Goal: Task Accomplishment & Management: Manage account settings

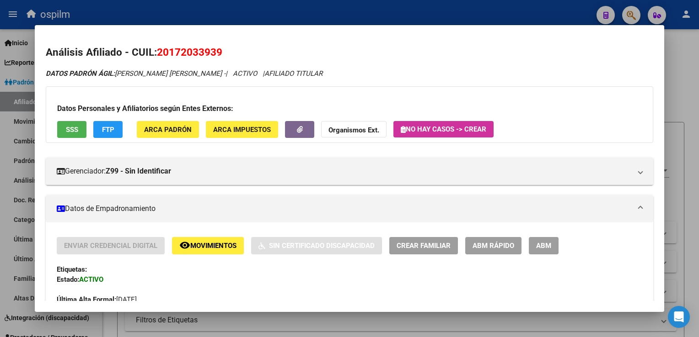
scroll to position [454, 0]
drag, startPoint x: 226, startPoint y: 50, endPoint x: 157, endPoint y: 53, distance: 69.1
click at [157, 53] on h2 "Análisis Afiliado - CUIL: 20172033939" at bounding box center [349, 53] width 607 height 16
copy span "20172033939"
drag, startPoint x: 694, startPoint y: 96, endPoint x: 614, endPoint y: 100, distance: 79.2
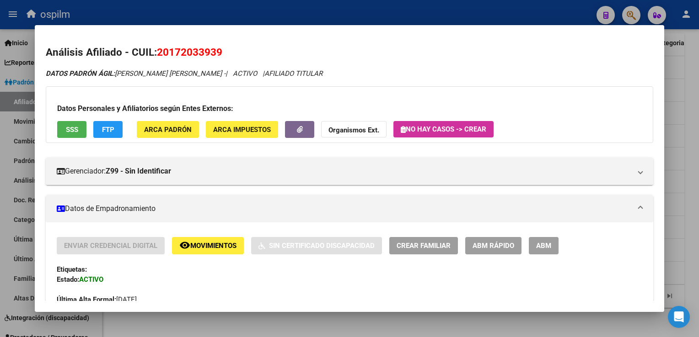
click at [694, 96] on div at bounding box center [349, 168] width 699 height 337
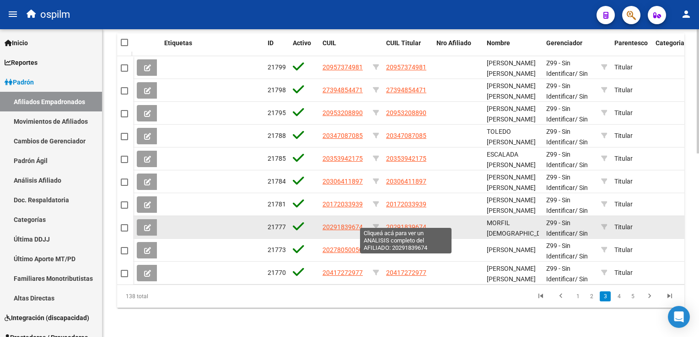
click at [399, 224] on span "20291839674" at bounding box center [406, 227] width 40 height 7
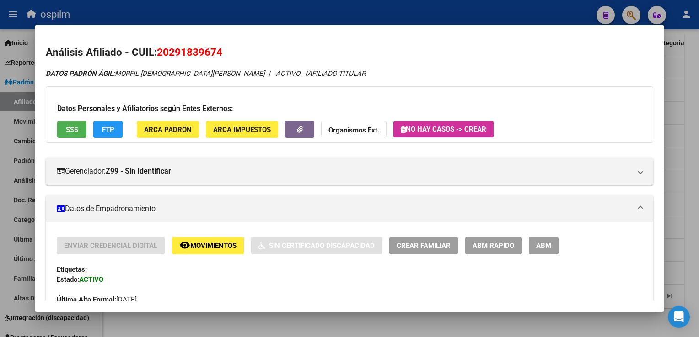
drag, startPoint x: 228, startPoint y: 54, endPoint x: 160, endPoint y: 54, distance: 68.1
click at [160, 54] on h2 "Análisis Afiliado - CUIL: 20291839674" at bounding box center [349, 53] width 607 height 16
click at [693, 47] on div at bounding box center [349, 168] width 699 height 337
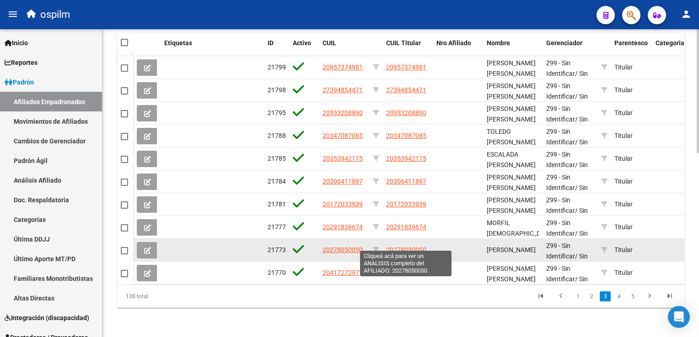
click at [406, 246] on span "20278050050" at bounding box center [406, 249] width 40 height 7
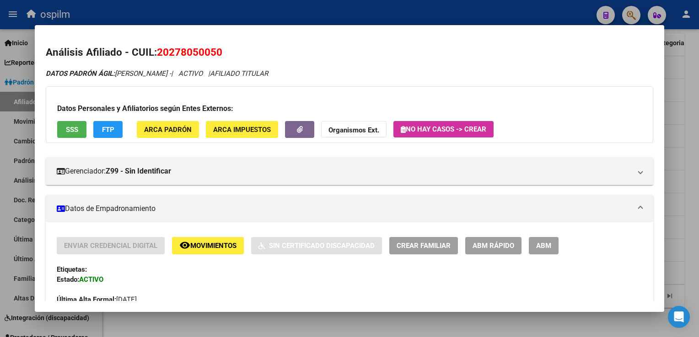
drag, startPoint x: 222, startPoint y: 52, endPoint x: 158, endPoint y: 49, distance: 64.0
click at [158, 49] on span "20278050050" at bounding box center [189, 52] width 65 height 12
copy span "20278050050"
click at [689, 99] on div at bounding box center [349, 168] width 699 height 337
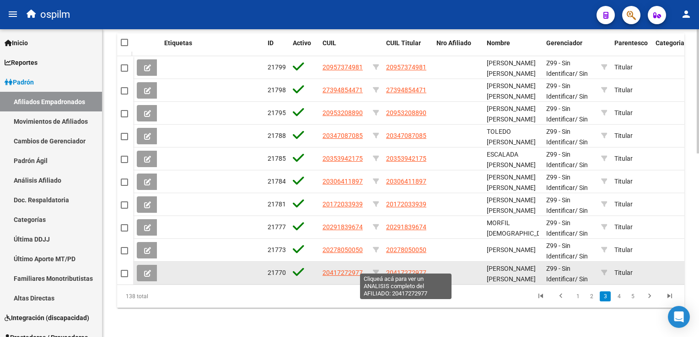
click at [403, 269] on span "20417272977" at bounding box center [406, 272] width 40 height 7
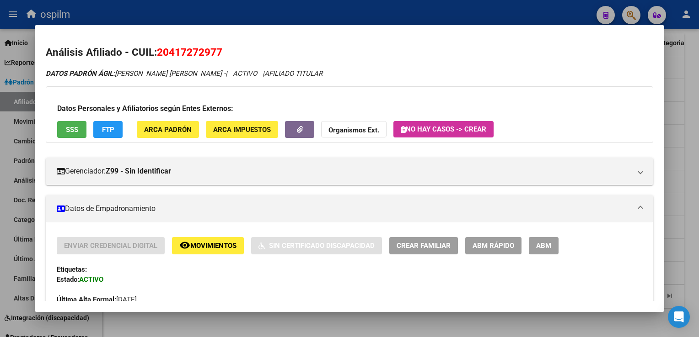
drag, startPoint x: 229, startPoint y: 53, endPoint x: 160, endPoint y: 55, distance: 69.1
click at [160, 55] on h2 "Análisis Afiliado - CUIL: 20417272977" at bounding box center [349, 53] width 607 height 16
copy span "20417272977"
click at [75, 129] on span "SSS" at bounding box center [72, 130] width 12 height 8
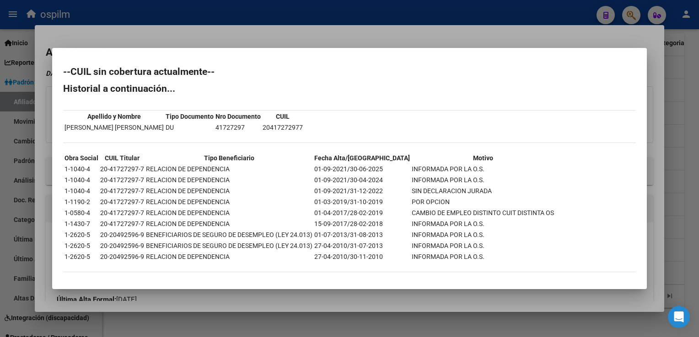
click at [259, 17] on div at bounding box center [349, 168] width 699 height 337
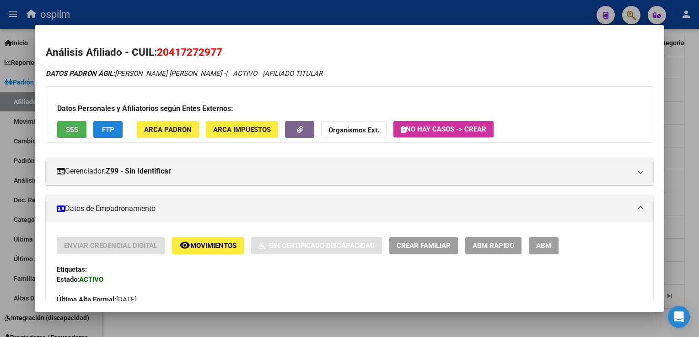
click at [96, 137] on button "FTP" at bounding box center [107, 129] width 29 height 17
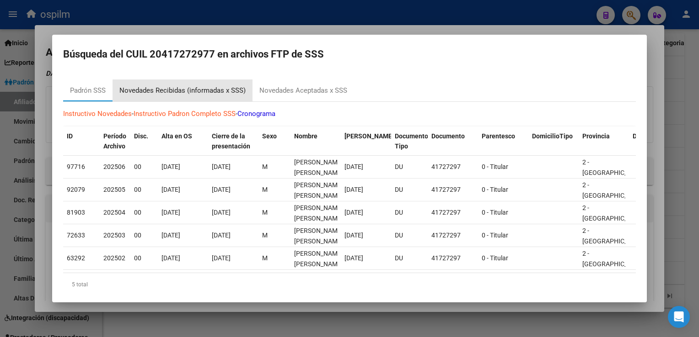
click at [192, 88] on div "Novedades Recibidas (informadas x SSS)" at bounding box center [182, 90] width 126 height 11
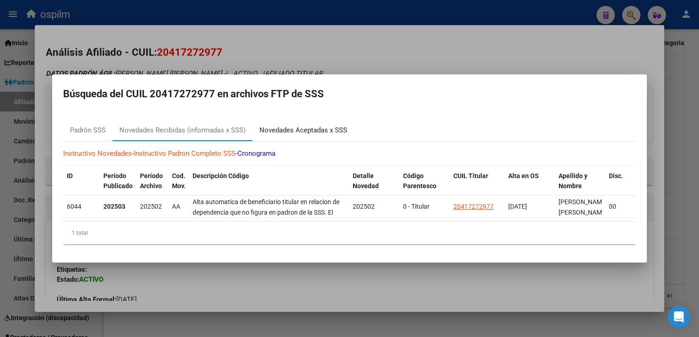
click at [281, 125] on div "Novedades Aceptadas x SSS" at bounding box center [303, 130] width 88 height 11
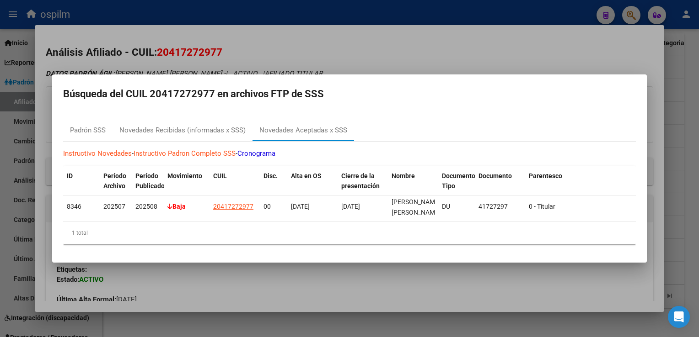
click at [385, 51] on div at bounding box center [349, 168] width 699 height 337
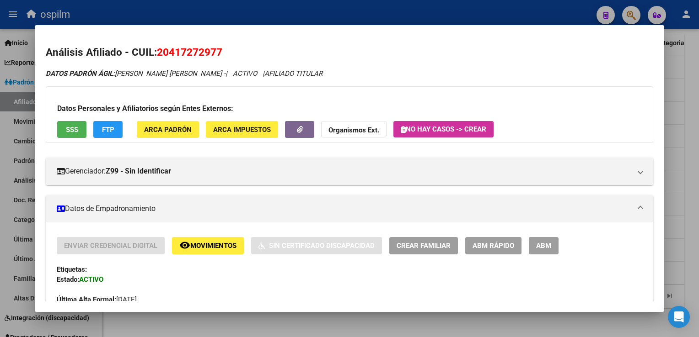
drag, startPoint x: 228, startPoint y: 49, endPoint x: 155, endPoint y: 48, distance: 72.2
click at [155, 48] on h2 "Análisis Afiliado - CUIL: 20417272977" at bounding box center [349, 53] width 607 height 16
copy h2 "20417272977"
click at [697, 116] on div at bounding box center [349, 168] width 699 height 337
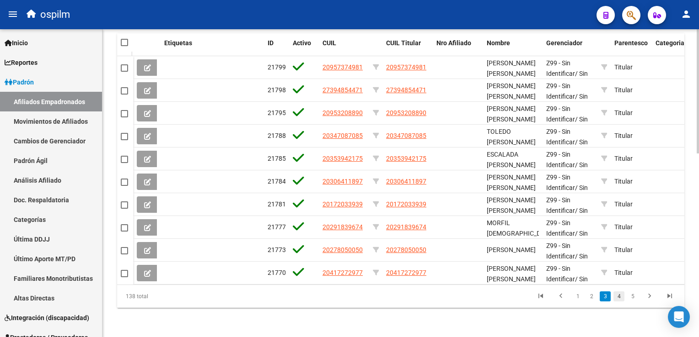
click at [620, 297] on link "4" at bounding box center [618, 297] width 11 height 10
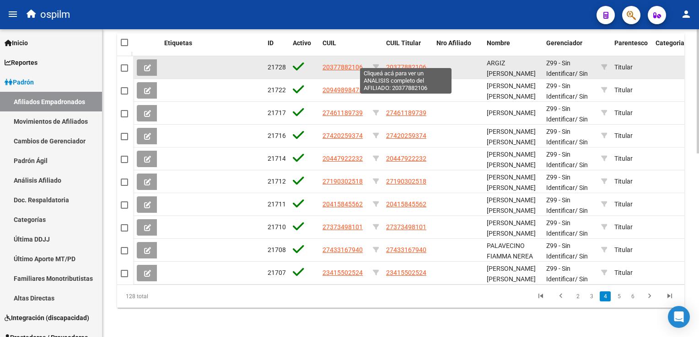
click at [403, 64] on span "20377882106" at bounding box center [406, 67] width 40 height 7
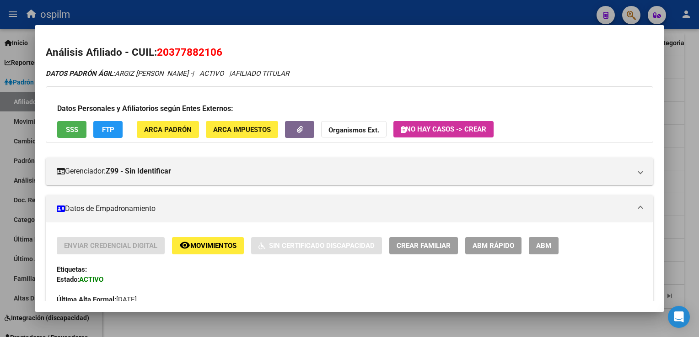
drag, startPoint x: 229, startPoint y: 52, endPoint x: 159, endPoint y: 49, distance: 70.0
click at [159, 49] on h2 "Análisis Afiliado - CUIL: 20377882106" at bounding box center [349, 53] width 607 height 16
click at [693, 90] on div at bounding box center [349, 168] width 699 height 337
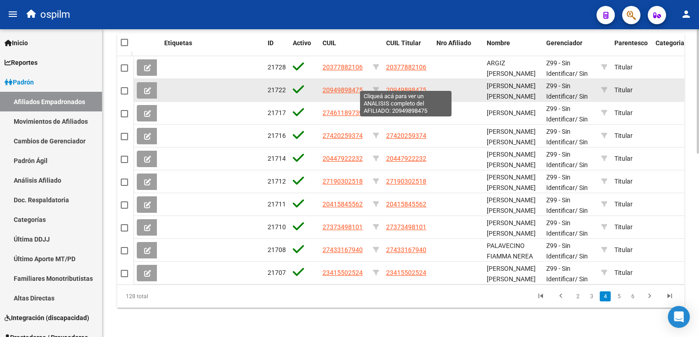
click at [406, 86] on span "20949898475" at bounding box center [406, 89] width 40 height 7
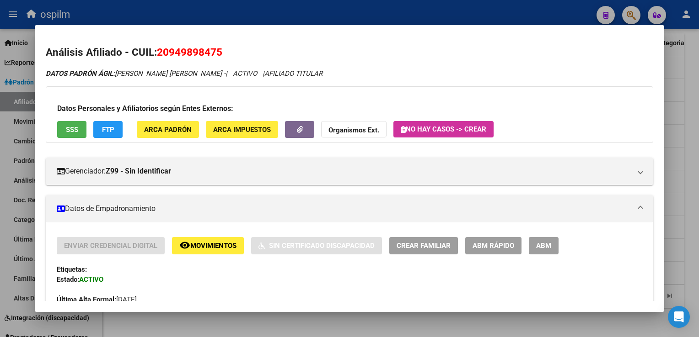
drag, startPoint x: 227, startPoint y: 53, endPoint x: 157, endPoint y: 56, distance: 70.0
click at [157, 56] on h2 "Análisis Afiliado - CUIL: 20949898475" at bounding box center [349, 53] width 607 height 16
click at [691, 106] on div at bounding box center [349, 168] width 699 height 337
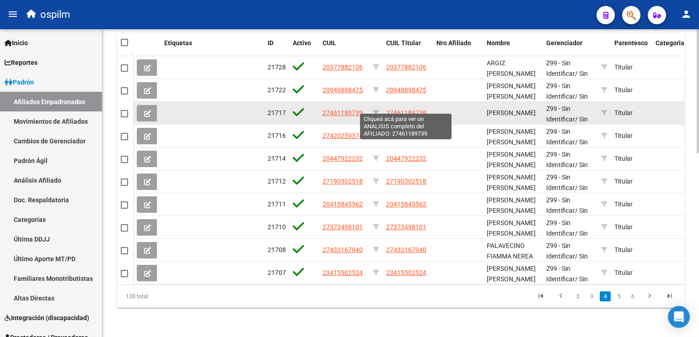
click at [394, 109] on span "27461189739" at bounding box center [406, 112] width 40 height 7
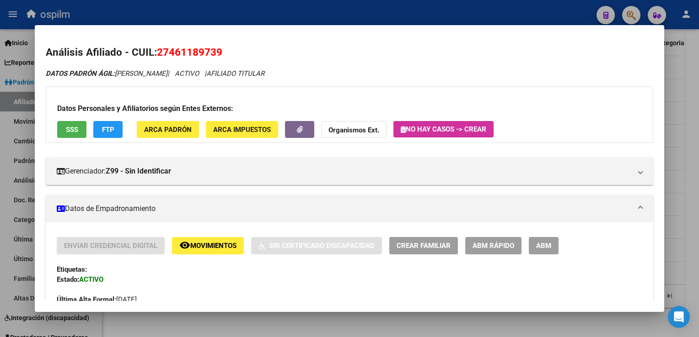
drag, startPoint x: 223, startPoint y: 50, endPoint x: 159, endPoint y: 55, distance: 64.2
click at [159, 55] on h2 "Análisis Afiliado - CUIL: 27461189739" at bounding box center [349, 53] width 607 height 16
copy span "27461189739"
click at [66, 125] on span "SSS" at bounding box center [72, 129] width 12 height 8
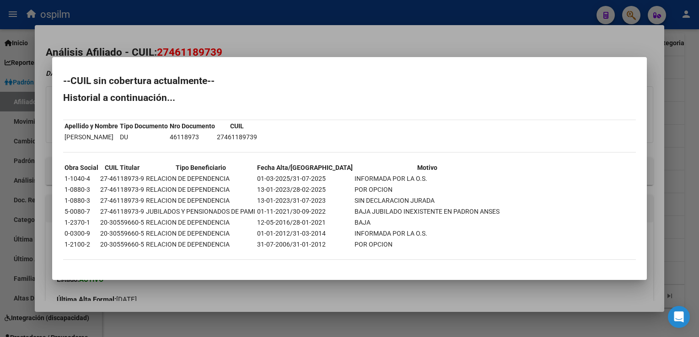
click at [265, 42] on div at bounding box center [349, 168] width 699 height 337
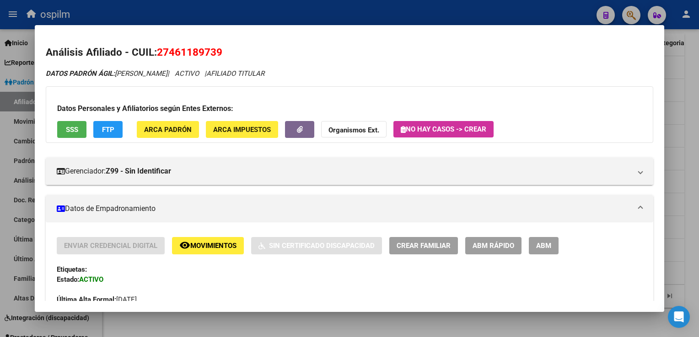
click at [102, 125] on span "FTP" at bounding box center [108, 129] width 12 height 8
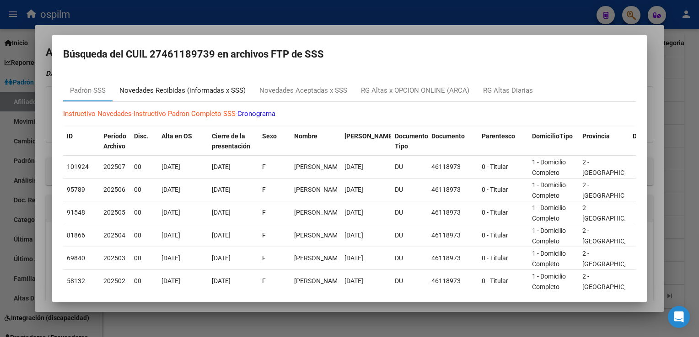
click at [195, 87] on div "Novedades Recibidas (informadas x SSS)" at bounding box center [182, 90] width 126 height 11
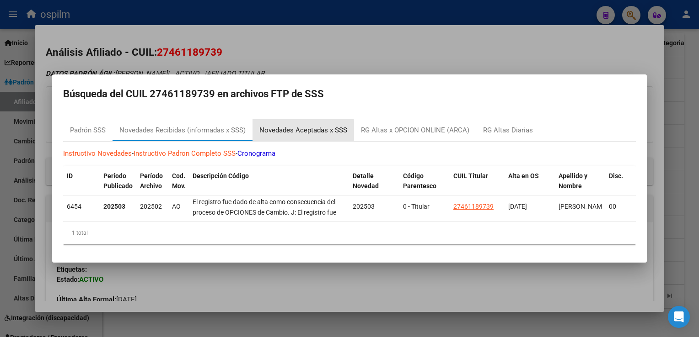
click at [299, 127] on div "Novedades Aceptadas x SSS" at bounding box center [303, 130] width 88 height 11
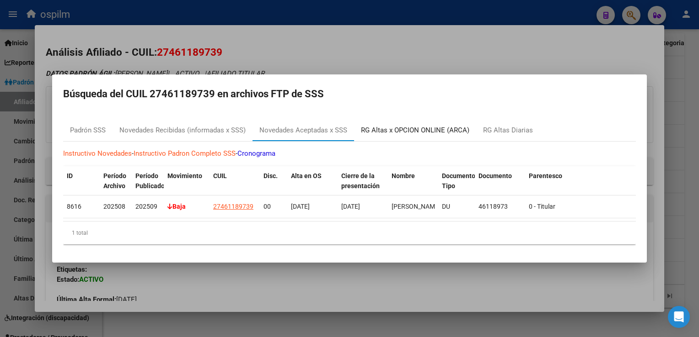
click at [393, 125] on div "RG Altas x OPCION ONLINE (ARCA)" at bounding box center [415, 130] width 108 height 11
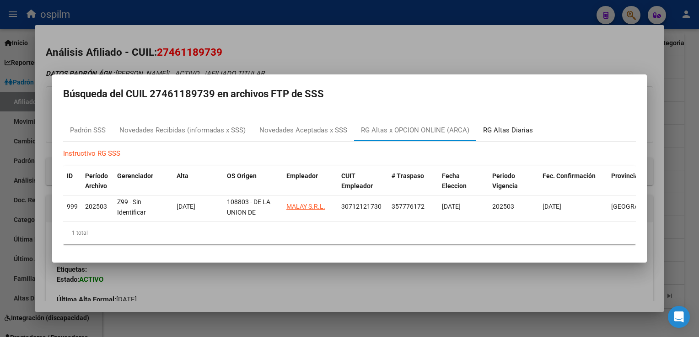
click at [485, 127] on div "RG Altas Diarias" at bounding box center [508, 130] width 50 height 11
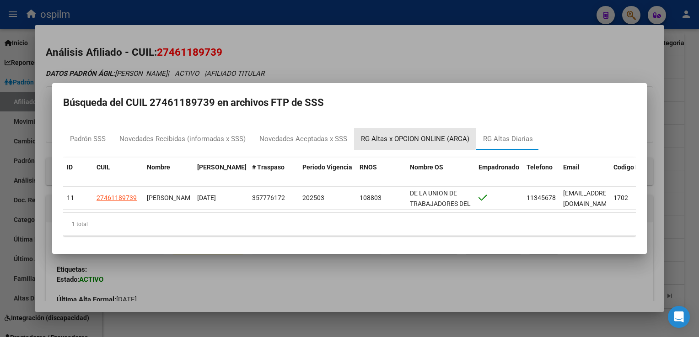
click at [377, 134] on div "RG Altas x OPCION ONLINE (ARCA)" at bounding box center [415, 139] width 108 height 11
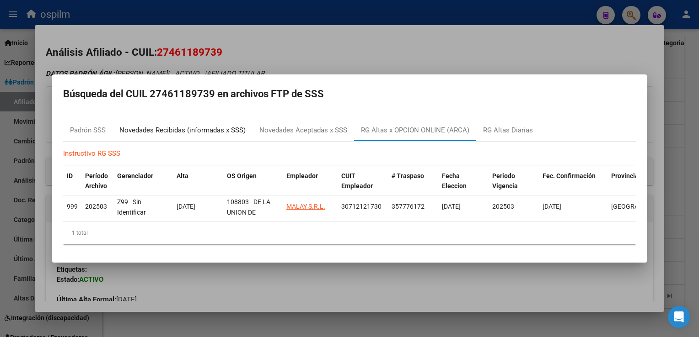
click at [208, 129] on div "Novedades Recibidas (informadas x SSS)" at bounding box center [182, 130] width 126 height 11
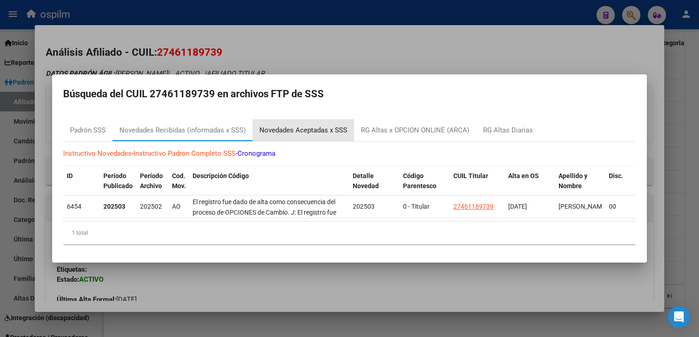
click at [294, 131] on div "Novedades Aceptadas x SSS" at bounding box center [303, 130] width 88 height 11
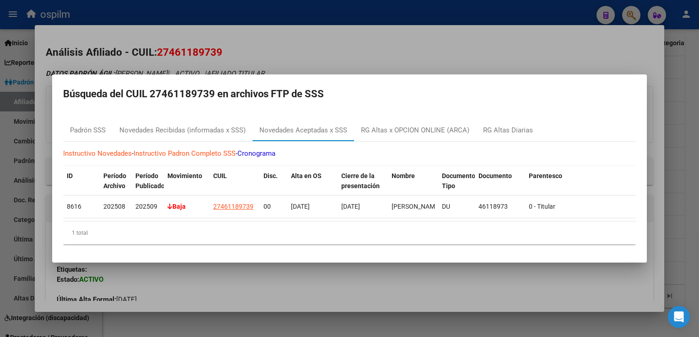
drag, startPoint x: 379, startPoint y: 54, endPoint x: 296, endPoint y: 107, distance: 98.5
click at [379, 54] on div at bounding box center [349, 168] width 699 height 337
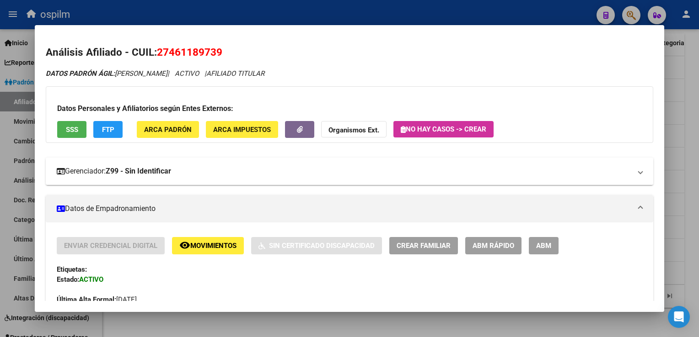
scroll to position [439, 0]
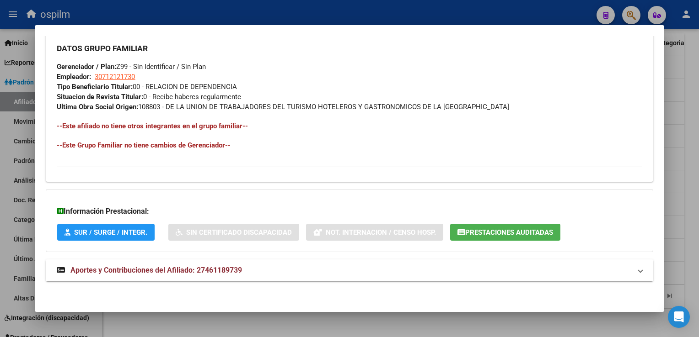
click at [171, 272] on span "Aportes y Contribuciones del Afiliado: 27461189739" at bounding box center [155, 270] width 171 height 9
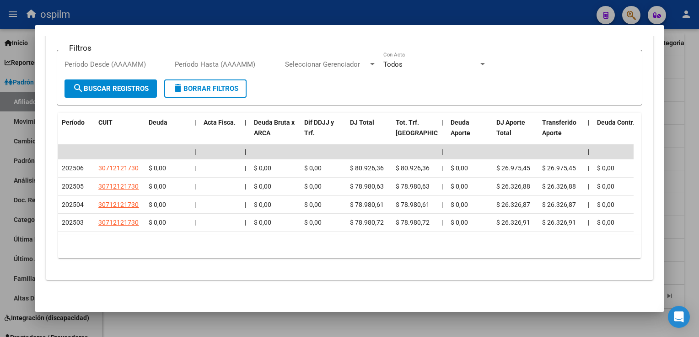
scroll to position [0, 0]
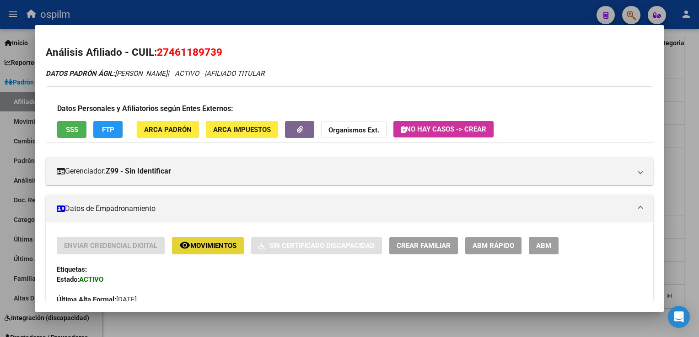
click at [194, 241] on span "remove_red_eye Movimientos" at bounding box center [207, 245] width 57 height 8
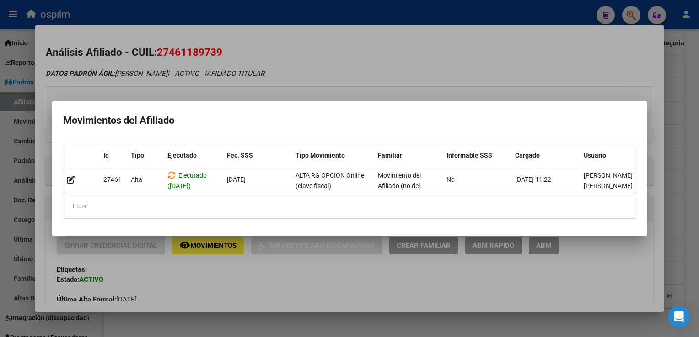
click at [331, 73] on div at bounding box center [349, 168] width 699 height 337
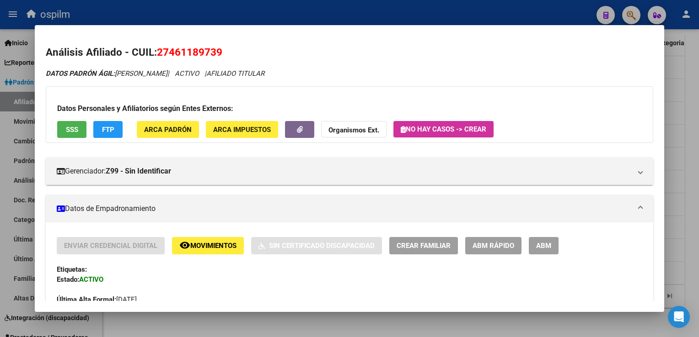
drag, startPoint x: 227, startPoint y: 50, endPoint x: 156, endPoint y: 52, distance: 71.3
click at [156, 52] on h2 "Análisis Afiliado - CUIL: 27461189739" at bounding box center [349, 53] width 607 height 16
copy h2 "27461189739"
click at [692, 87] on div at bounding box center [349, 168] width 699 height 337
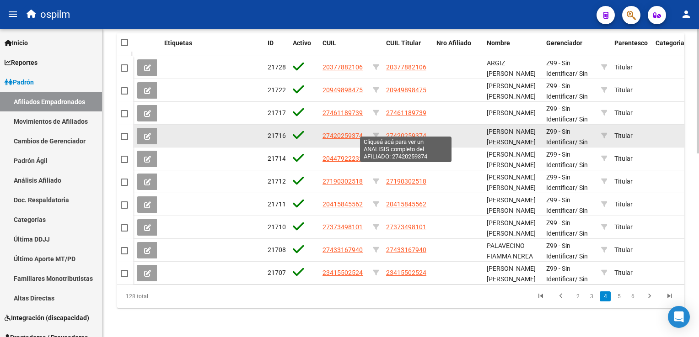
click at [415, 132] on span "27420259374" at bounding box center [406, 135] width 40 height 7
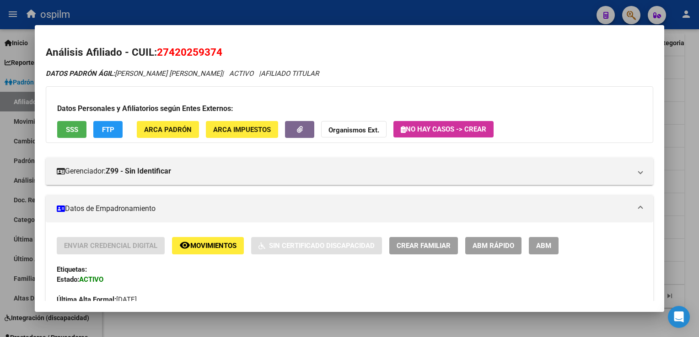
drag, startPoint x: 223, startPoint y: 52, endPoint x: 159, endPoint y: 52, distance: 64.0
click at [159, 52] on h2 "Análisis Afiliado - CUIL: 27420259374" at bounding box center [349, 53] width 607 height 16
copy span "27420259374"
click at [65, 128] on button "SSS" at bounding box center [71, 129] width 29 height 17
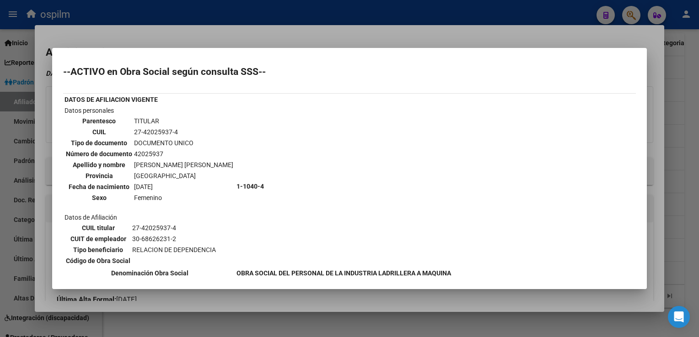
click at [303, 41] on div at bounding box center [349, 168] width 699 height 337
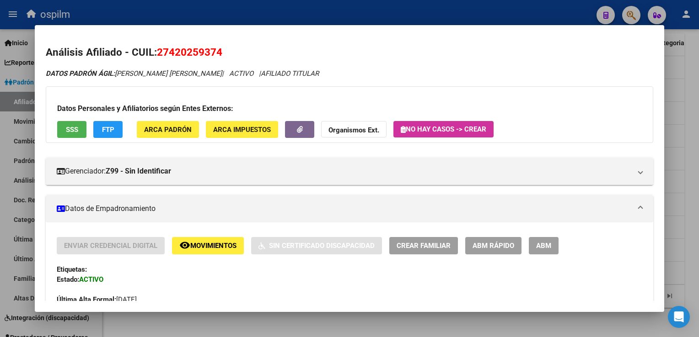
click at [106, 136] on button "FTP" at bounding box center [107, 129] width 29 height 17
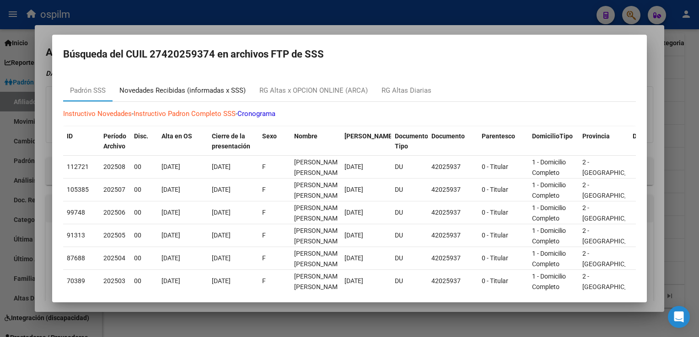
click at [171, 91] on div "Novedades Recibidas (informadas x SSS)" at bounding box center [182, 90] width 126 height 11
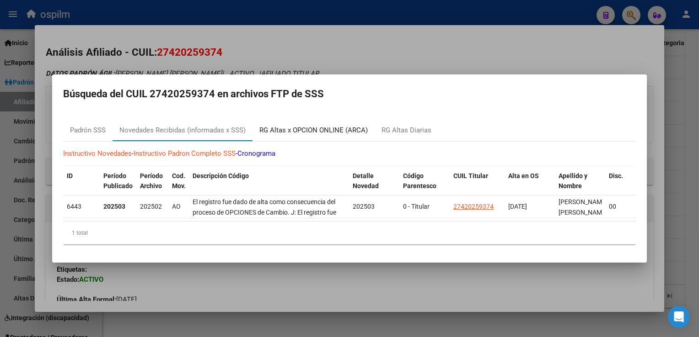
click at [303, 119] on div "RG Altas x OPCION ONLINE (ARCA)" at bounding box center [313, 130] width 122 height 22
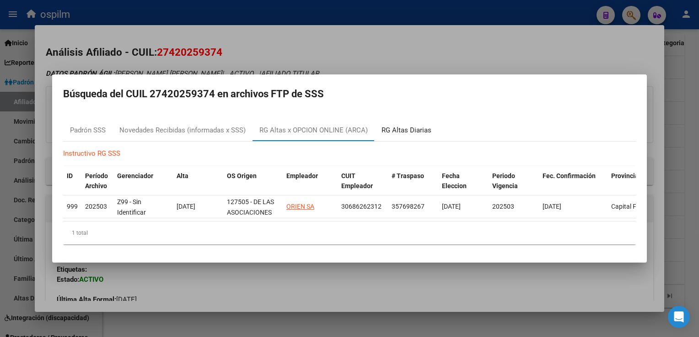
click at [396, 127] on div "RG Altas Diarias" at bounding box center [406, 130] width 50 height 11
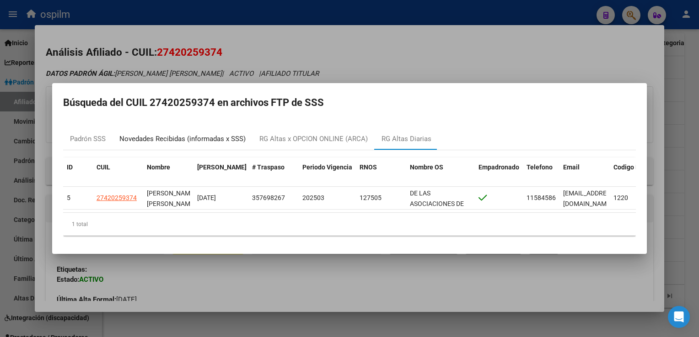
click at [157, 138] on div "Novedades Recibidas (informadas x SSS)" at bounding box center [182, 139] width 126 height 11
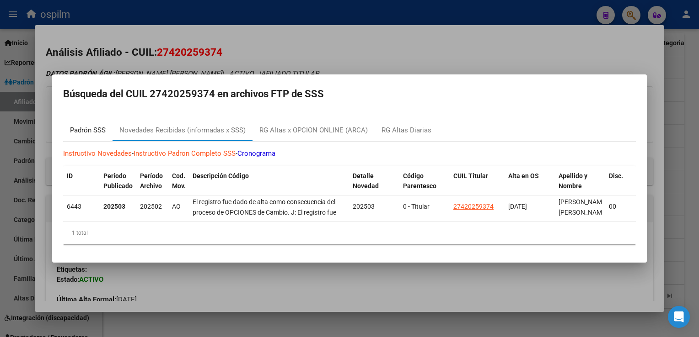
click at [91, 126] on div "Padrón SSS" at bounding box center [88, 130] width 36 height 11
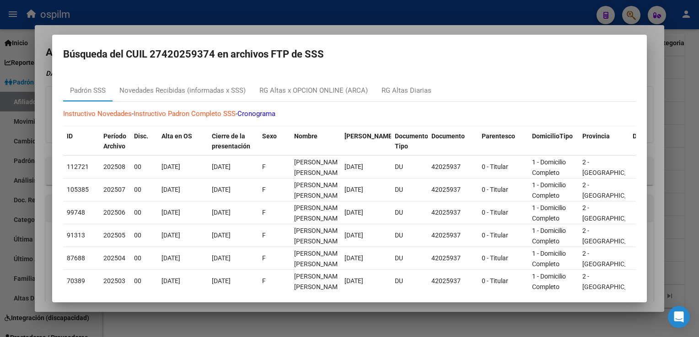
click at [393, 62] on h2 "Búsqueda del CUIL 27420259374 en archivos FTP de SSS" at bounding box center [349, 54] width 572 height 17
click at [393, 27] on div at bounding box center [349, 168] width 699 height 337
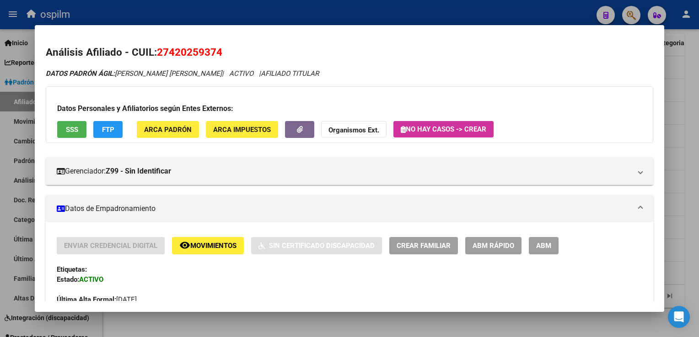
click at [688, 72] on div at bounding box center [349, 168] width 699 height 337
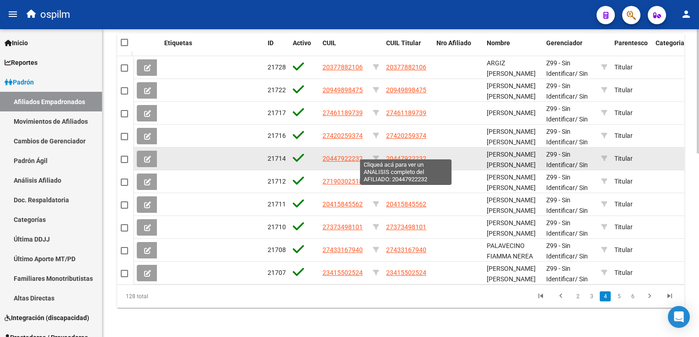
click at [404, 155] on span "20447922232" at bounding box center [406, 158] width 40 height 7
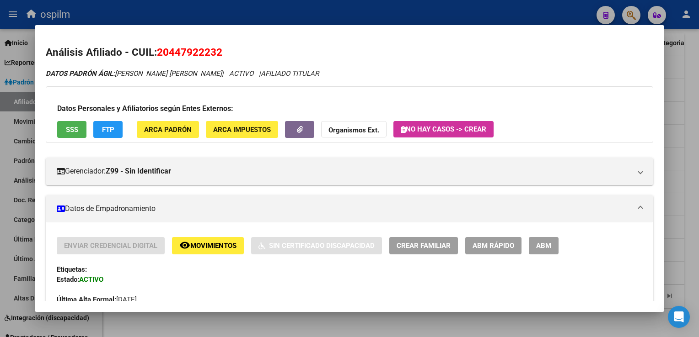
drag, startPoint x: 222, startPoint y: 53, endPoint x: 158, endPoint y: 54, distance: 64.5
click at [158, 54] on span "20447922232" at bounding box center [189, 52] width 65 height 12
copy span "20447922232"
click at [687, 116] on div at bounding box center [349, 168] width 699 height 337
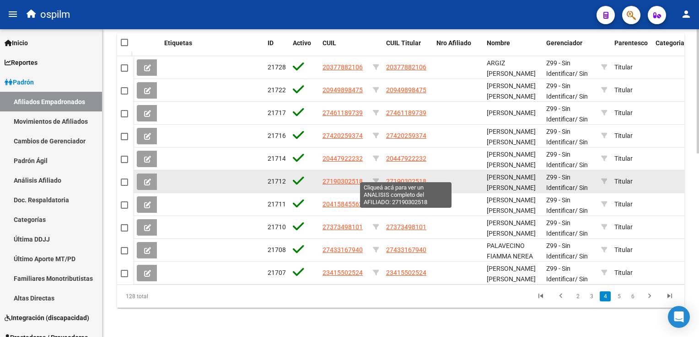
click at [412, 178] on span "27190302518" at bounding box center [406, 181] width 40 height 7
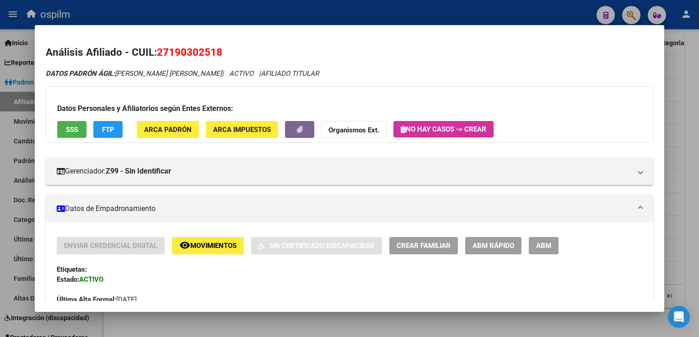
drag, startPoint x: 227, startPoint y: 51, endPoint x: 160, endPoint y: 53, distance: 67.7
click at [160, 53] on h2 "Análisis Afiliado - CUIL: 27190302518" at bounding box center [349, 53] width 607 height 16
copy span "27190302518"
click at [680, 133] on div at bounding box center [349, 168] width 699 height 337
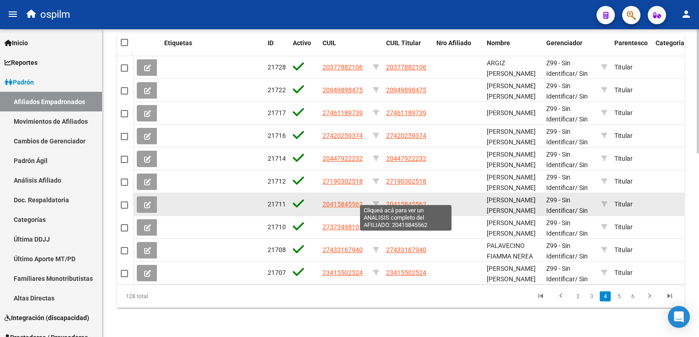
click at [414, 201] on span "20415845562" at bounding box center [406, 204] width 40 height 7
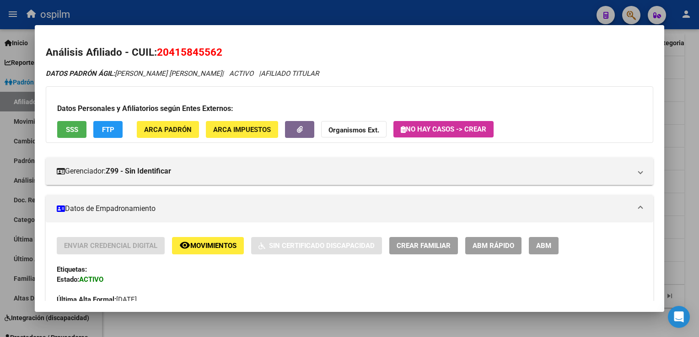
drag, startPoint x: 221, startPoint y: 51, endPoint x: 160, endPoint y: 54, distance: 61.3
click at [160, 54] on span "20415845562" at bounding box center [189, 52] width 65 height 12
click at [689, 82] on div at bounding box center [349, 168] width 699 height 337
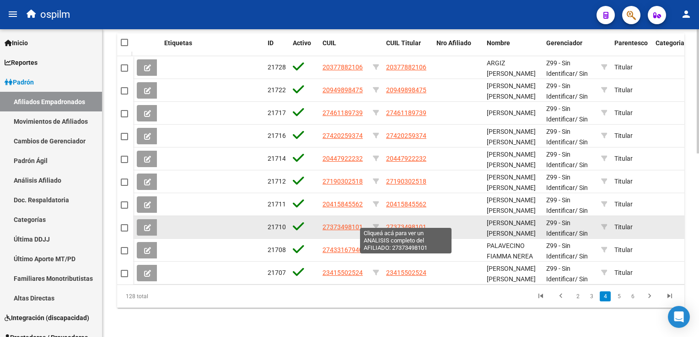
click at [415, 224] on span "27373498101" at bounding box center [406, 227] width 40 height 7
type textarea "27373498101"
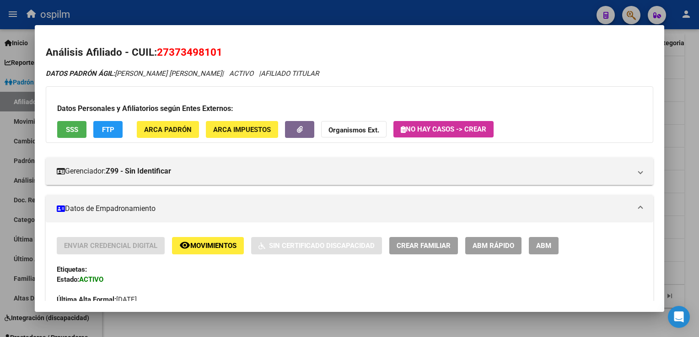
click at [227, 52] on h2 "Análisis Afiliado - CUIL: 27373498101" at bounding box center [349, 53] width 607 height 16
drag, startPoint x: 182, startPoint y: 50, endPoint x: 155, endPoint y: 50, distance: 27.0
click at [155, 50] on h2 "Análisis Afiliado - CUIL: 27373498101" at bounding box center [349, 53] width 607 height 16
click at [227, 59] on h2 "Análisis Afiliado - CUIL: 27373498101" at bounding box center [349, 53] width 607 height 16
drag, startPoint x: 223, startPoint y: 48, endPoint x: 155, endPoint y: 53, distance: 68.3
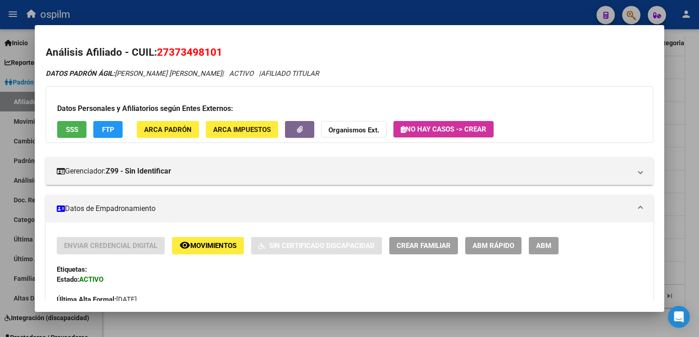
click at [155, 53] on h2 "Análisis Afiliado - CUIL: 27373498101" at bounding box center [349, 53] width 607 height 16
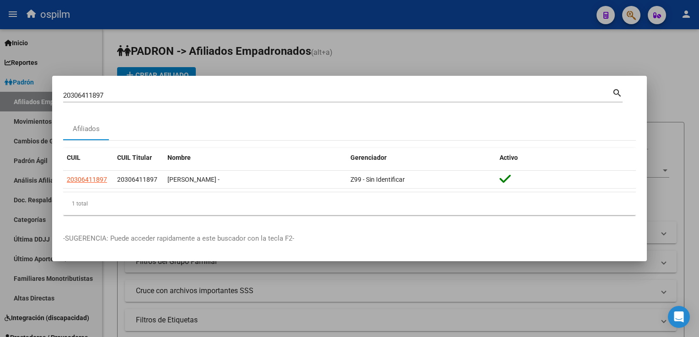
drag, startPoint x: 112, startPoint y: 92, endPoint x: 62, endPoint y: 94, distance: 49.4
click at [62, 94] on mat-dialog-content "20306411897 Buscar (apellido, dni, cuil, nro traspaso, cuit, obra social) searc…" at bounding box center [349, 155] width 594 height 136
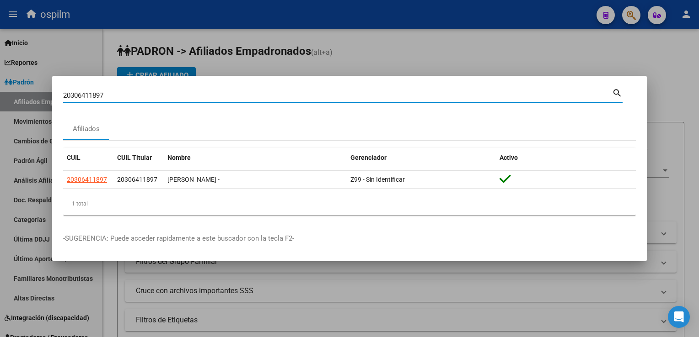
paste input "172033939"
type input "20172033939"
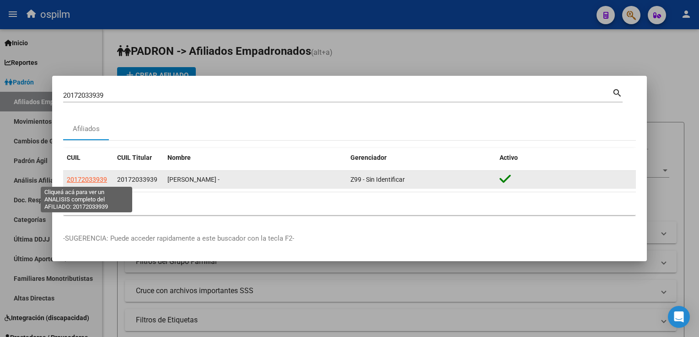
click at [95, 179] on span "20172033939" at bounding box center [87, 179] width 40 height 7
type textarea "20172033939"
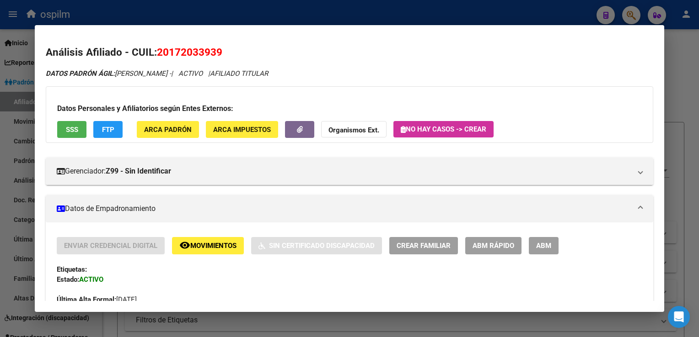
click at [66, 131] on span "SSS" at bounding box center [72, 130] width 12 height 8
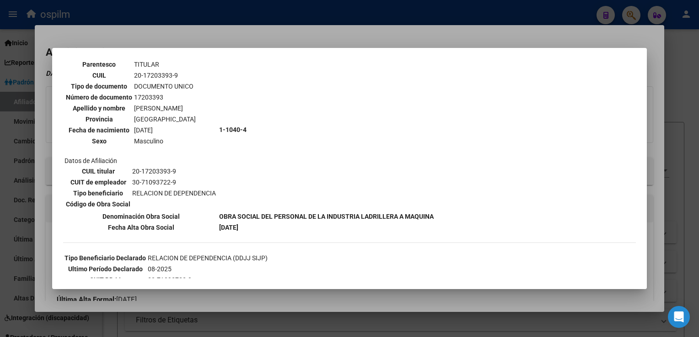
scroll to position [64, 0]
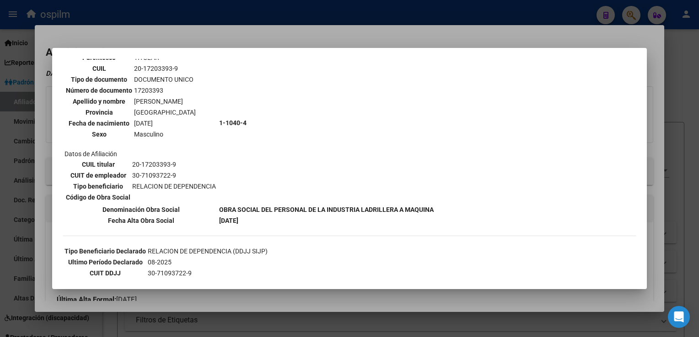
click at [349, 36] on div at bounding box center [349, 168] width 699 height 337
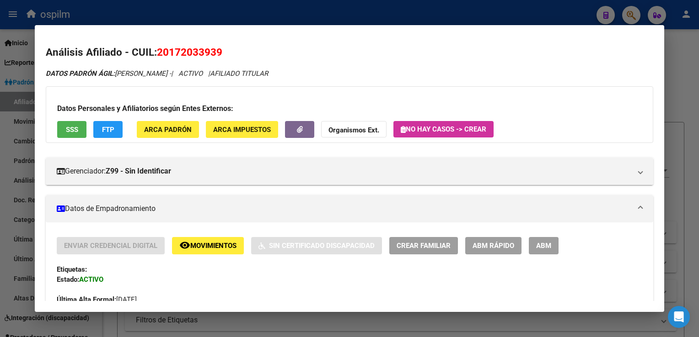
click at [98, 122] on button "FTP" at bounding box center [107, 129] width 29 height 17
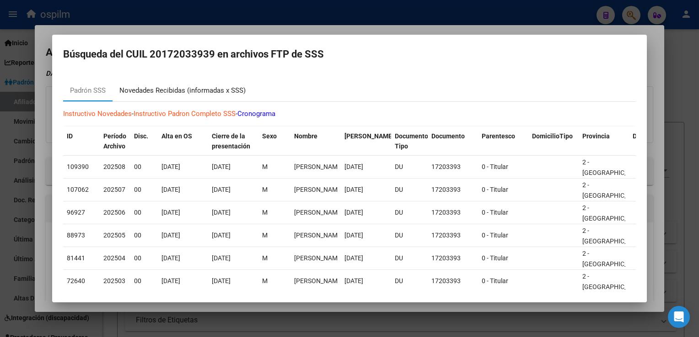
click at [186, 92] on div "Novedades Recibidas (informadas x SSS)" at bounding box center [182, 90] width 126 height 11
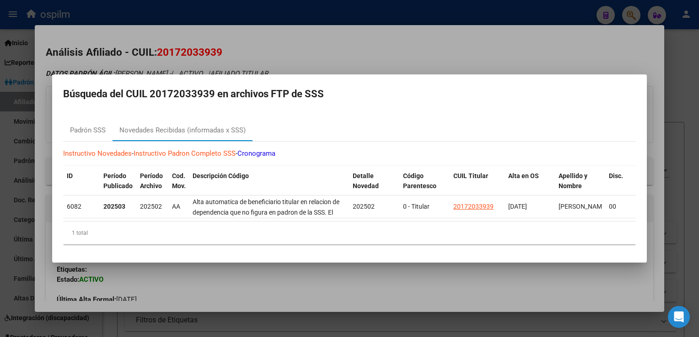
click at [254, 40] on div at bounding box center [349, 168] width 699 height 337
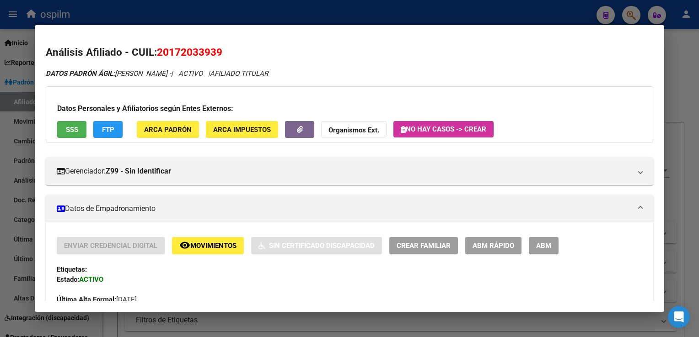
click at [482, 238] on button "ABM Rápido" at bounding box center [493, 245] width 56 height 17
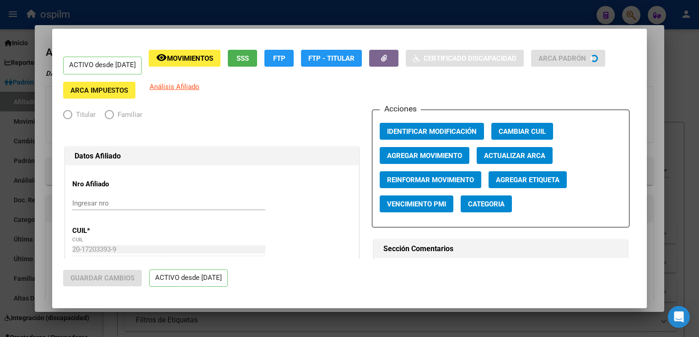
radio input "true"
type input "30-71093722-9"
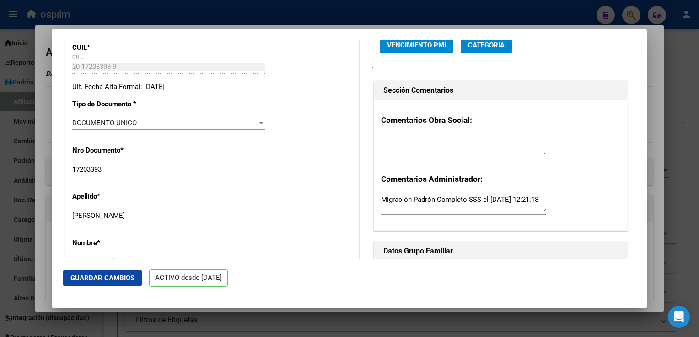
scroll to position [214, 0]
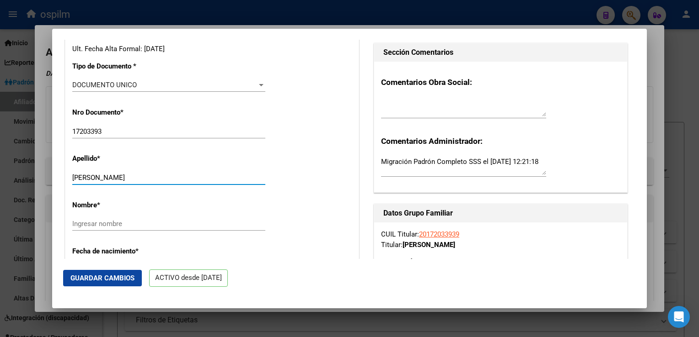
drag, startPoint x: 99, startPoint y: 183, endPoint x: 155, endPoint y: 185, distance: 56.7
click at [155, 182] on input "[PERSON_NAME] [PERSON_NAME]" at bounding box center [168, 178] width 193 height 8
type input "GARCIA"
click at [73, 228] on input "Ingresar nombre" at bounding box center [168, 224] width 193 height 8
paste input "ANGEL ALBERTO"
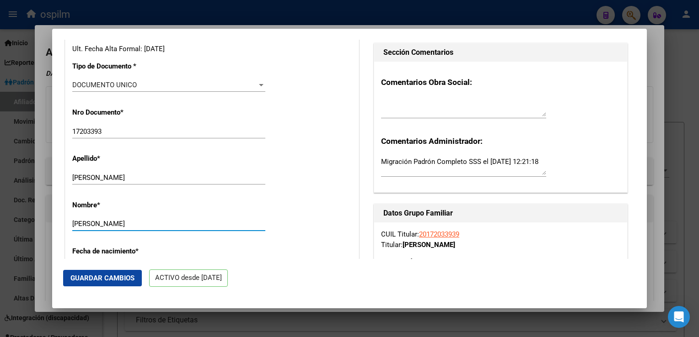
type input "ANGEL ALBERTO"
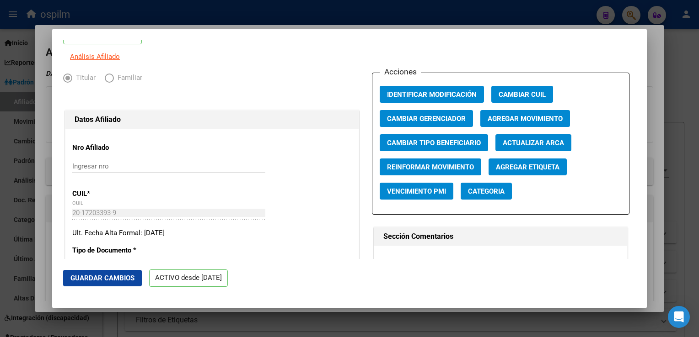
scroll to position [0, 0]
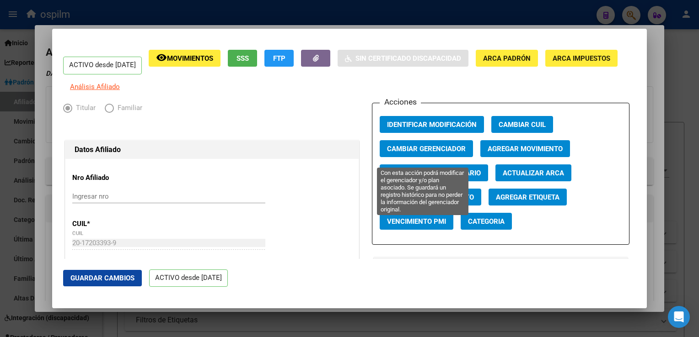
click at [423, 153] on span "Cambiar Gerenciador" at bounding box center [426, 149] width 79 height 8
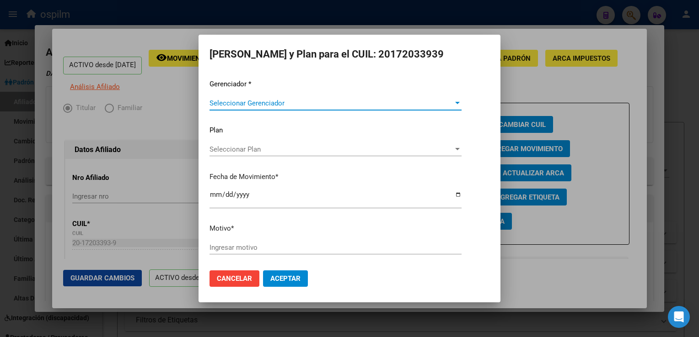
click at [236, 100] on span "Seleccionar Gerenciador" at bounding box center [331, 103] width 244 height 8
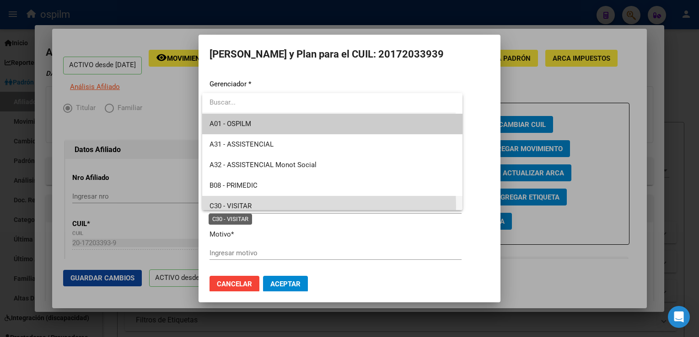
click at [246, 207] on span "C30 - VISITAR" at bounding box center [230, 206] width 42 height 8
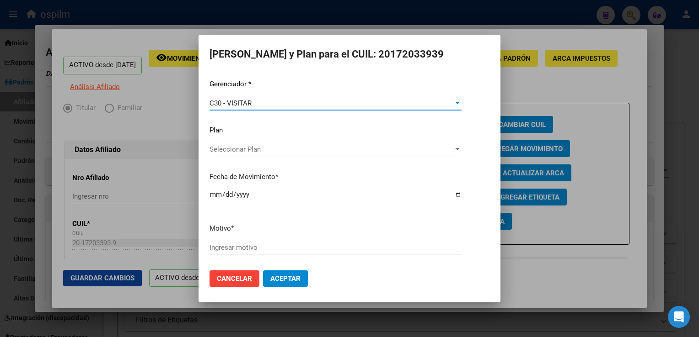
click at [229, 251] on input "Ingresar motivo" at bounding box center [335, 248] width 252 height 8
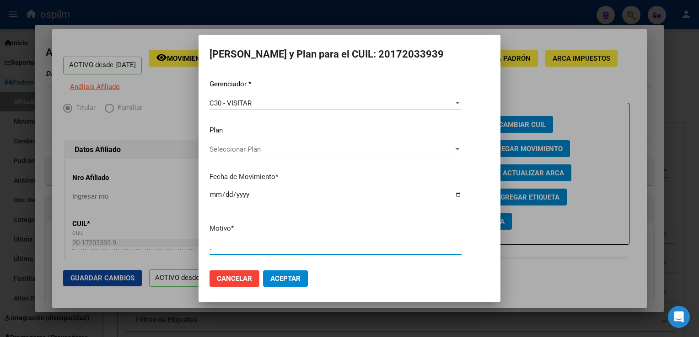
type input "."
click at [280, 277] on span "Aceptar" at bounding box center [285, 279] width 30 height 8
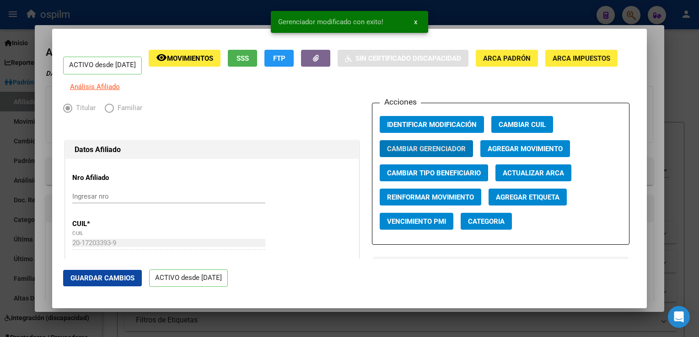
click at [80, 277] on span "Guardar Cambios" at bounding box center [102, 278] width 64 height 8
click at [655, 78] on div at bounding box center [349, 168] width 699 height 337
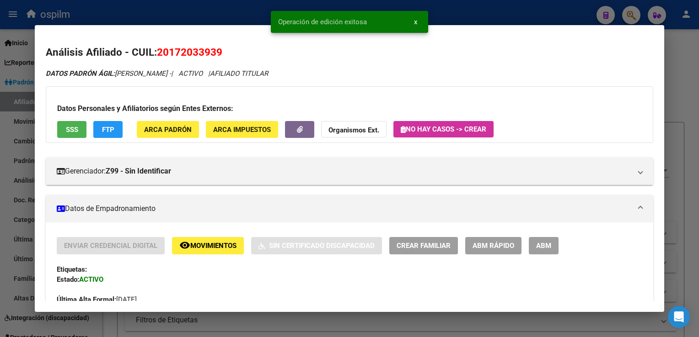
click at [677, 84] on div at bounding box center [349, 168] width 699 height 337
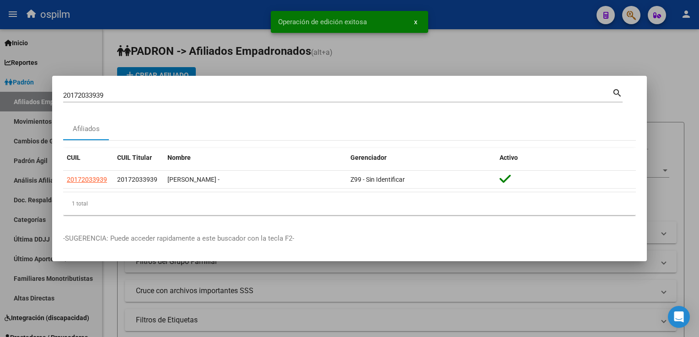
click at [678, 85] on div at bounding box center [349, 168] width 699 height 337
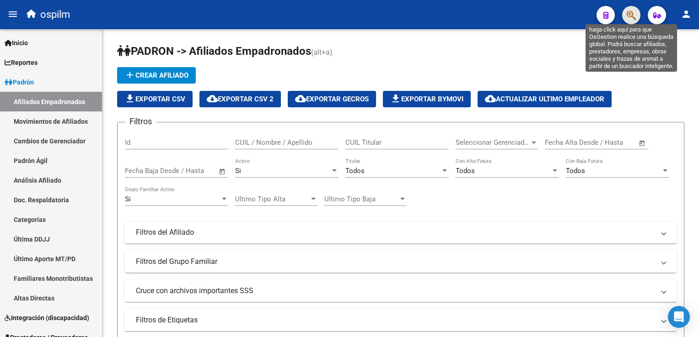
click at [628, 13] on icon "button" at bounding box center [630, 15] width 9 height 11
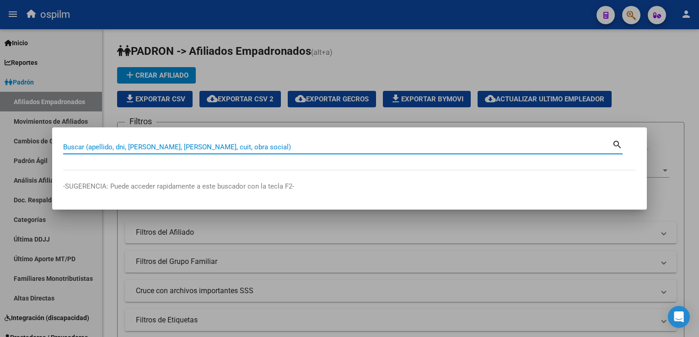
paste input "20291839674"
type input "20291839674"
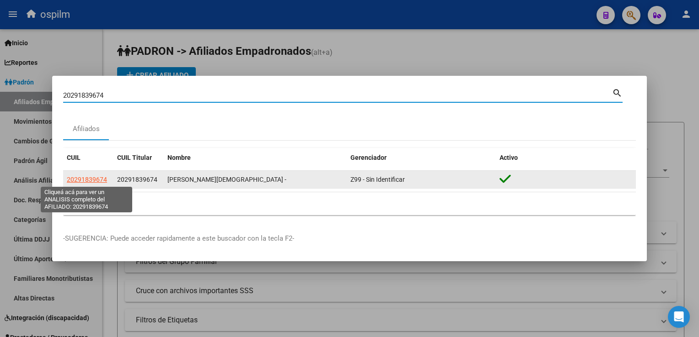
click at [95, 178] on span "20291839674" at bounding box center [87, 179] width 40 height 7
type textarea "20291839674"
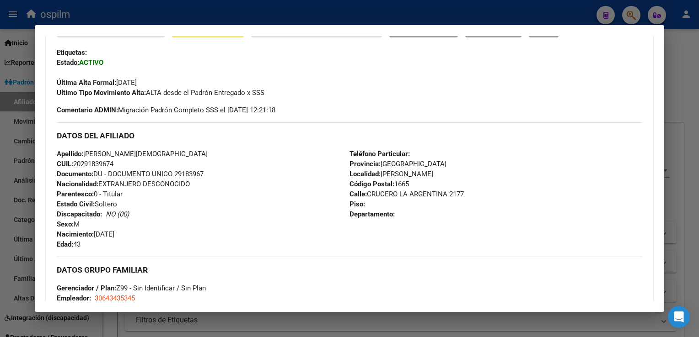
scroll to position [128, 0]
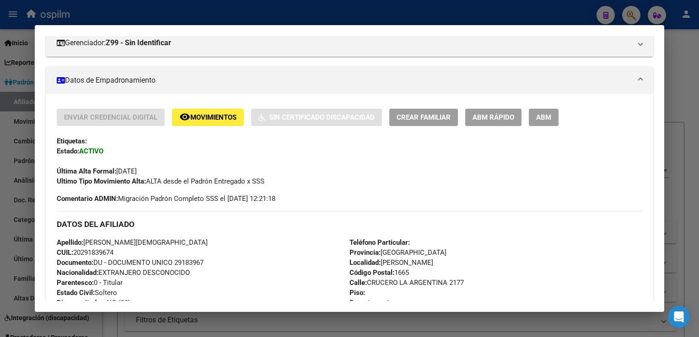
click at [483, 121] on span "ABM Rápido" at bounding box center [493, 118] width 42 height 8
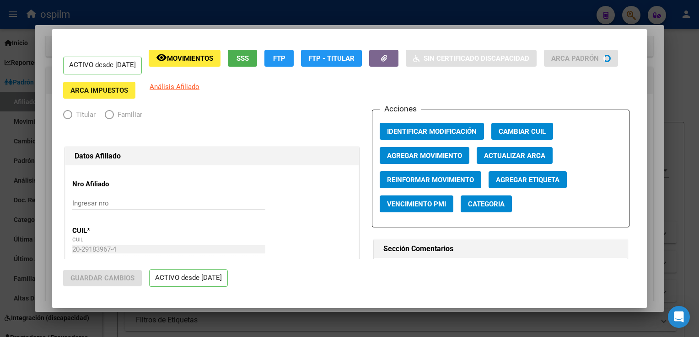
radio input "true"
type input "30-64343534-5"
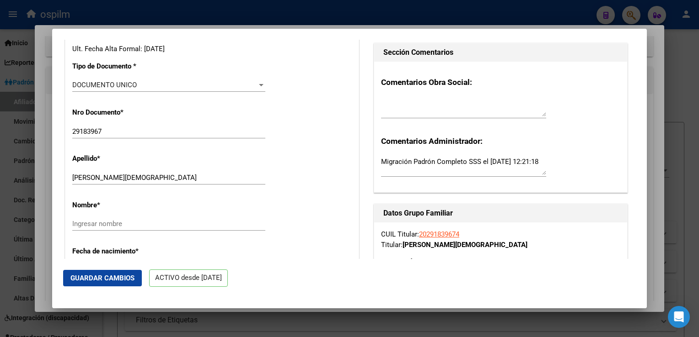
scroll to position [298, 0]
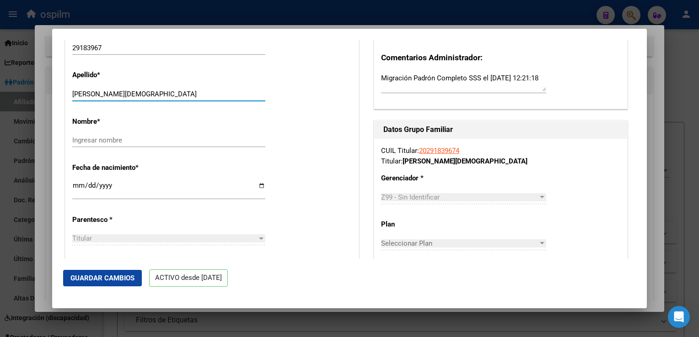
drag, startPoint x: 97, startPoint y: 100, endPoint x: 174, endPoint y: 100, distance: 76.4
click at [174, 98] on input "MORFIL [DEMOGRAPHIC_DATA][PERSON_NAME]" at bounding box center [168, 94] width 193 height 8
type input "MORFIL"
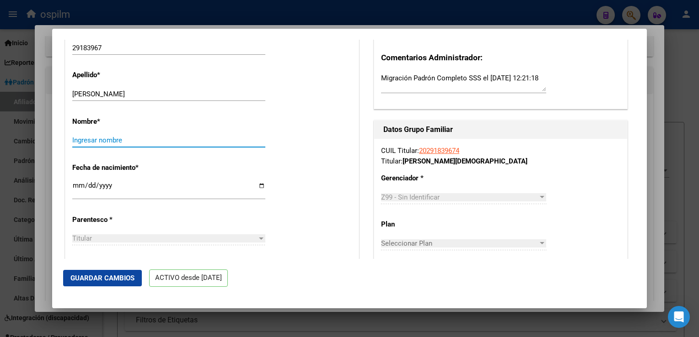
click at [83, 144] on input "Ingresar nombre" at bounding box center [168, 140] width 193 height 8
paste input "CRISTIAN NORBERTO"
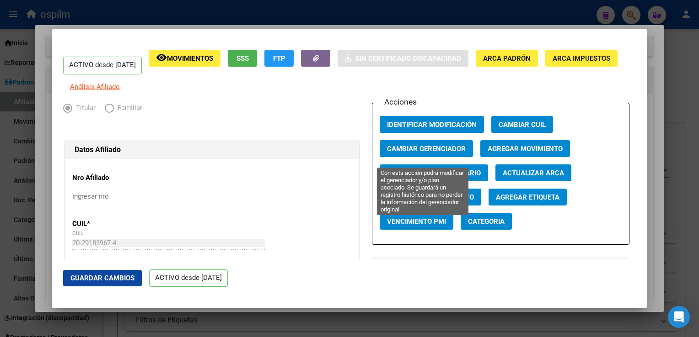
type input "CRISTIAN NORBERTO"
click at [398, 153] on span "Cambiar Gerenciador" at bounding box center [426, 149] width 79 height 8
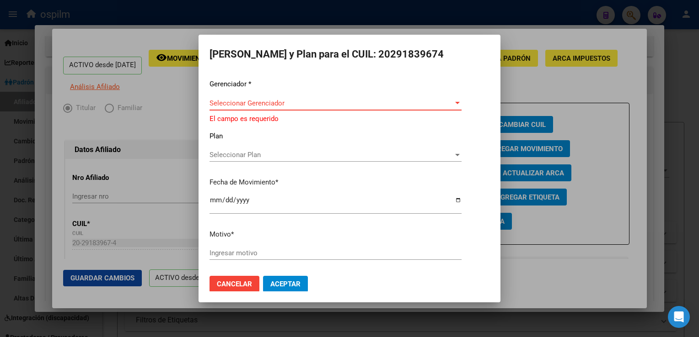
click at [255, 101] on span "Seleccionar Gerenciador" at bounding box center [331, 103] width 244 height 8
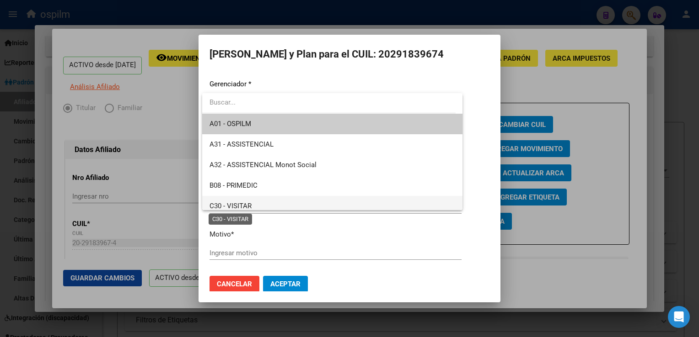
click at [229, 207] on span "C30 - VISITAR" at bounding box center [230, 206] width 42 height 8
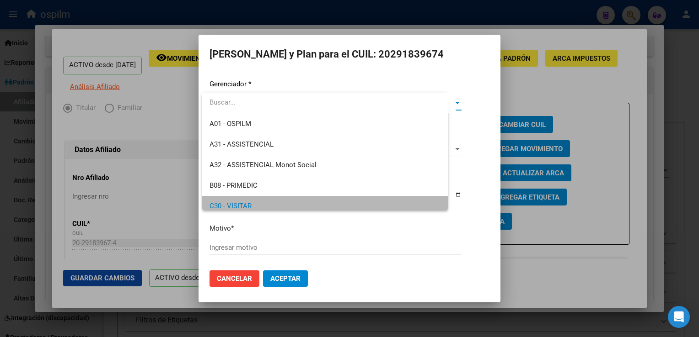
scroll to position [5, 0]
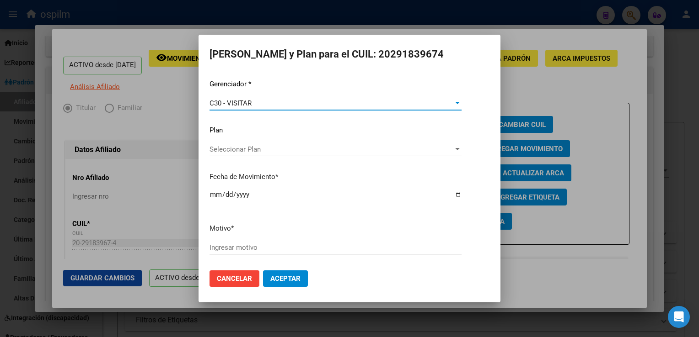
click at [250, 244] on input "Ingresar motivo" at bounding box center [335, 248] width 252 height 8
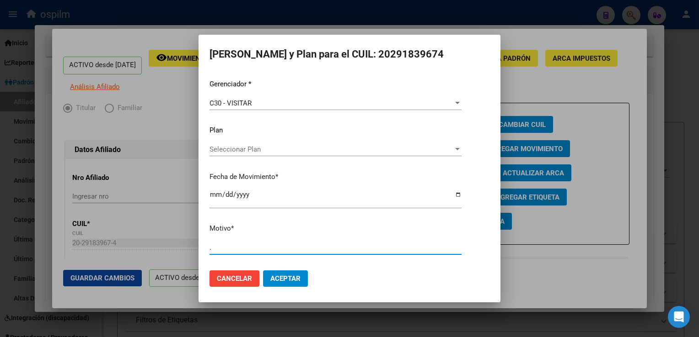
type input "."
click at [284, 278] on span "Aceptar" at bounding box center [285, 279] width 30 height 8
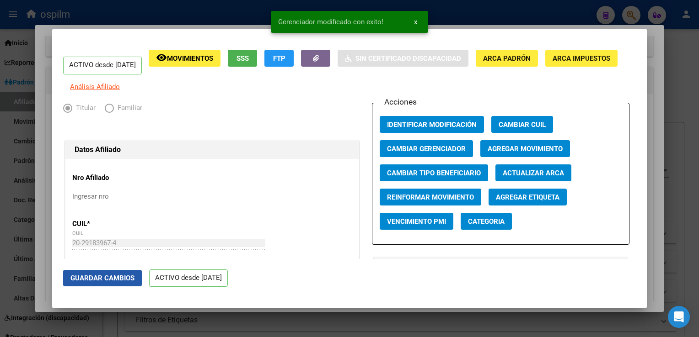
click at [121, 272] on button "Guardar Cambios" at bounding box center [102, 278] width 79 height 16
click at [655, 63] on div at bounding box center [349, 168] width 699 height 337
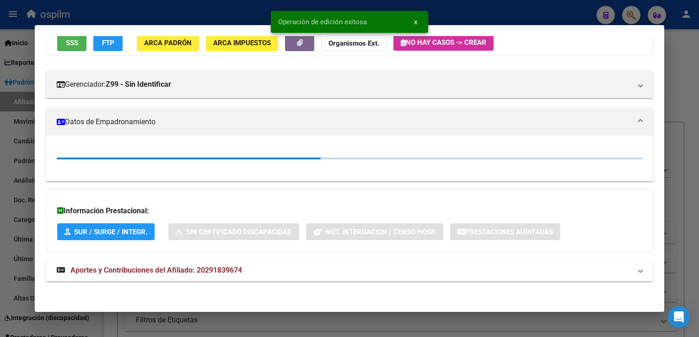
click at [672, 52] on div at bounding box center [349, 168] width 699 height 337
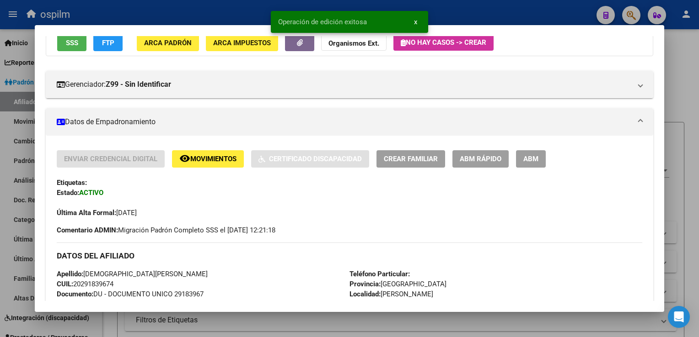
scroll to position [128, 0]
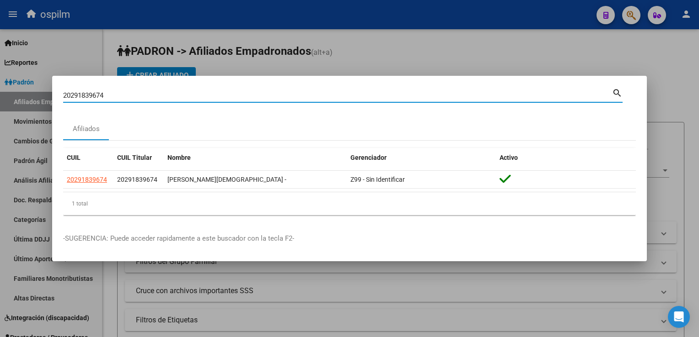
drag, startPoint x: 110, startPoint y: 97, endPoint x: 35, endPoint y: 96, distance: 75.0
click at [35, 96] on div "20291839674 Buscar (apellido, dni, cuil, nro traspaso, cuit, obra social) searc…" at bounding box center [349, 168] width 699 height 337
paste input "78050050"
type input "20278050050"
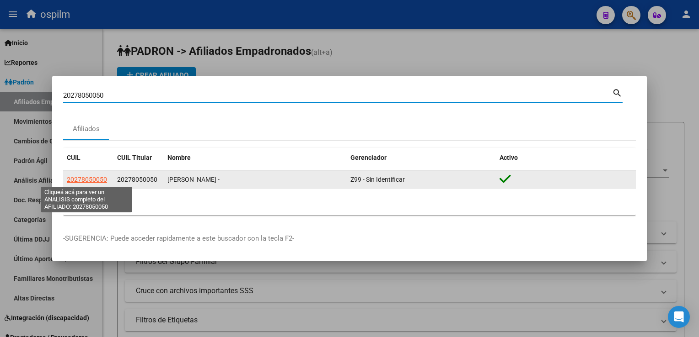
click at [101, 180] on span "20278050050" at bounding box center [87, 179] width 40 height 7
type textarea "20278050050"
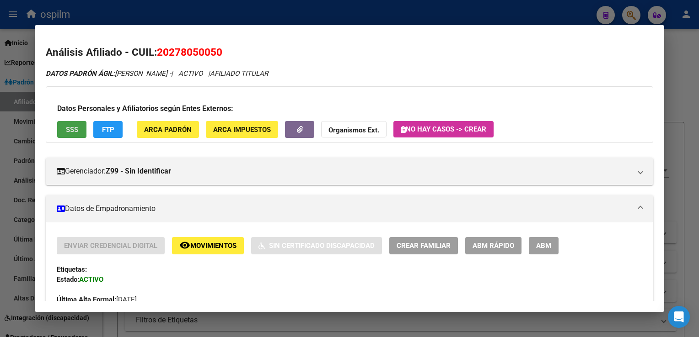
click at [64, 129] on button "SSS" at bounding box center [71, 129] width 29 height 17
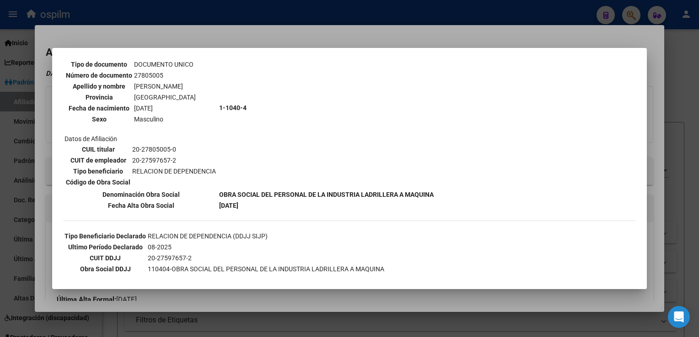
scroll to position [79, 0]
click at [379, 32] on div at bounding box center [349, 168] width 699 height 337
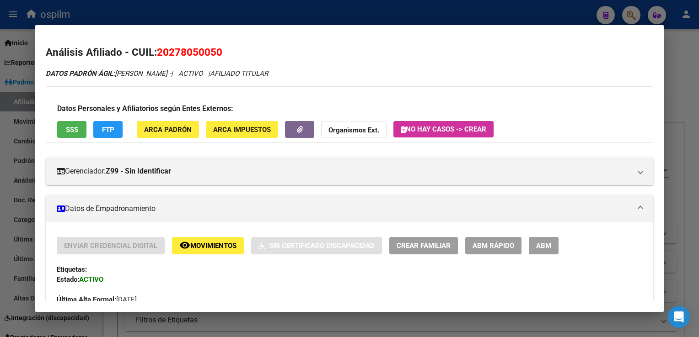
click at [104, 127] on span "FTP" at bounding box center [108, 130] width 12 height 8
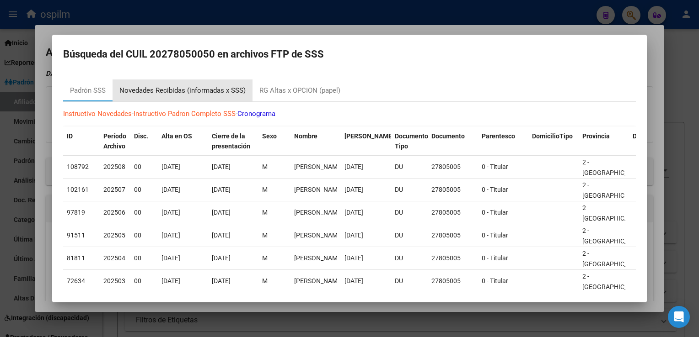
click at [209, 87] on div "Novedades Recibidas (informadas x SSS)" at bounding box center [182, 90] width 126 height 11
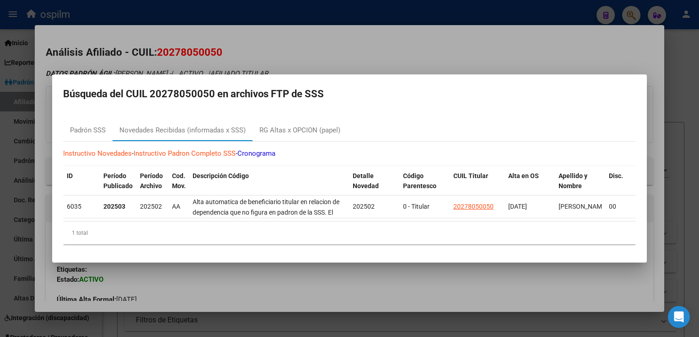
click at [328, 39] on div at bounding box center [349, 168] width 699 height 337
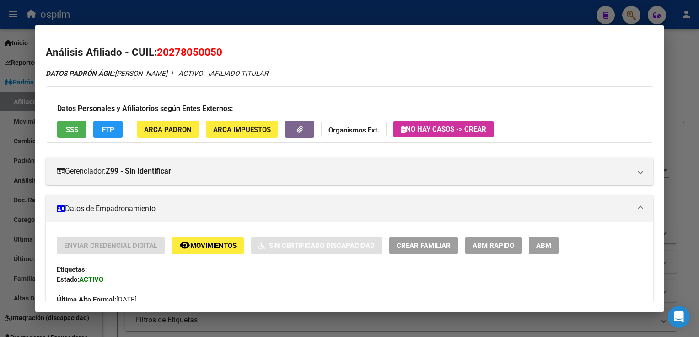
click at [485, 247] on span "ABM Rápido" at bounding box center [493, 246] width 42 height 8
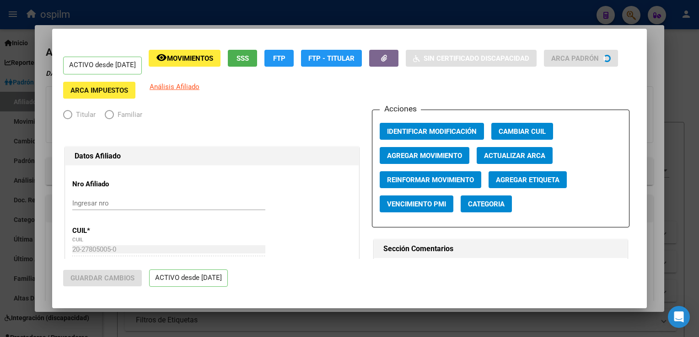
radio input "true"
type input "20-27597657-2"
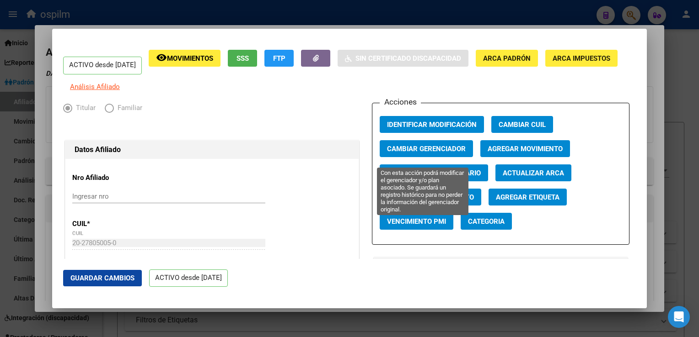
click at [392, 153] on span "Cambiar Gerenciador" at bounding box center [426, 149] width 79 height 8
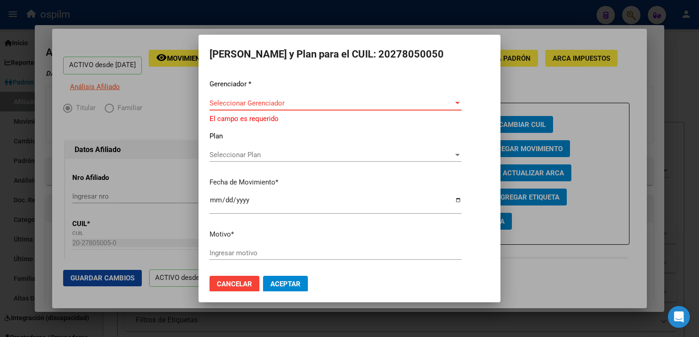
click at [281, 107] on span "Seleccionar Gerenciador" at bounding box center [331, 103] width 244 height 8
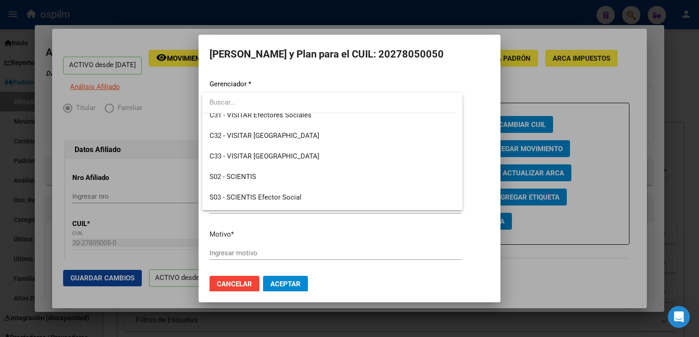
scroll to position [114, 0]
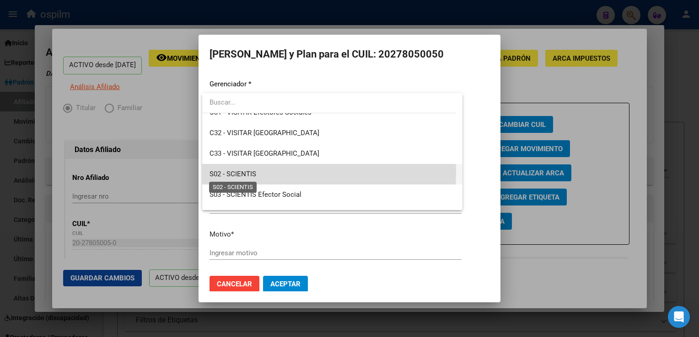
click at [229, 172] on span "S02 - SCIENTIS" at bounding box center [232, 174] width 47 height 8
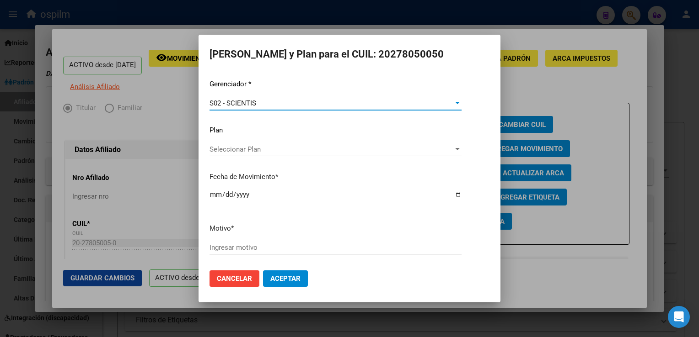
click at [240, 248] on input "Ingresar motivo" at bounding box center [335, 248] width 252 height 8
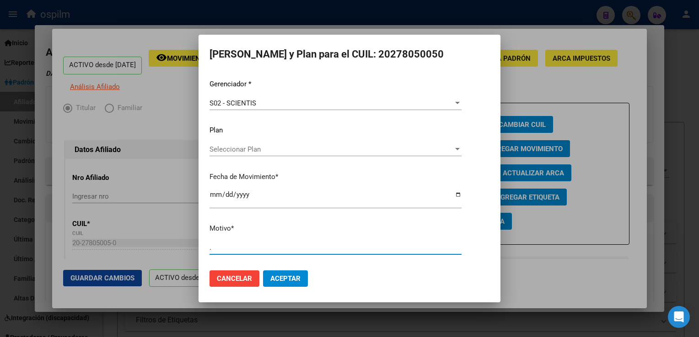
type input "."
click at [294, 276] on span "Aceptar" at bounding box center [285, 279] width 30 height 8
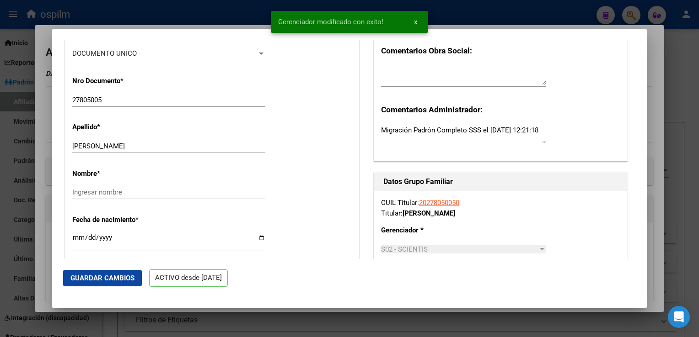
scroll to position [256, 0]
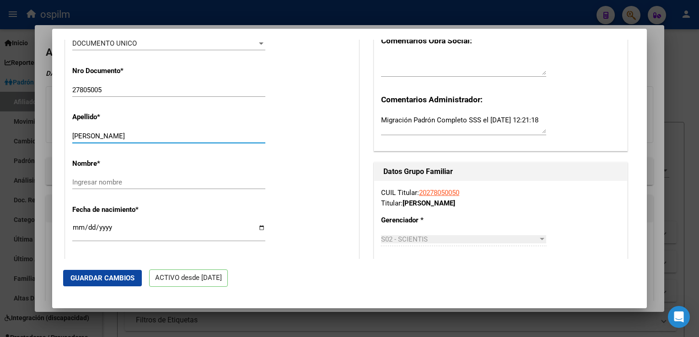
drag, startPoint x: 99, startPoint y: 141, endPoint x: 180, endPoint y: 147, distance: 81.6
click at [180, 143] on div "DUARTE PEDRO SEBASTIAN Ingresar apellido" at bounding box center [168, 136] width 193 height 14
type input "DUARTE"
click at [91, 187] on input "Ingresar nombre" at bounding box center [168, 182] width 193 height 8
paste input "PEDRO SEBASTIAN"
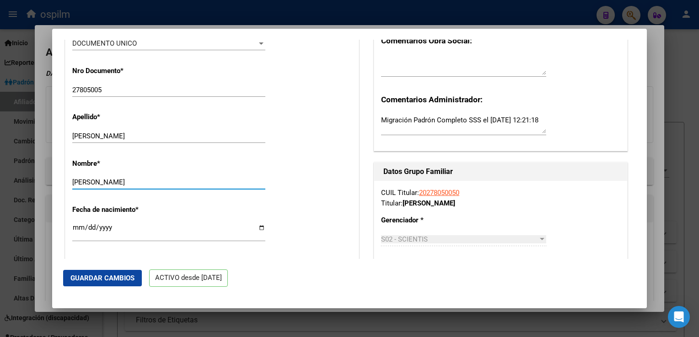
type input "PEDRO SEBASTIAN"
click at [107, 280] on span "Guardar Cambios" at bounding box center [102, 278] width 64 height 8
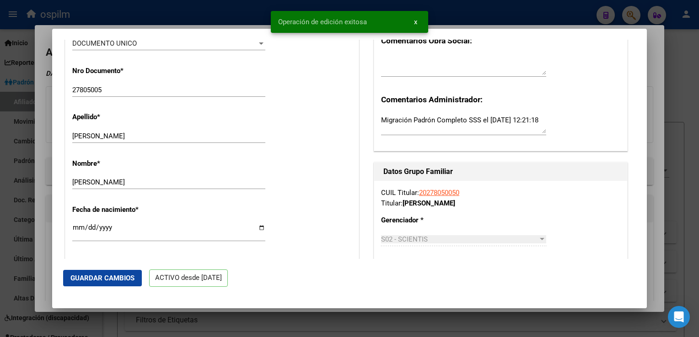
scroll to position [0, 0]
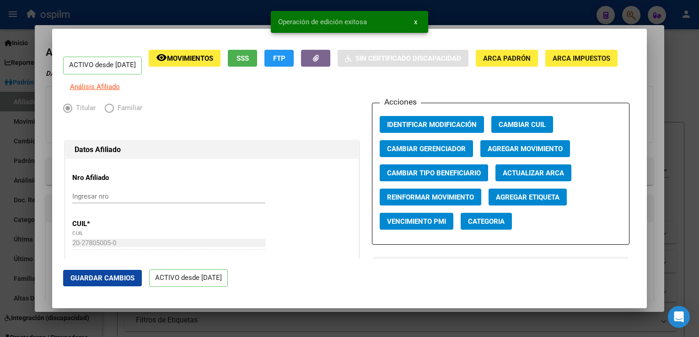
click at [651, 51] on div at bounding box center [349, 168] width 699 height 337
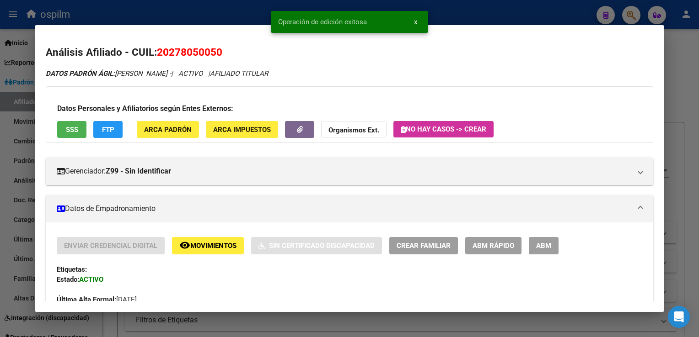
click at [683, 65] on div at bounding box center [349, 168] width 699 height 337
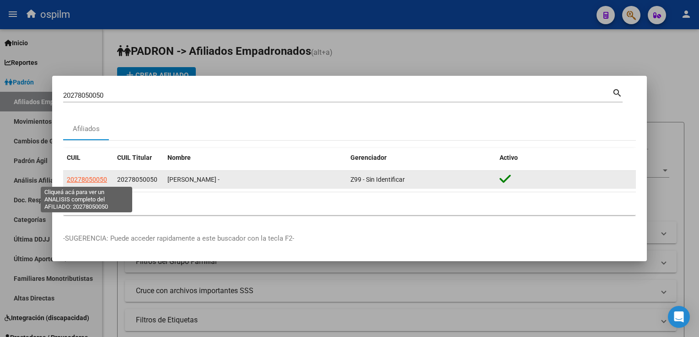
click at [84, 180] on span "20278050050" at bounding box center [87, 179] width 40 height 7
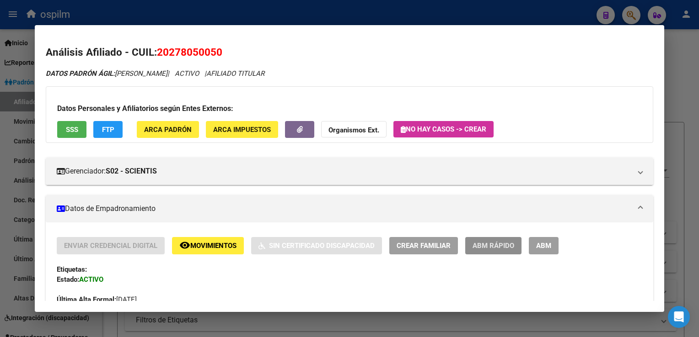
click at [497, 247] on span "ABM Rápido" at bounding box center [493, 246] width 42 height 8
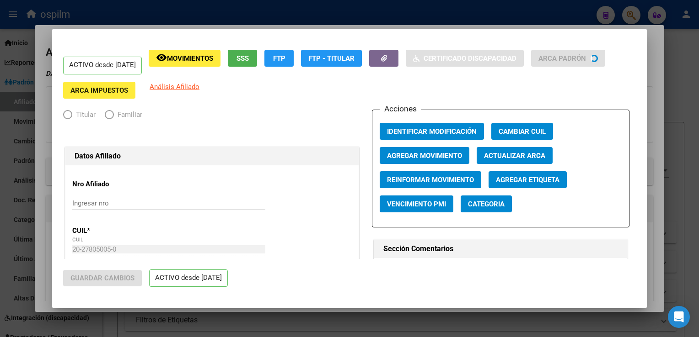
radio input "true"
type input "20-27597657-2"
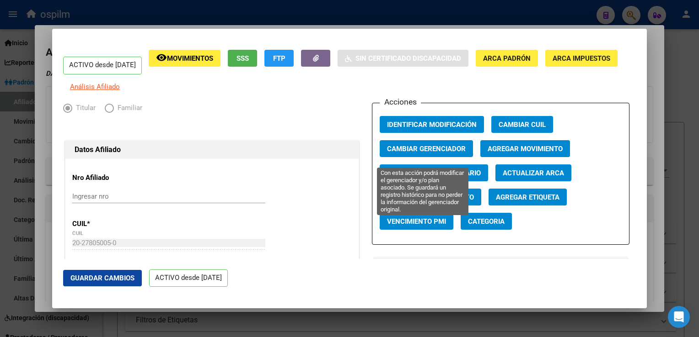
click at [412, 151] on span "Cambiar Gerenciador" at bounding box center [426, 148] width 79 height 8
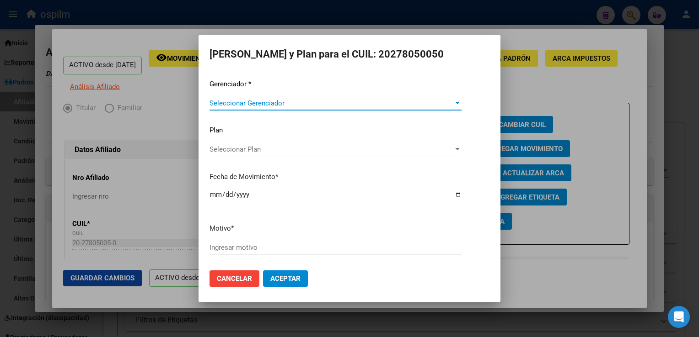
click at [225, 101] on span "Seleccionar Gerenciador" at bounding box center [331, 103] width 244 height 8
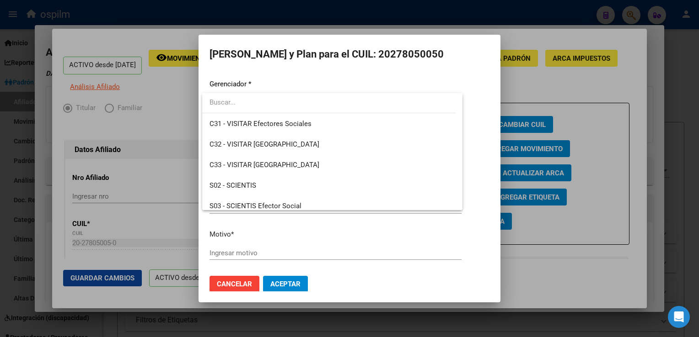
scroll to position [130, 0]
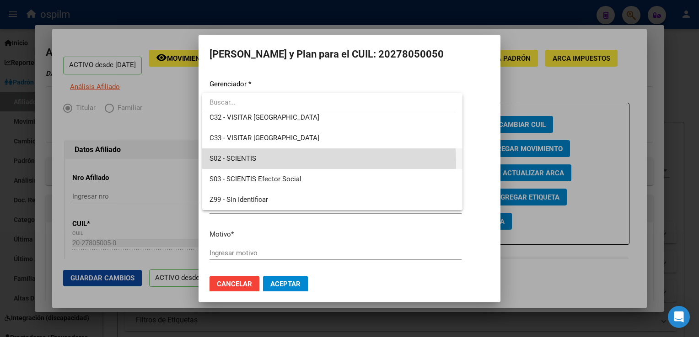
drag, startPoint x: 227, startPoint y: 164, endPoint x: 227, endPoint y: 159, distance: 4.6
click at [227, 163] on span "S02 - SCIENTIS" at bounding box center [332, 159] width 246 height 21
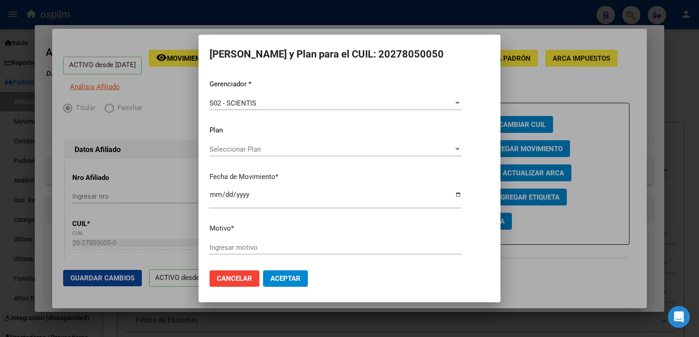
click at [223, 251] on div "Ingresar motivo" at bounding box center [335, 248] width 252 height 14
type input "."
click at [294, 272] on button "Aceptar" at bounding box center [285, 279] width 45 height 16
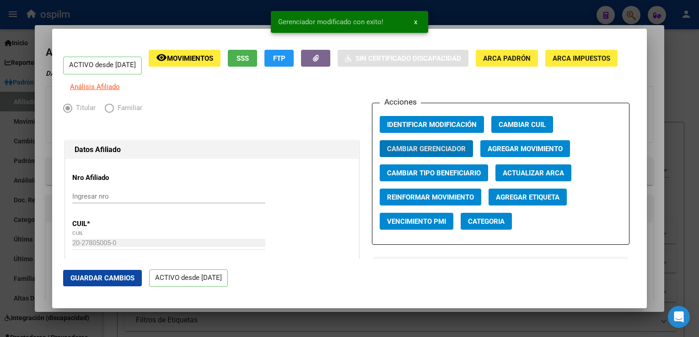
click at [87, 280] on span "Guardar Cambios" at bounding box center [102, 278] width 64 height 8
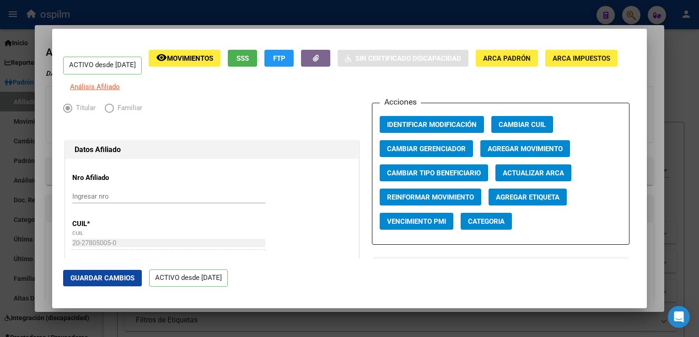
click at [653, 92] on div at bounding box center [349, 168] width 699 height 337
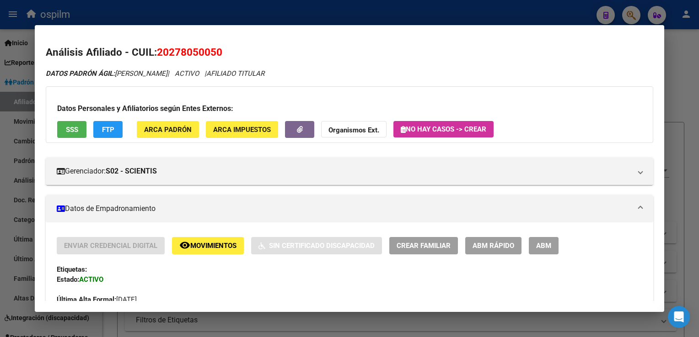
click at [677, 82] on div at bounding box center [349, 168] width 699 height 337
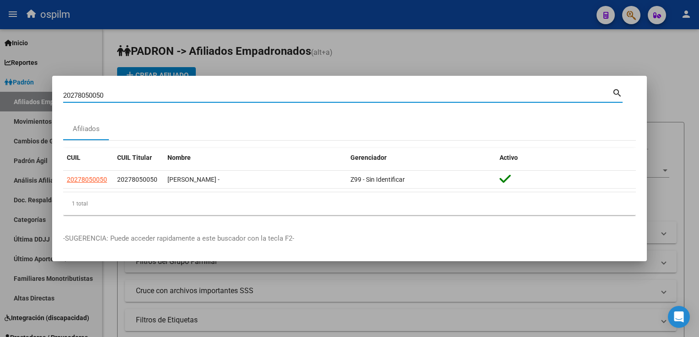
drag, startPoint x: 125, startPoint y: 94, endPoint x: 65, endPoint y: 94, distance: 59.9
click at [49, 95] on div "20278050050 Buscar (apellido, dni, cuil, nro traspaso, cuit, obra social) searc…" at bounding box center [349, 168] width 699 height 337
paste input "20417272977"
type input "20417272977"
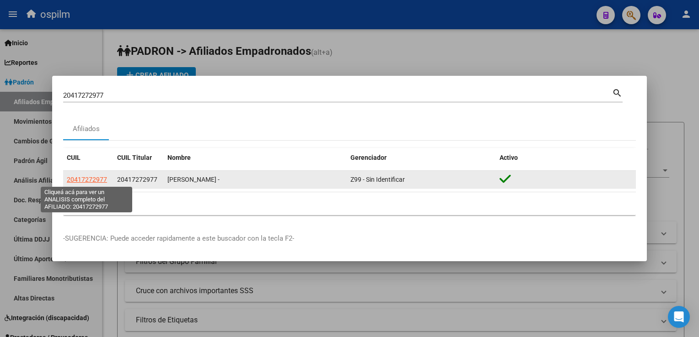
click at [75, 179] on span "20417272977" at bounding box center [87, 179] width 40 height 7
type textarea "20417272977"
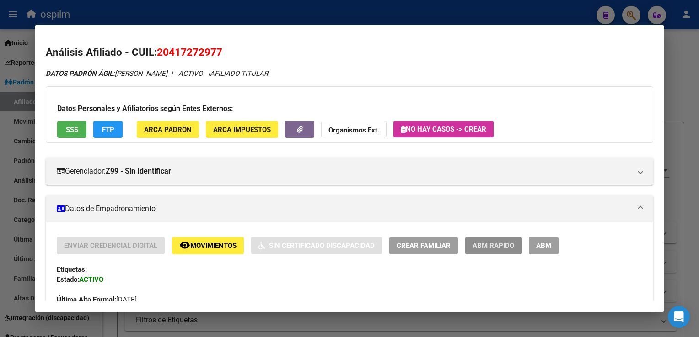
click at [506, 251] on button "ABM Rápido" at bounding box center [493, 245] width 56 height 17
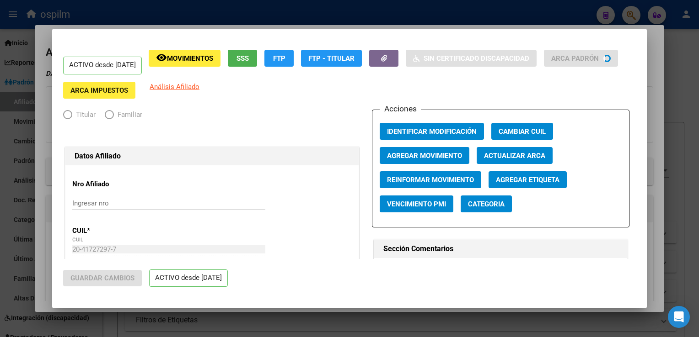
radio input "true"
type input "30-71550412-6"
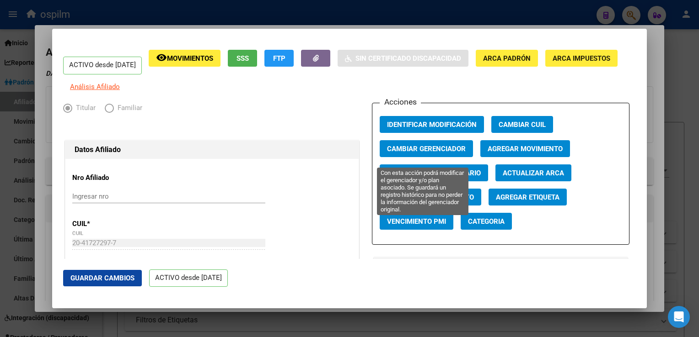
click at [443, 150] on button "Cambiar Gerenciador" at bounding box center [425, 148] width 93 height 17
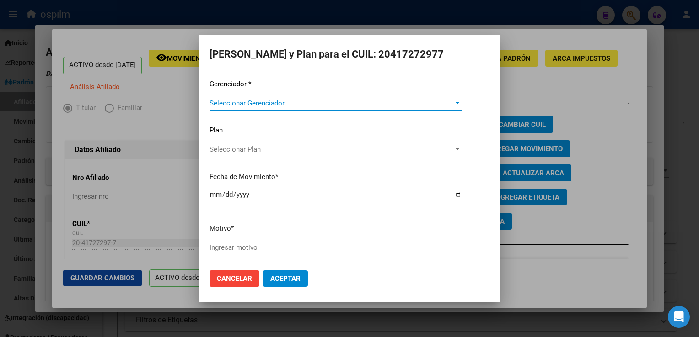
click at [262, 101] on span "Seleccionar Gerenciador" at bounding box center [331, 103] width 244 height 8
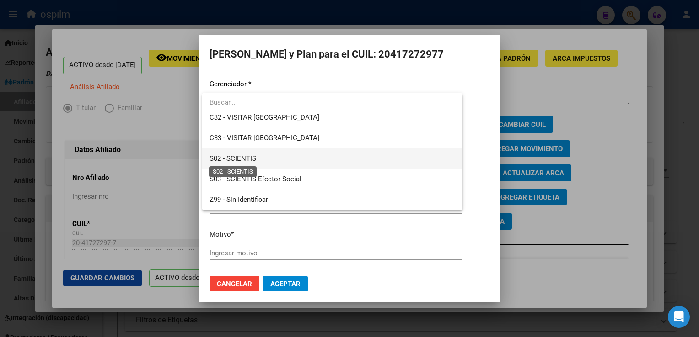
click at [249, 160] on span "S02 - SCIENTIS" at bounding box center [232, 159] width 47 height 8
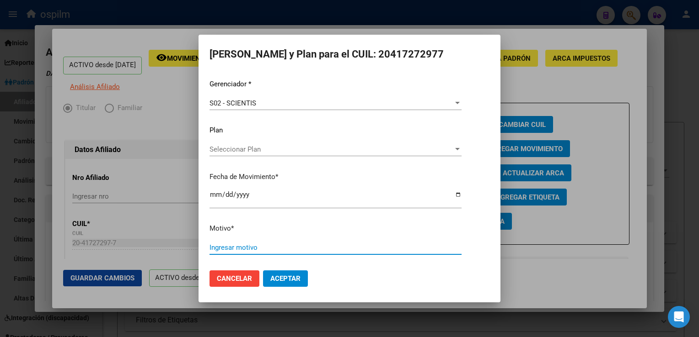
click at [218, 251] on input "Ingresar motivo" at bounding box center [335, 248] width 252 height 8
type input "."
click at [304, 280] on button "Aceptar" at bounding box center [285, 279] width 45 height 16
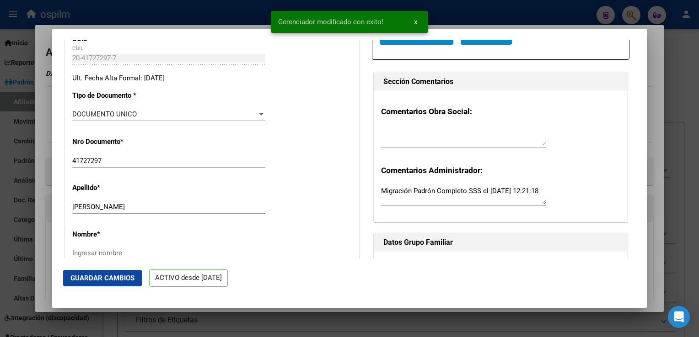
scroll to position [210, 0]
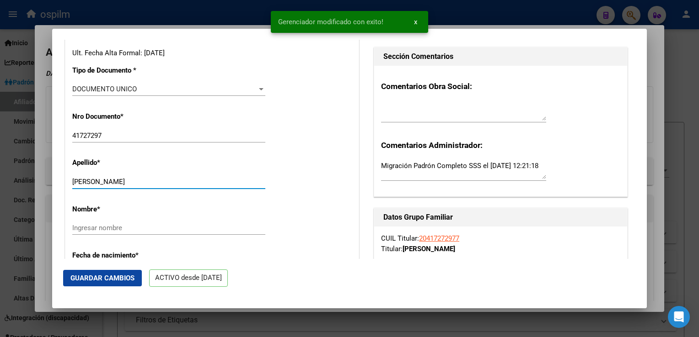
drag, startPoint x: 108, startPoint y: 185, endPoint x: 149, endPoint y: 191, distance: 41.2
click at [172, 182] on div "SANDOVAL LUCAS ALEJANDRO Ingresar apellido" at bounding box center [168, 182] width 193 height 14
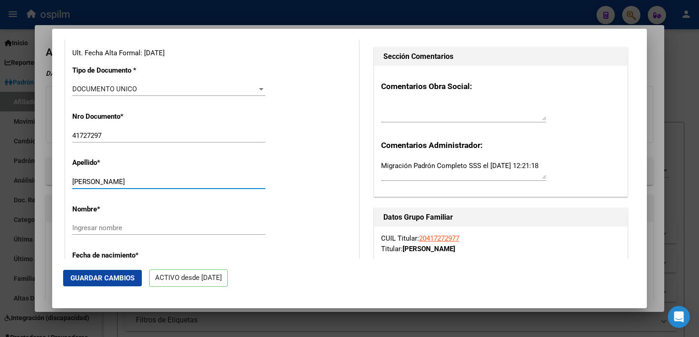
type input "SANDOVAL"
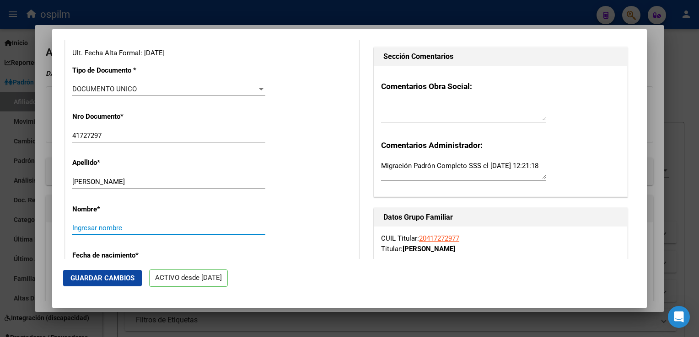
click at [84, 232] on input "Ingresar nombre" at bounding box center [168, 228] width 193 height 8
paste input "LUCAS ALEJANDRO"
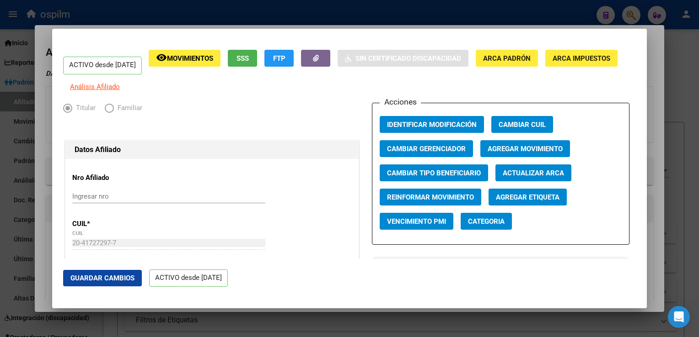
type input "LUCAS ALEJANDRO"
click at [511, 153] on span "Agregar Movimiento" at bounding box center [524, 149] width 75 height 8
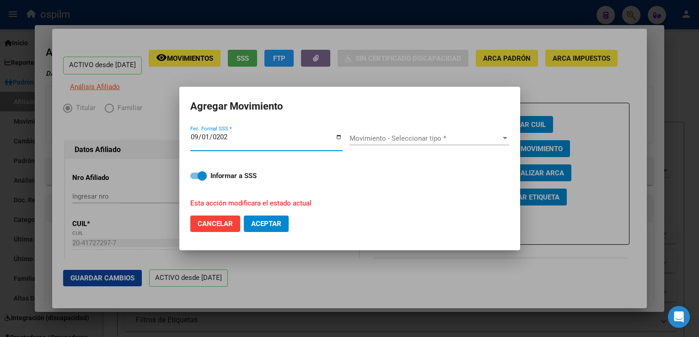
type input "2025-09-01"
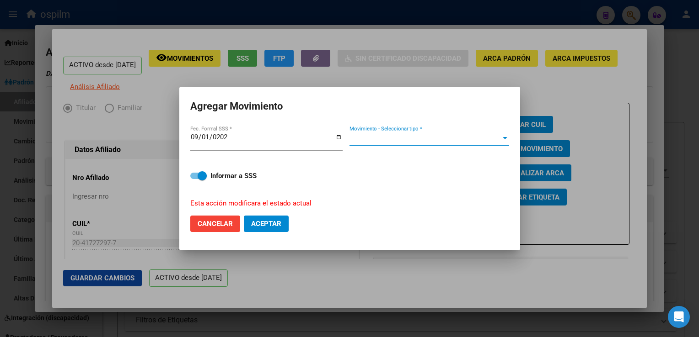
click at [415, 134] on span "Movimiento - Seleccionar tipo *" at bounding box center [424, 138] width 151 height 8
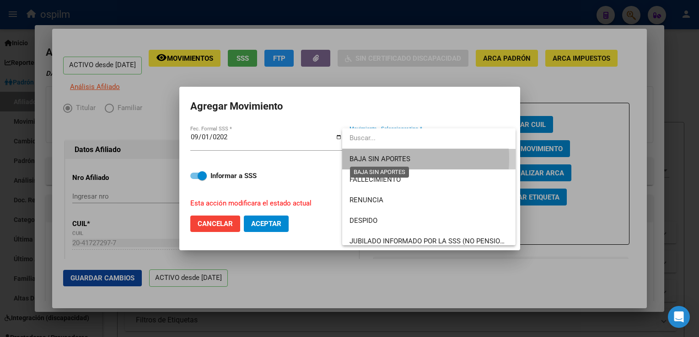
click at [384, 159] on span "BAJA SIN APORTES" at bounding box center [379, 159] width 61 height 8
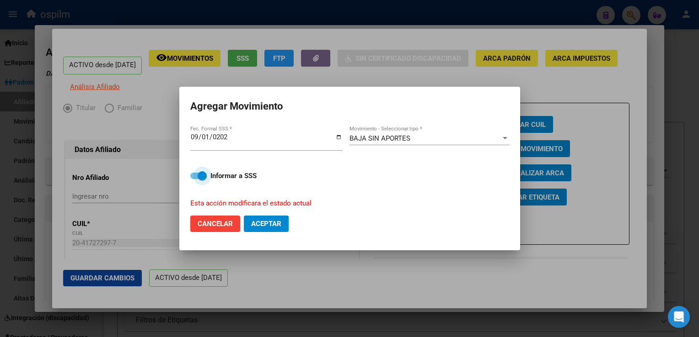
drag, startPoint x: 199, startPoint y: 178, endPoint x: 243, endPoint y: 211, distance: 54.6
click at [199, 176] on span at bounding box center [202, 175] width 9 height 9
click at [195, 179] on input "Informar a SSS" at bounding box center [194, 179] width 0 height 0
checkbox input "false"
drag, startPoint x: 278, startPoint y: 226, endPoint x: 284, endPoint y: 216, distance: 11.9
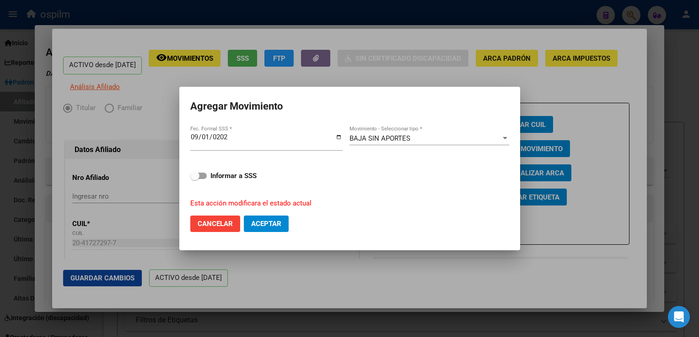
click at [279, 226] on span "Aceptar" at bounding box center [266, 224] width 30 height 8
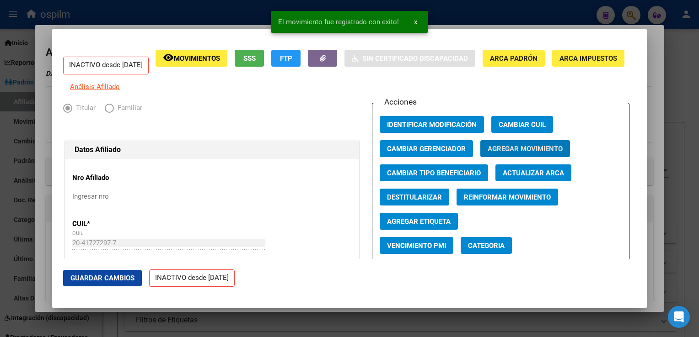
drag, startPoint x: 97, startPoint y: 275, endPoint x: 289, endPoint y: 225, distance: 197.9
click at [97, 273] on button "Guardar Cambios" at bounding box center [102, 278] width 79 height 16
click at [656, 78] on div at bounding box center [349, 168] width 699 height 337
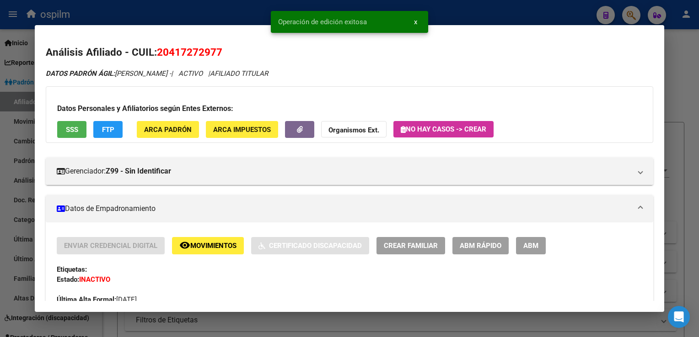
click at [679, 72] on div at bounding box center [349, 168] width 699 height 337
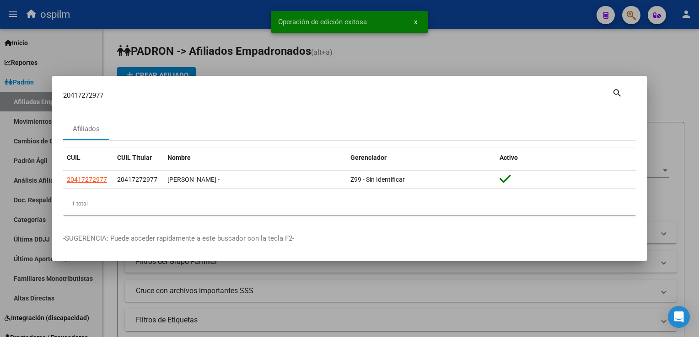
drag, startPoint x: 466, startPoint y: 51, endPoint x: 376, endPoint y: 6, distance: 100.2
click at [465, 49] on div at bounding box center [349, 168] width 699 height 337
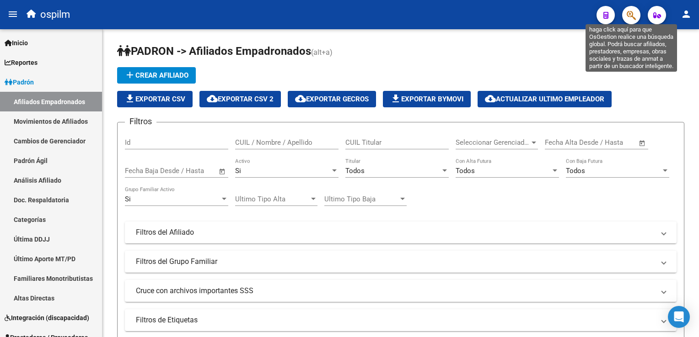
click at [626, 17] on icon "button" at bounding box center [630, 15] width 9 height 11
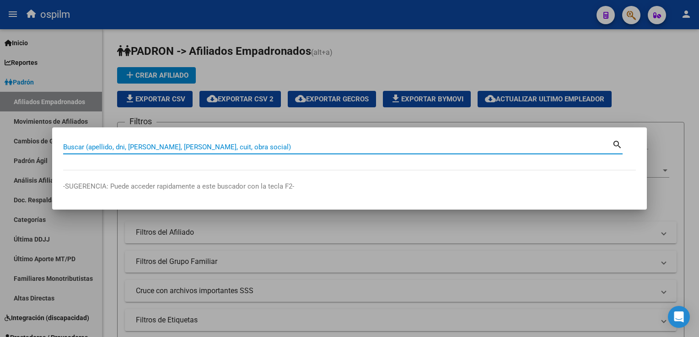
paste input "20377882106"
type input "20377882106"
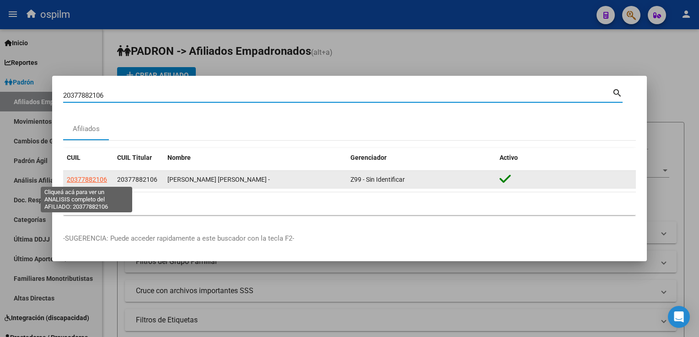
click at [97, 176] on span "20377882106" at bounding box center [87, 179] width 40 height 7
type textarea "20377882106"
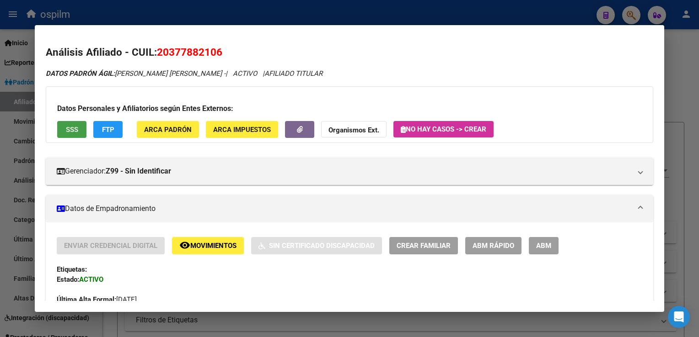
click at [73, 131] on span "SSS" at bounding box center [72, 130] width 12 height 8
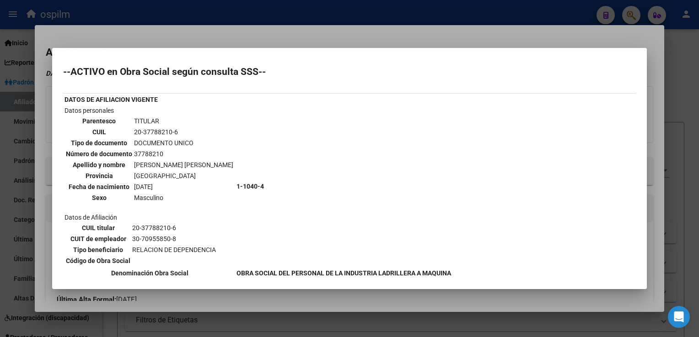
scroll to position [163, 0]
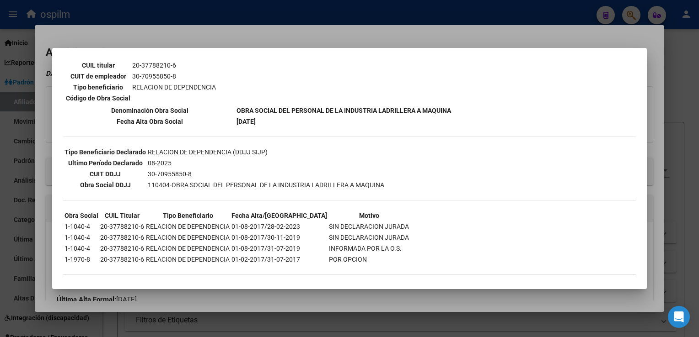
click at [260, 34] on div at bounding box center [349, 168] width 699 height 337
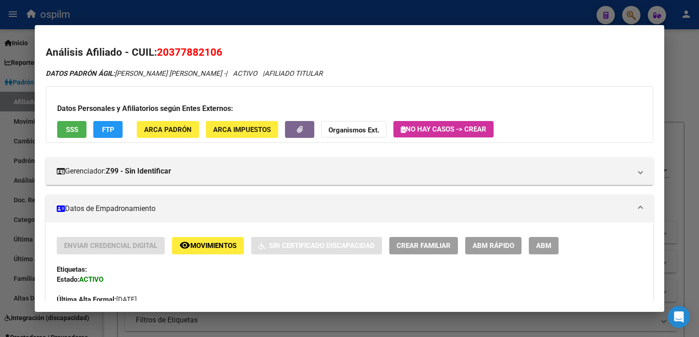
click at [494, 243] on span "ABM Rápido" at bounding box center [493, 246] width 42 height 8
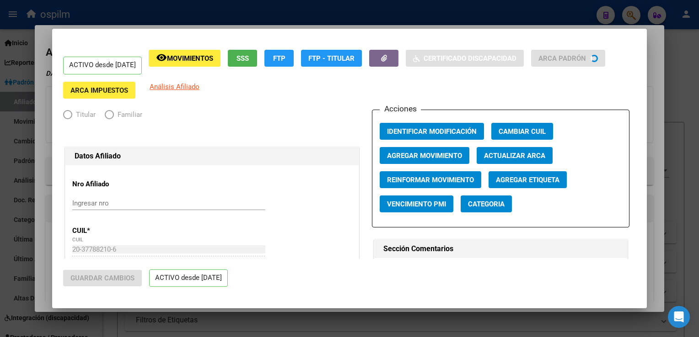
radio input "true"
type input "30-70955850-8"
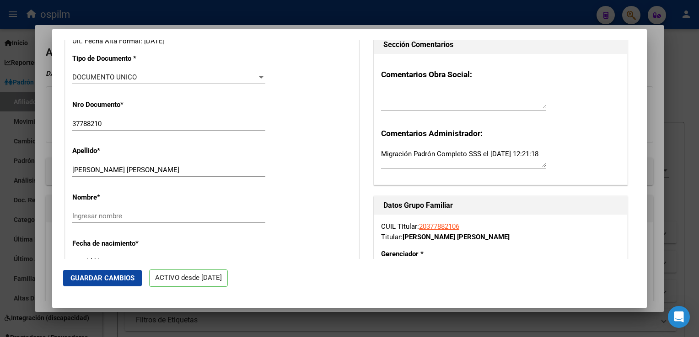
scroll to position [227, 0]
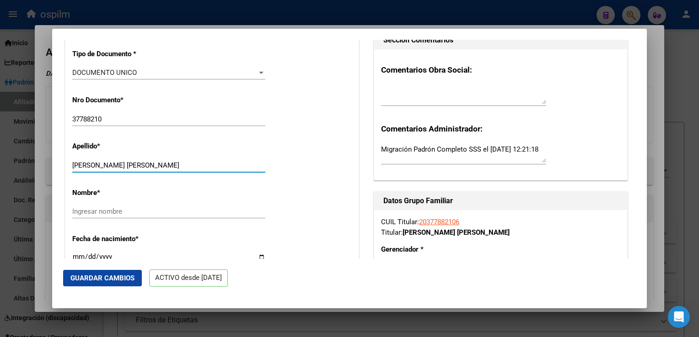
drag, startPoint x: 91, startPoint y: 171, endPoint x: 115, endPoint y: 172, distance: 23.8
click at [153, 169] on input "ARGIZ [PERSON_NAME]" at bounding box center [168, 165] width 193 height 8
type input "ARGIZ"
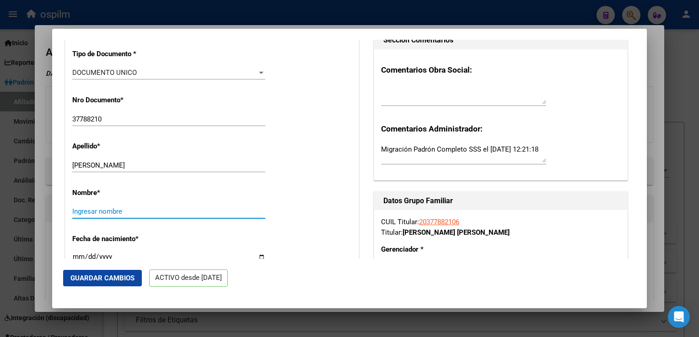
click at [81, 216] on input "Ingresar nombre" at bounding box center [168, 212] width 193 height 8
paste input "DAVID ABEL"
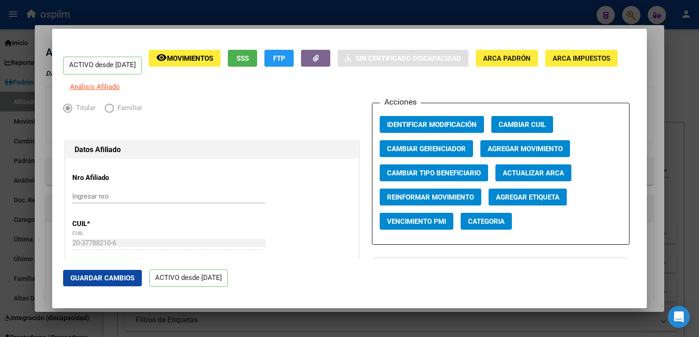
type input "DAVID ABEL"
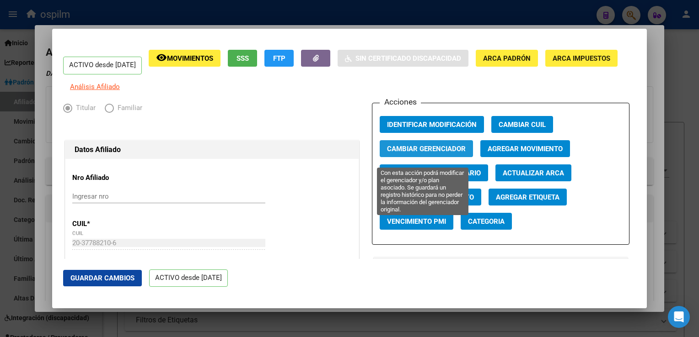
click at [391, 151] on span "Cambiar Gerenciador" at bounding box center [426, 149] width 79 height 8
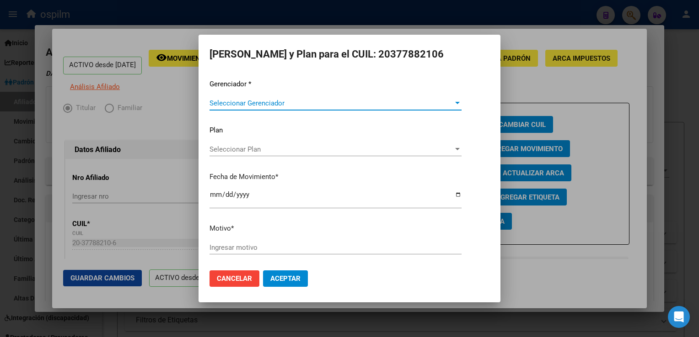
click at [273, 101] on span "Seleccionar Gerenciador" at bounding box center [331, 103] width 244 height 8
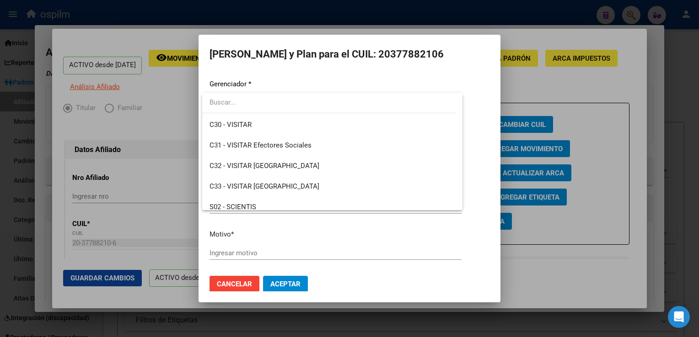
scroll to position [107, 0]
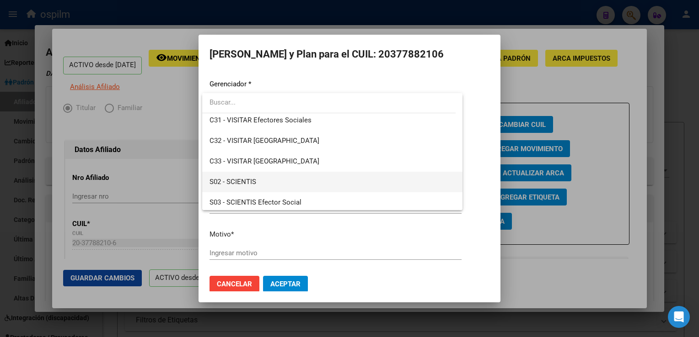
click at [246, 181] on span "S02 - SCIENTIS" at bounding box center [232, 182] width 47 height 8
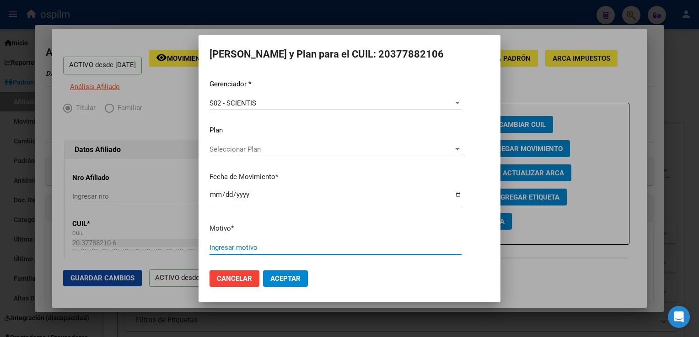
click at [214, 248] on input "Ingresar motivo" at bounding box center [335, 248] width 252 height 8
type input "."
click at [293, 277] on span "Aceptar" at bounding box center [285, 279] width 30 height 8
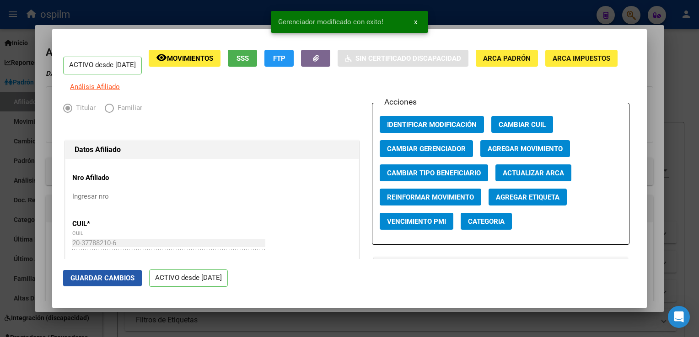
click at [102, 279] on span "Guardar Cambios" at bounding box center [102, 278] width 64 height 8
click at [650, 40] on div at bounding box center [349, 168] width 699 height 337
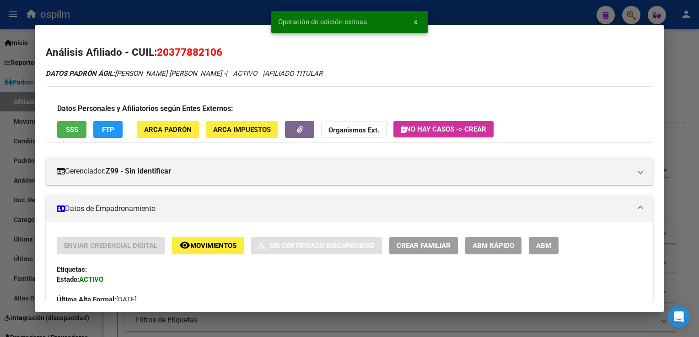
click at [686, 75] on div at bounding box center [349, 168] width 699 height 337
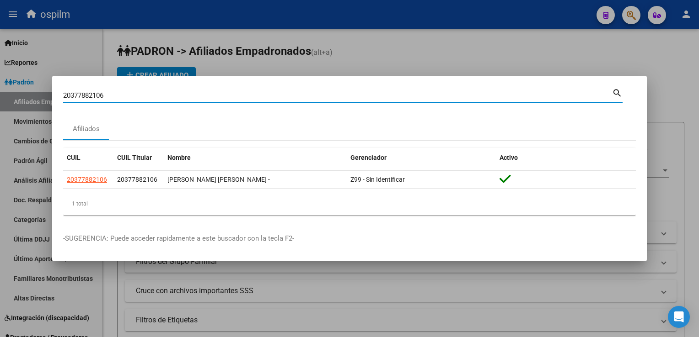
drag, startPoint x: 117, startPoint y: 99, endPoint x: 58, endPoint y: 98, distance: 59.0
click at [57, 99] on mat-dialog-content "20377882106 Buscar (apellido, dni, cuil, nro traspaso, cuit, obra social) searc…" at bounding box center [349, 155] width 594 height 136
paste input "27461189739"
type input "27461189739"
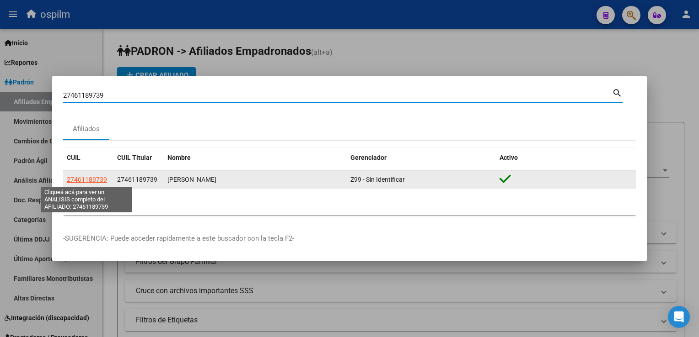
click at [86, 181] on span "27461189739" at bounding box center [87, 179] width 40 height 7
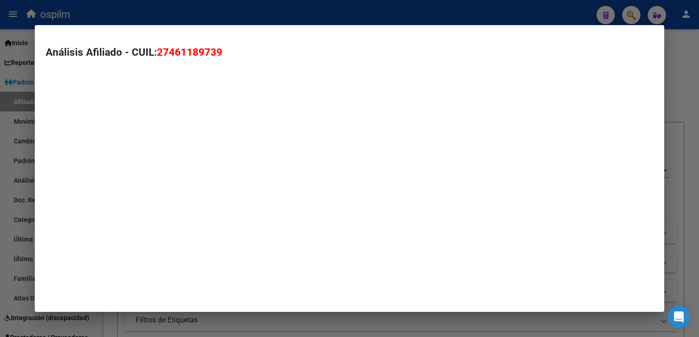
type textarea "27461189739"
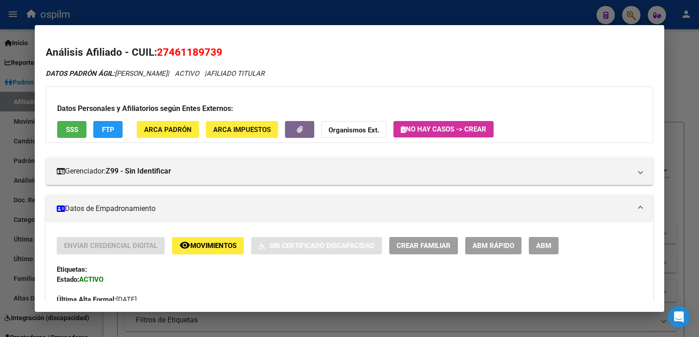
click at [492, 244] on span "ABM Rápido" at bounding box center [493, 246] width 42 height 8
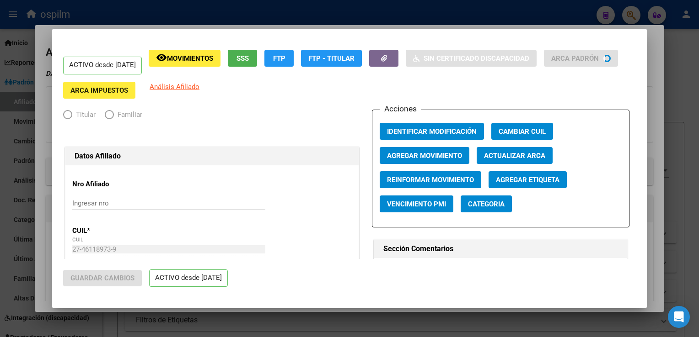
radio input "true"
type input "30-71212173-0"
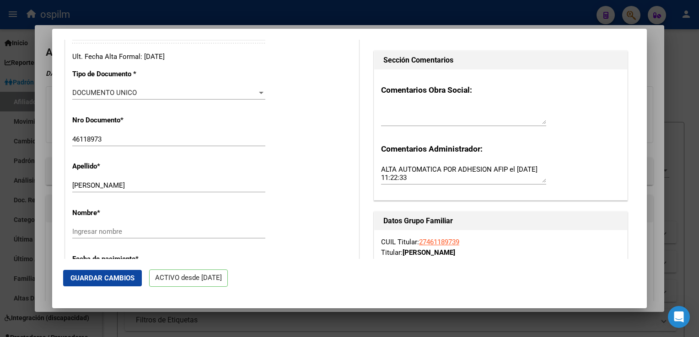
scroll to position [245, 0]
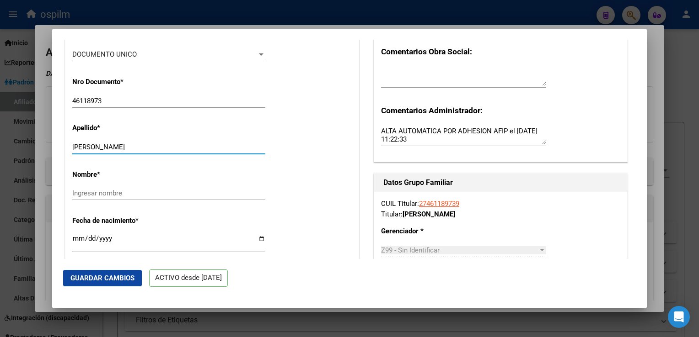
drag, startPoint x: 95, startPoint y: 151, endPoint x: 161, endPoint y: 156, distance: 67.0
click at [161, 151] on input "[PERSON_NAME]" at bounding box center [168, 147] width 193 height 8
type input "RELOS"
click at [85, 198] on input "Ingresar nombre" at bounding box center [168, 193] width 193 height 8
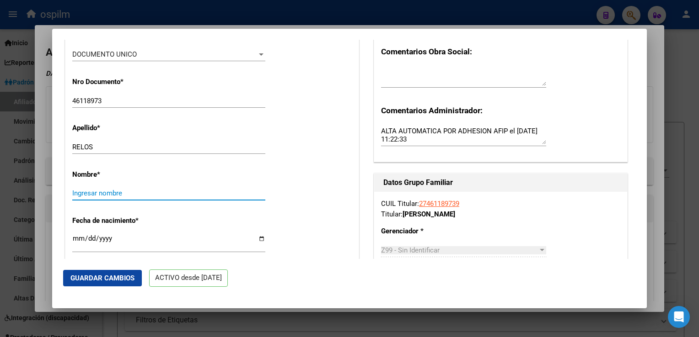
paste input "IRINA KEIKI HOSHI"
type input "IRINA KEIKI HOSHI"
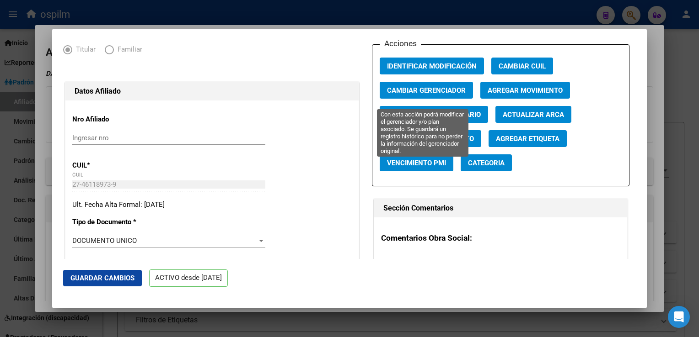
click at [427, 95] on span "Cambiar Gerenciador" at bounding box center [426, 90] width 79 height 8
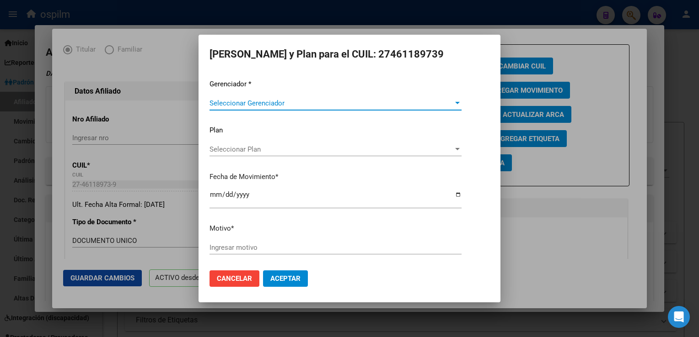
click at [261, 102] on span "Seleccionar Gerenciador" at bounding box center [331, 103] width 244 height 8
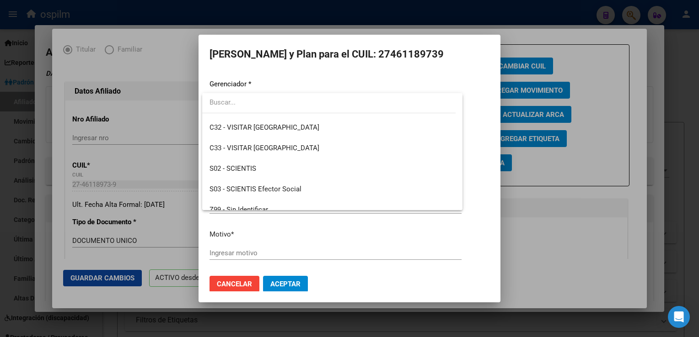
scroll to position [130, 0]
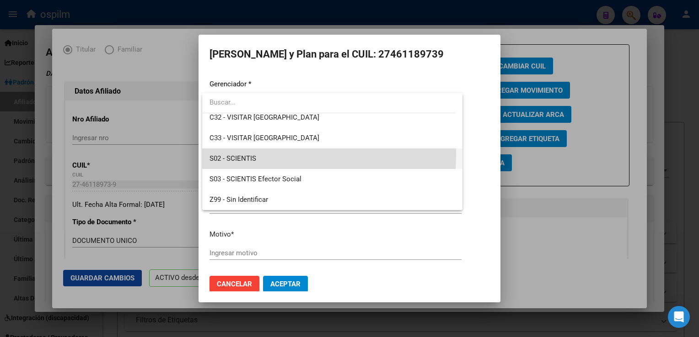
click at [257, 155] on span "S02 - SCIENTIS" at bounding box center [332, 159] width 246 height 21
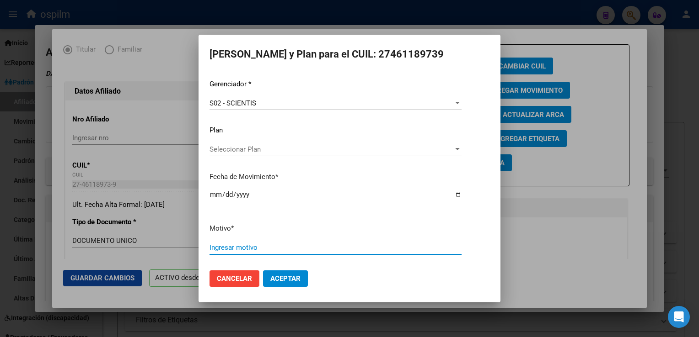
click at [218, 246] on input "Ingresar motivo" at bounding box center [335, 248] width 252 height 8
type input "."
click at [288, 275] on span "Aceptar" at bounding box center [285, 279] width 30 height 8
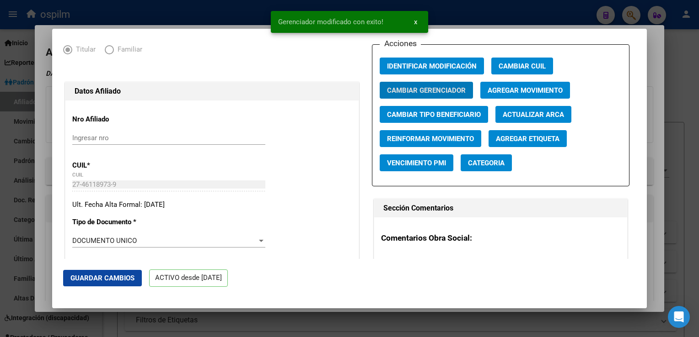
click at [105, 275] on span "Guardar Cambios" at bounding box center [102, 278] width 64 height 8
click at [654, 38] on div at bounding box center [349, 168] width 699 height 337
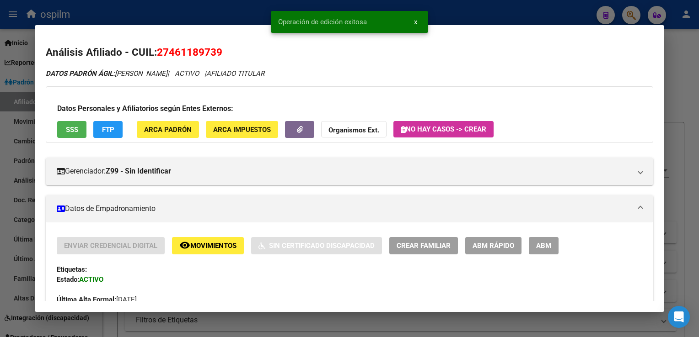
click at [673, 65] on div at bounding box center [349, 168] width 699 height 337
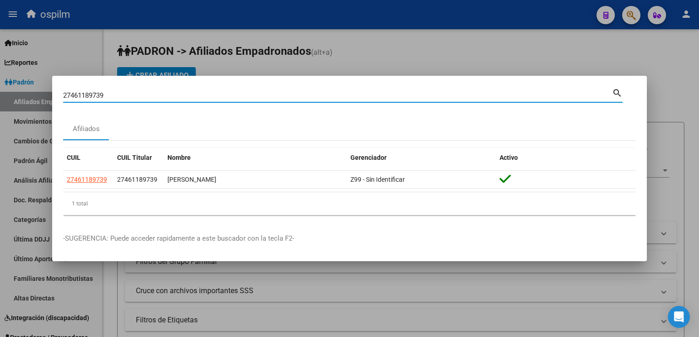
drag, startPoint x: 112, startPoint y: 97, endPoint x: 53, endPoint y: 102, distance: 58.2
click at [53, 102] on mat-dialog-content "27461189739 Buscar (apellido, dni, cuil, nro traspaso, cuit, obra social) searc…" at bounding box center [349, 155] width 594 height 136
paste input "20259374"
type input "27420259374"
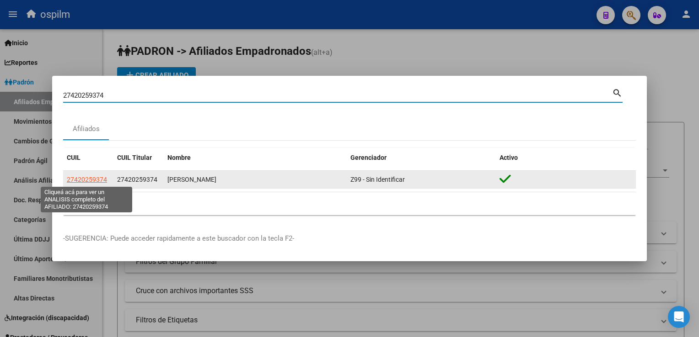
click at [86, 178] on span "27420259374" at bounding box center [87, 179] width 40 height 7
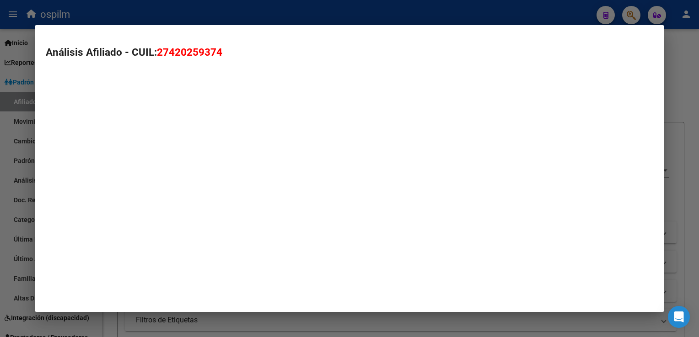
type textarea "27420259374"
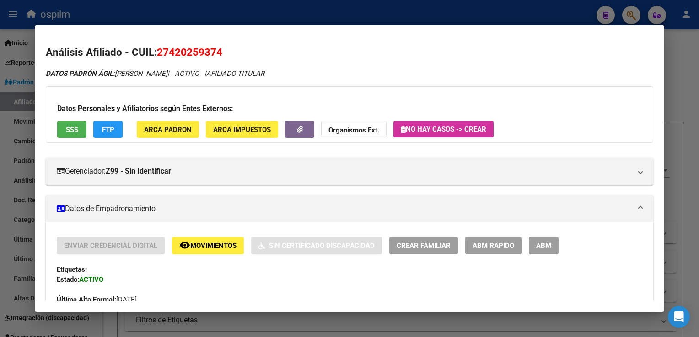
click at [67, 128] on span "SSS" at bounding box center [72, 130] width 12 height 8
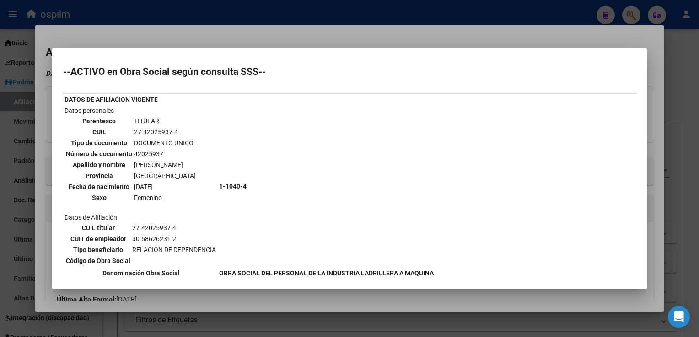
scroll to position [152, 0]
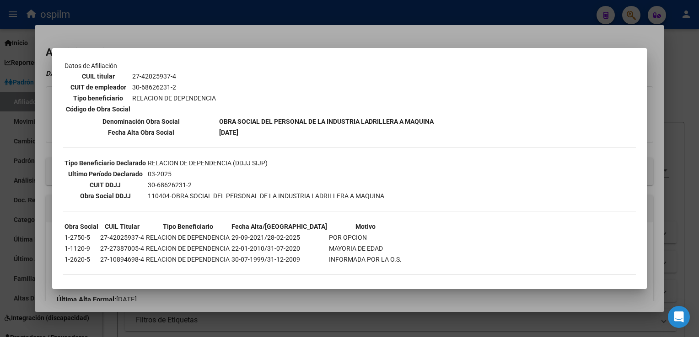
click at [297, 36] on div at bounding box center [349, 168] width 699 height 337
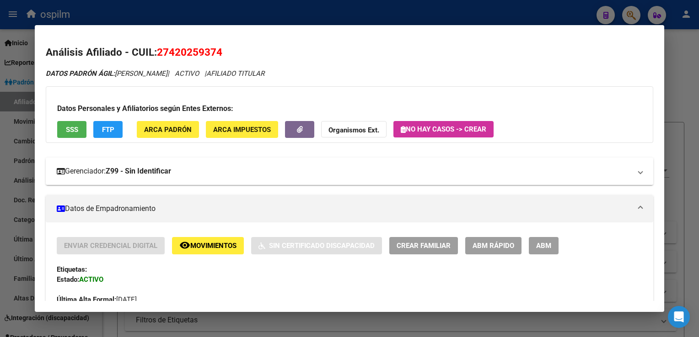
scroll to position [439, 0]
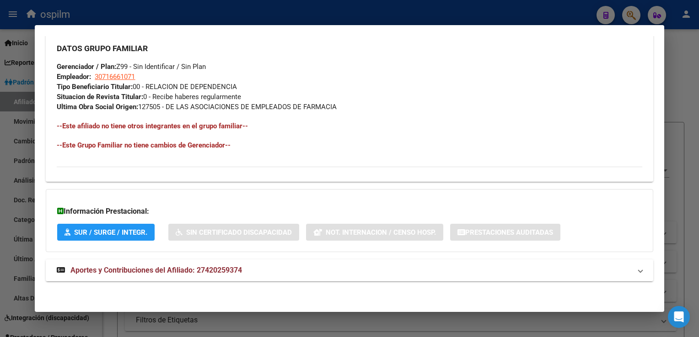
click at [166, 274] on span "Aportes y Contribuciones del Afiliado: 27420259374" at bounding box center [155, 270] width 171 height 9
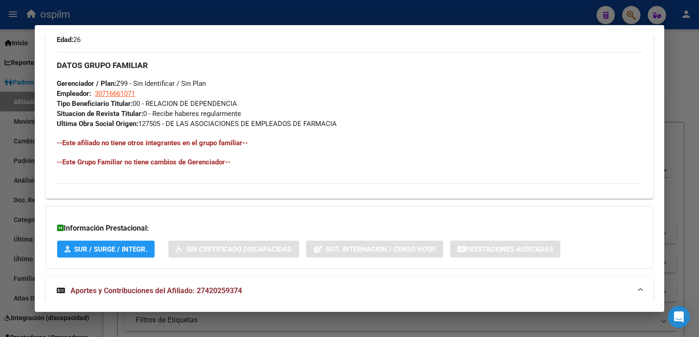
scroll to position [0, 0]
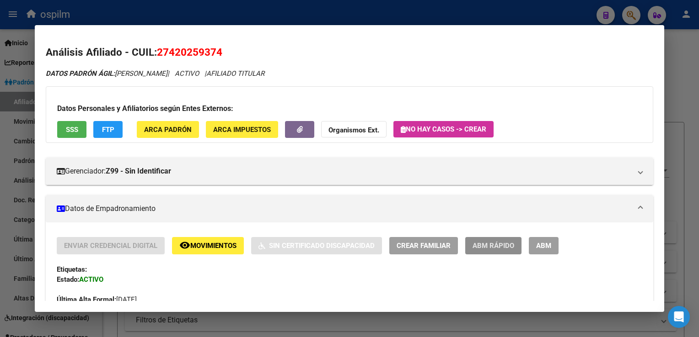
click at [483, 242] on span "ABM Rápido" at bounding box center [493, 246] width 42 height 8
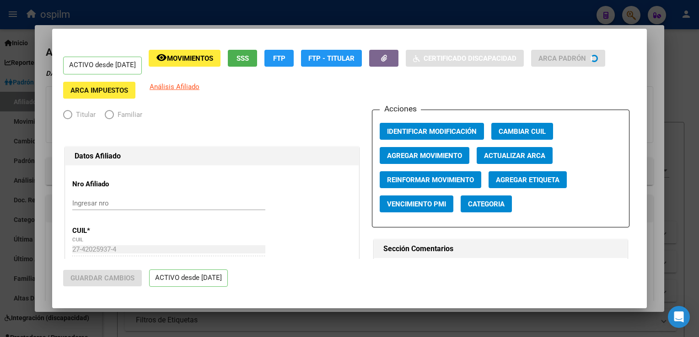
radio input "true"
type input "30-71666107-1"
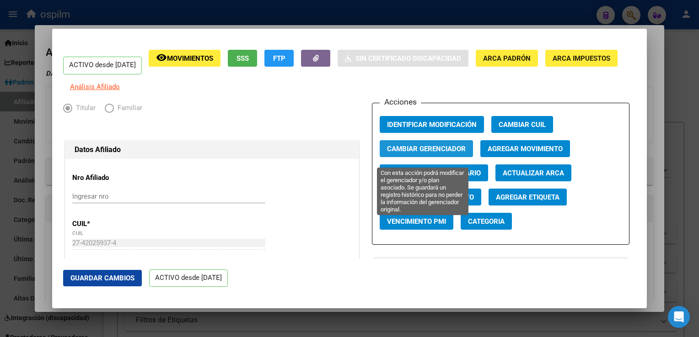
click at [409, 157] on button "Cambiar Gerenciador" at bounding box center [425, 148] width 93 height 17
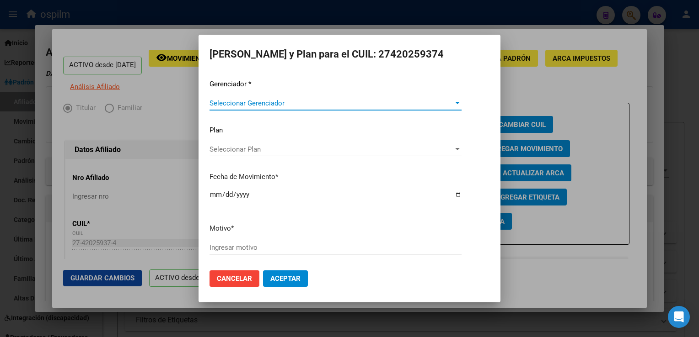
click at [276, 100] on span "Seleccionar Gerenciador" at bounding box center [331, 103] width 244 height 8
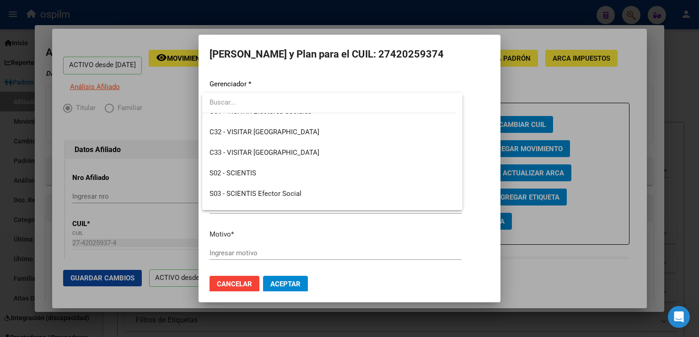
scroll to position [121, 0]
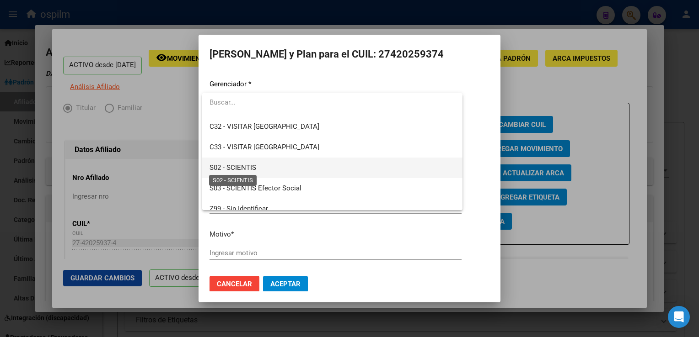
click at [246, 166] on span "S02 - SCIENTIS" at bounding box center [232, 168] width 47 height 8
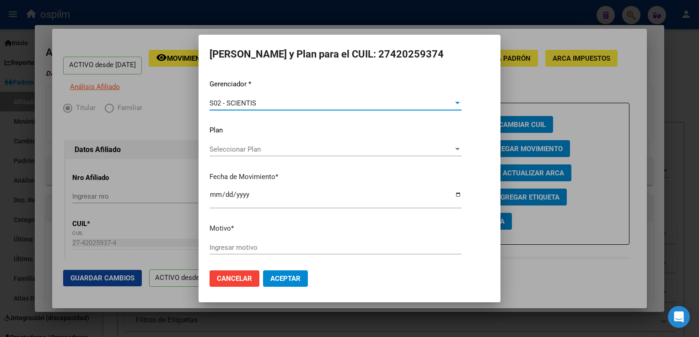
click at [217, 246] on input "Ingresar motivo" at bounding box center [335, 248] width 252 height 8
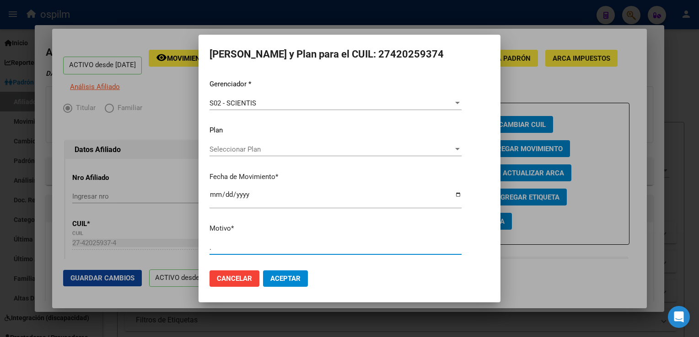
type input "."
click at [278, 272] on button "Aceptar" at bounding box center [285, 279] width 45 height 16
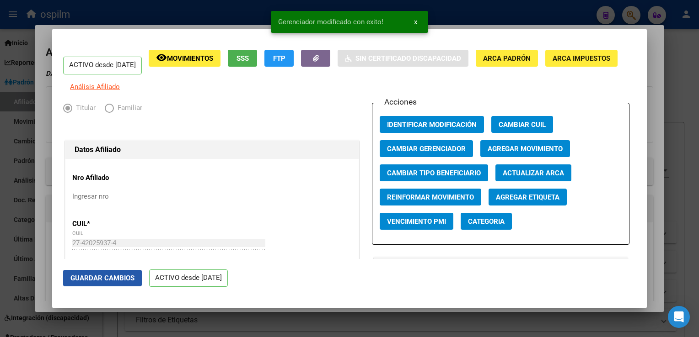
click at [123, 281] on span "Guardar Cambios" at bounding box center [102, 278] width 64 height 8
click at [656, 56] on div at bounding box center [349, 168] width 699 height 337
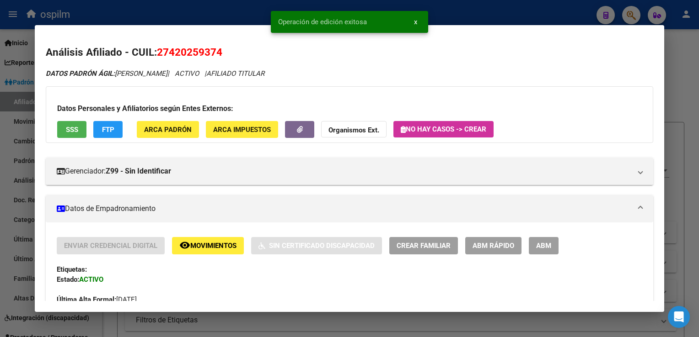
click at [684, 72] on div at bounding box center [349, 168] width 699 height 337
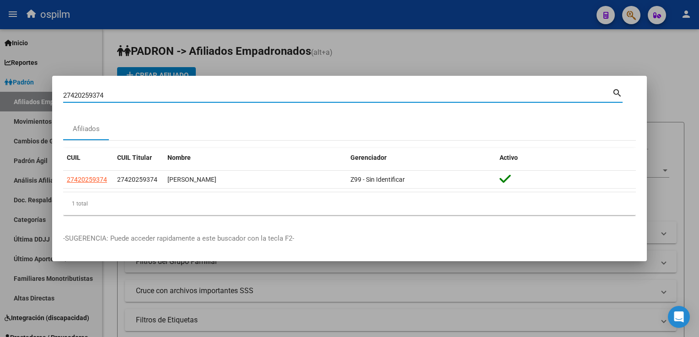
drag, startPoint x: 117, startPoint y: 97, endPoint x: 53, endPoint y: 101, distance: 63.7
click at [43, 103] on div "27420259374 Buscar (apellido, dni, cuil, nro traspaso, cuit, obra social) searc…" at bounding box center [349, 168] width 699 height 337
paste input "0447922232"
type input "20447922232"
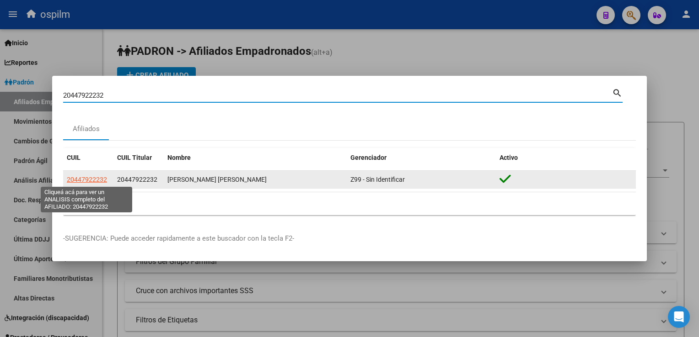
click at [95, 178] on span "20447922232" at bounding box center [87, 179] width 40 height 7
type textarea "20447922232"
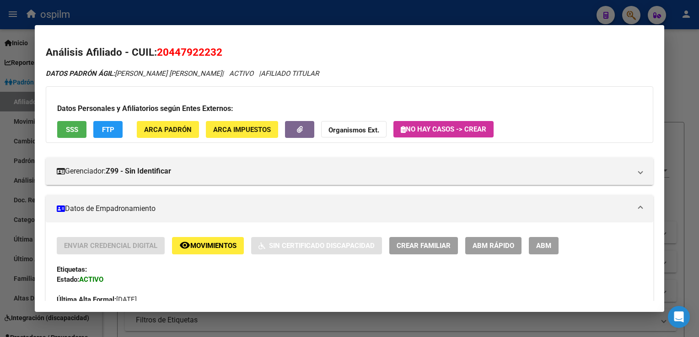
click at [80, 125] on button "SSS" at bounding box center [71, 129] width 29 height 17
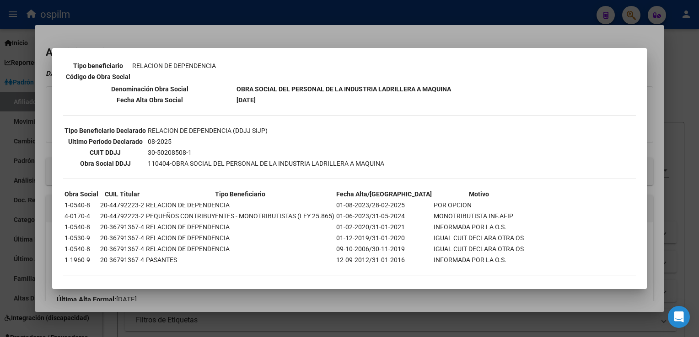
scroll to position [0, 0]
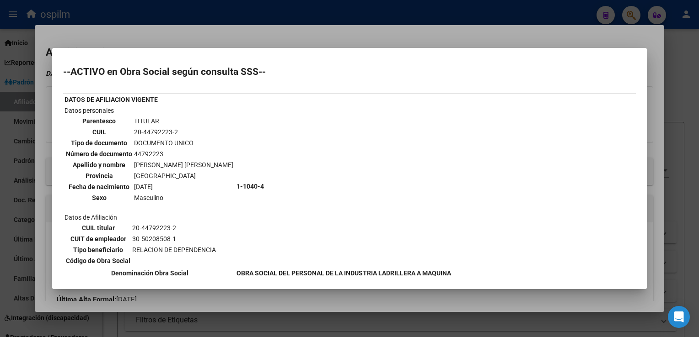
click at [252, 38] on div at bounding box center [349, 168] width 699 height 337
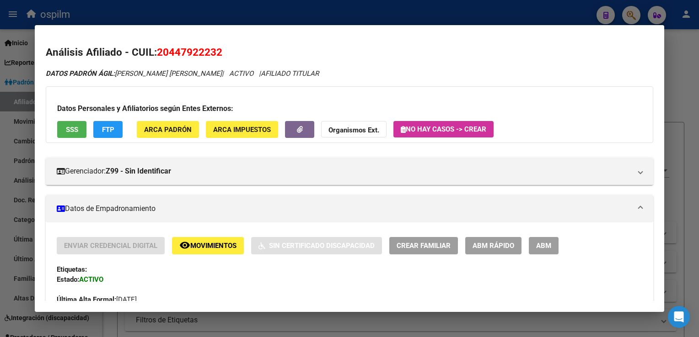
click at [106, 133] on span "FTP" at bounding box center [108, 130] width 12 height 8
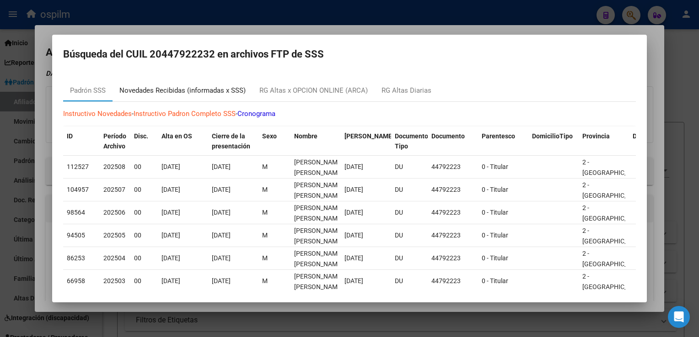
drag, startPoint x: 193, startPoint y: 95, endPoint x: 169, endPoint y: 96, distance: 24.3
click at [191, 95] on div "Novedades Recibidas (informadas x SSS)" at bounding box center [182, 90] width 126 height 11
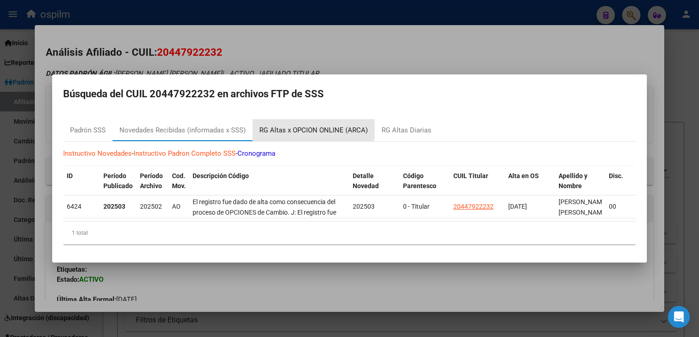
click at [311, 125] on div "RG Altas x OPCION ONLINE (ARCA)" at bounding box center [313, 130] width 108 height 11
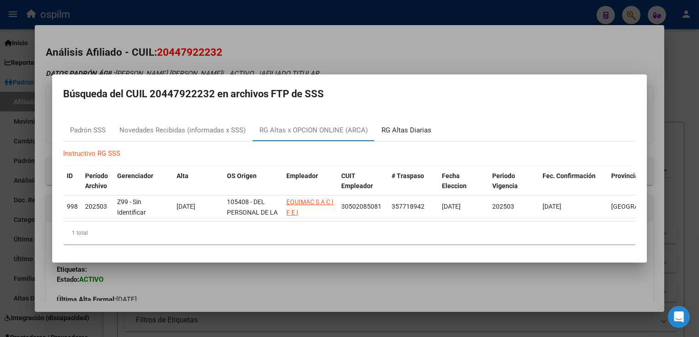
click at [405, 125] on div "RG Altas Diarias" at bounding box center [406, 130] width 50 height 11
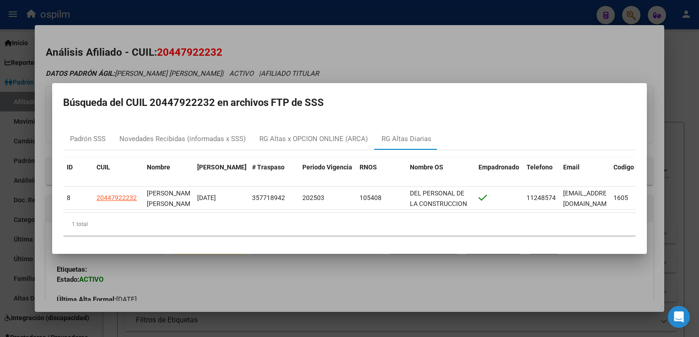
click at [326, 48] on div at bounding box center [349, 168] width 699 height 337
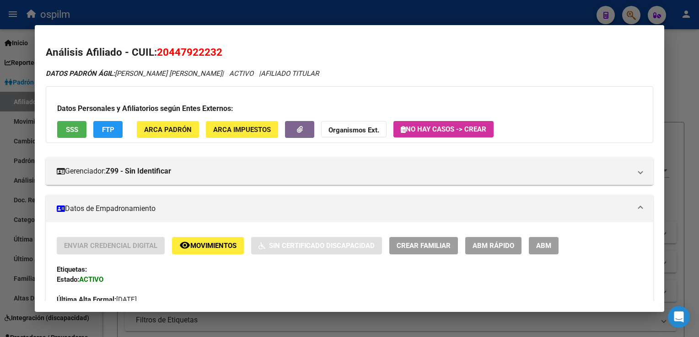
scroll to position [439, 0]
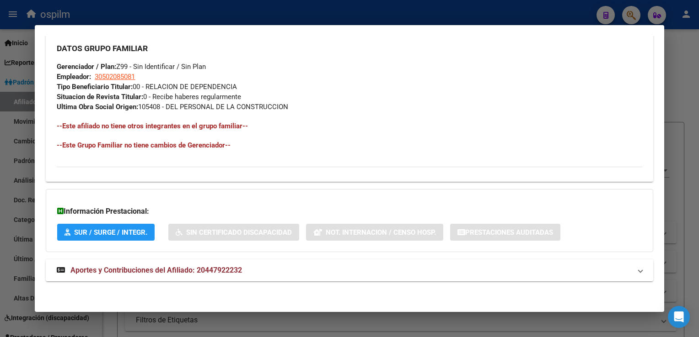
click at [184, 269] on span "Aportes y Contribuciones del Afiliado: 20447922232" at bounding box center [155, 270] width 171 height 9
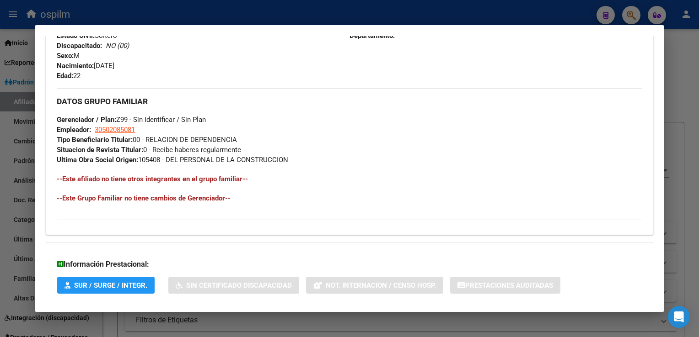
scroll to position [0, 0]
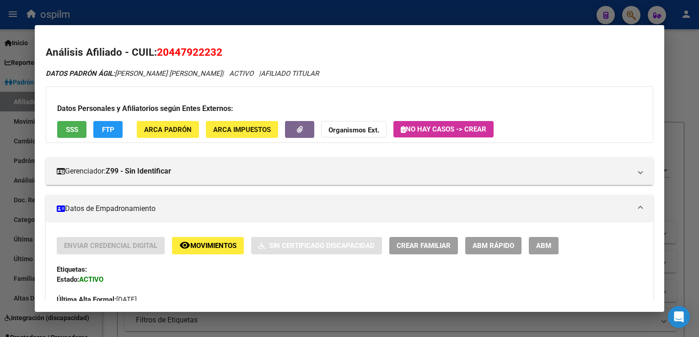
click at [216, 252] on button "remove_red_eye Movimientos" at bounding box center [208, 245] width 72 height 17
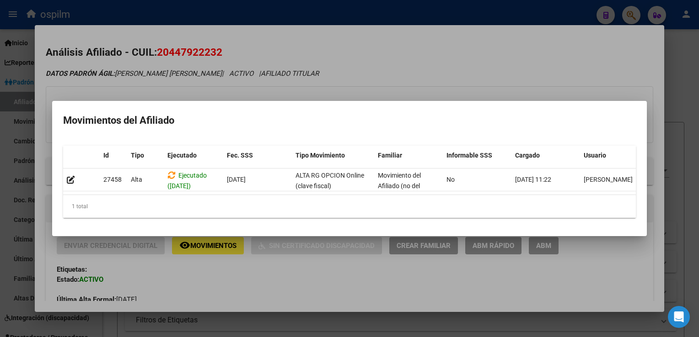
click at [388, 58] on div at bounding box center [349, 168] width 699 height 337
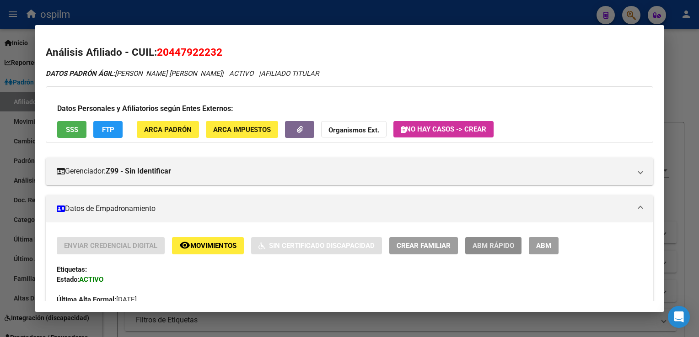
click at [479, 244] on span "ABM Rápido" at bounding box center [493, 246] width 42 height 8
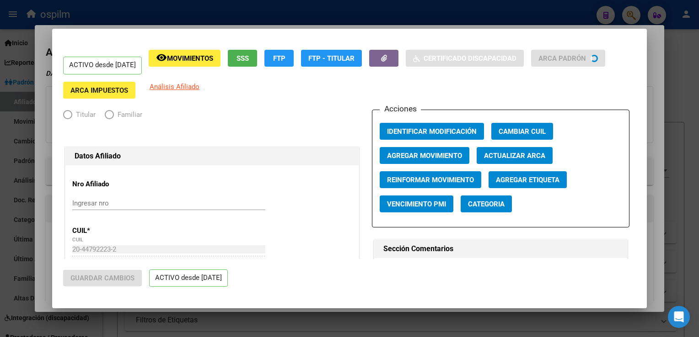
radio input "true"
type input "30-50208508-1"
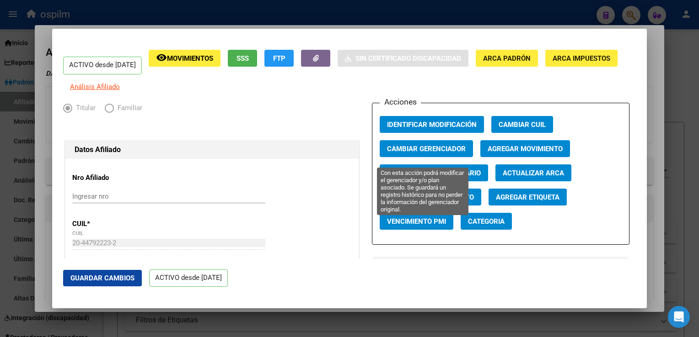
click at [422, 153] on span "Cambiar Gerenciador" at bounding box center [426, 149] width 79 height 8
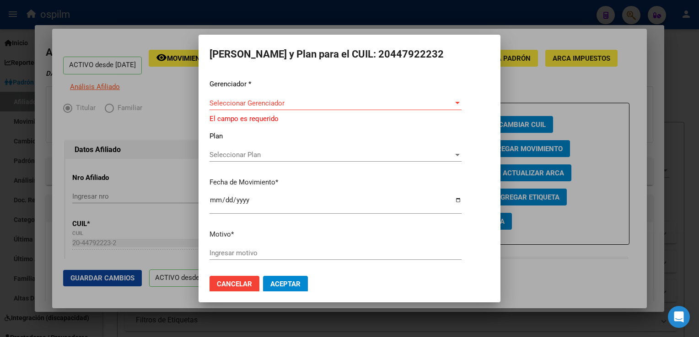
click at [233, 96] on div "Seleccionar Gerenciador Seleccionar Gerenciador" at bounding box center [335, 103] width 252 height 14
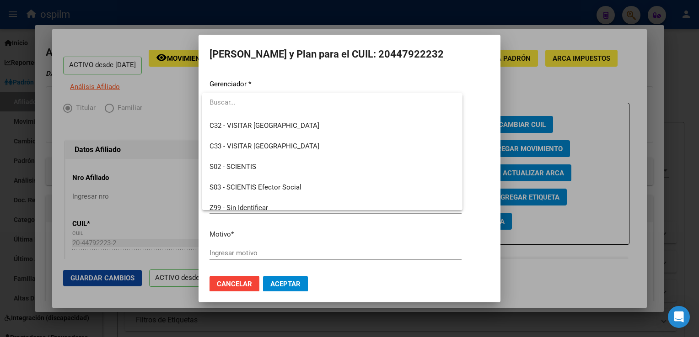
scroll to position [124, 0]
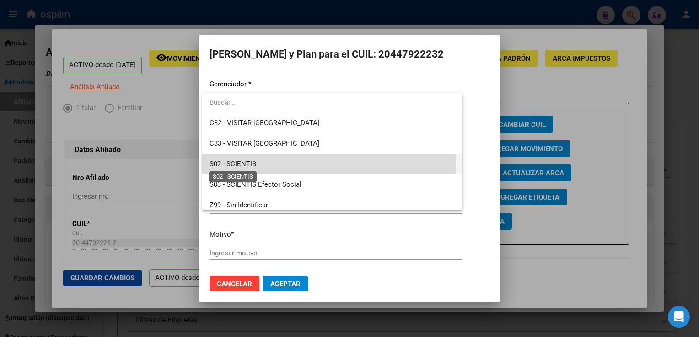
click at [229, 161] on span "S02 - SCIENTIS" at bounding box center [232, 164] width 47 height 8
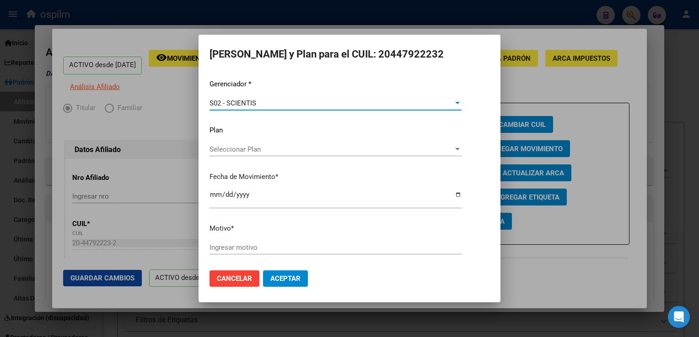
click at [219, 246] on input "Ingresar motivo" at bounding box center [335, 248] width 252 height 8
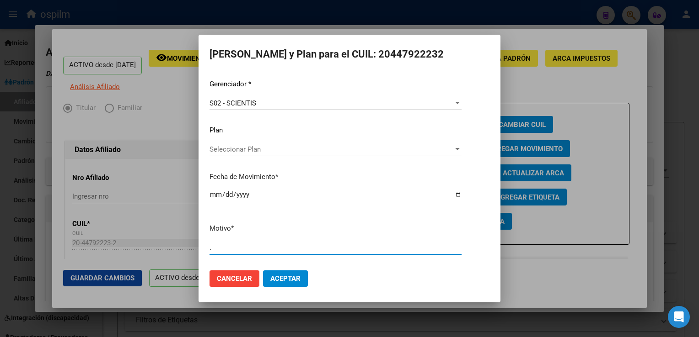
type input "."
click at [282, 277] on span "Aceptar" at bounding box center [285, 279] width 30 height 8
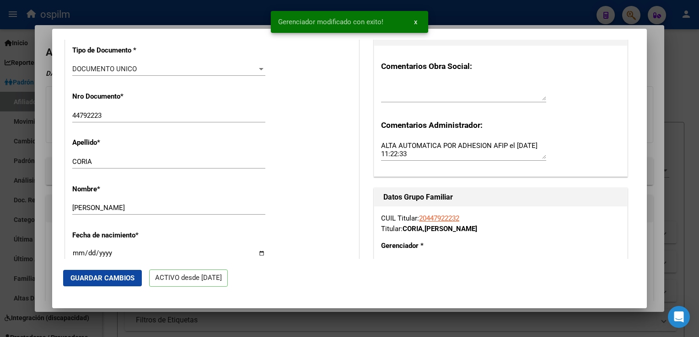
scroll to position [272, 0]
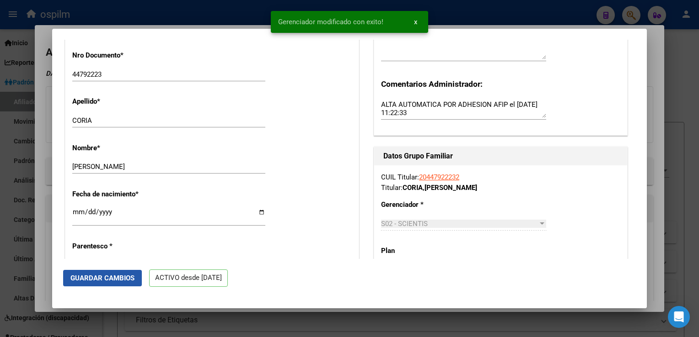
drag, startPoint x: 85, startPoint y: 279, endPoint x: 224, endPoint y: 180, distance: 169.8
click at [86, 278] on span "Guardar Cambios" at bounding box center [102, 278] width 64 height 8
click at [646, 82] on div at bounding box center [349, 168] width 699 height 337
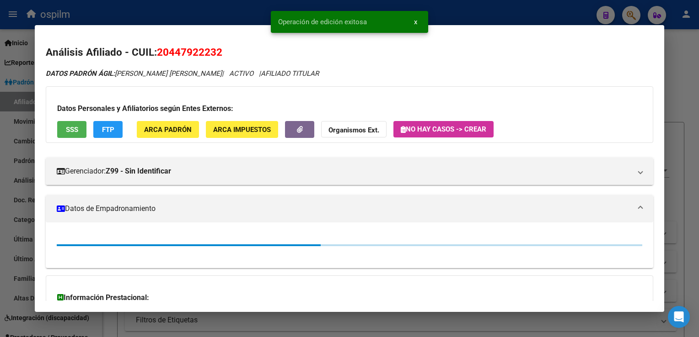
click at [673, 76] on div at bounding box center [349, 168] width 699 height 337
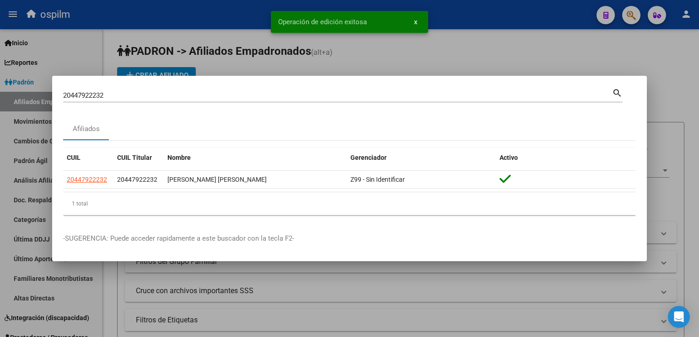
click at [449, 50] on div at bounding box center [349, 168] width 699 height 337
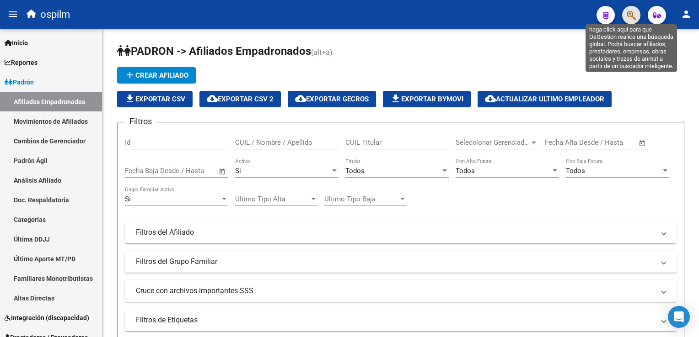
click at [627, 12] on icon "button" at bounding box center [630, 15] width 9 height 11
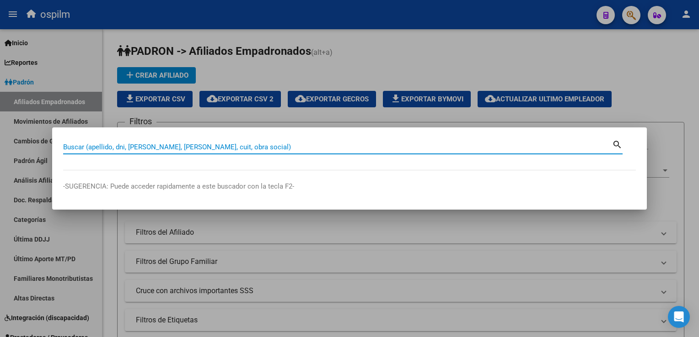
paste input "27190302518"
type input "27190302518"
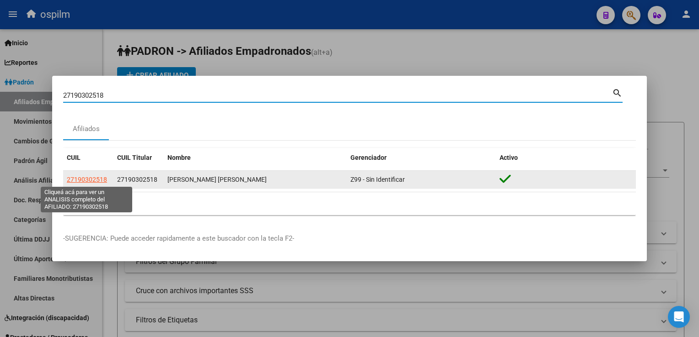
click at [89, 179] on span "27190302518" at bounding box center [87, 179] width 40 height 7
type textarea "27190302518"
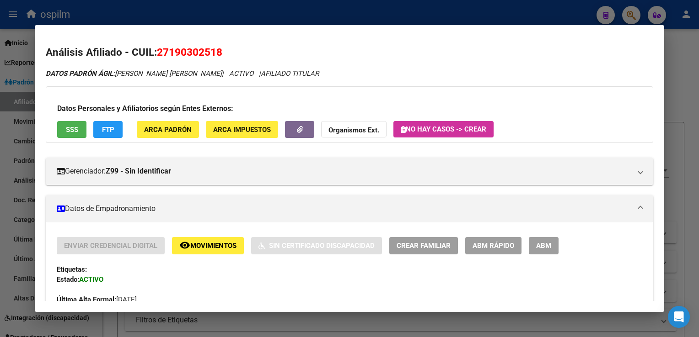
drag, startPoint x: 226, startPoint y: 50, endPoint x: 160, endPoint y: 55, distance: 66.0
click at [160, 55] on h2 "Análisis Afiliado - CUIL: 27190302518" at bounding box center [349, 53] width 607 height 16
copy span "27190302518"
click at [491, 246] on span "ABM Rápido" at bounding box center [493, 246] width 42 height 8
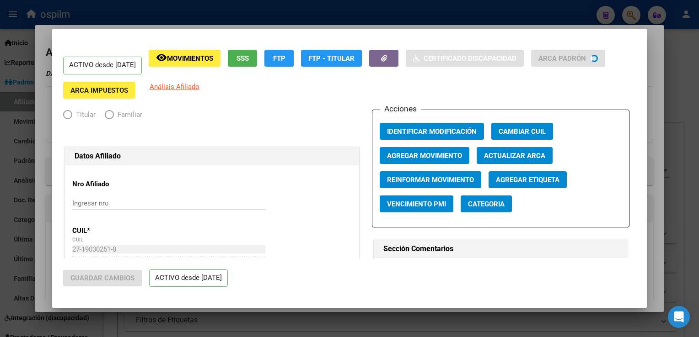
radio input "true"
type input "30-71842558-8"
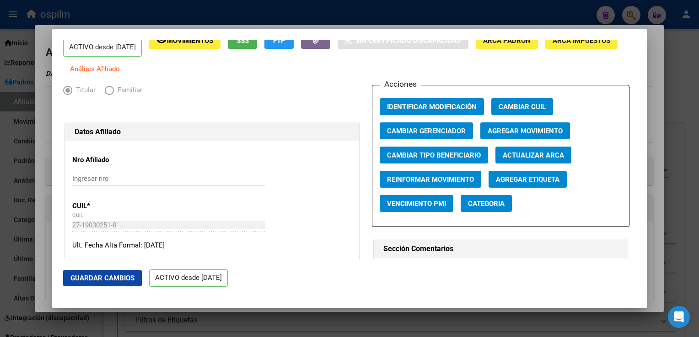
scroll to position [0, 0]
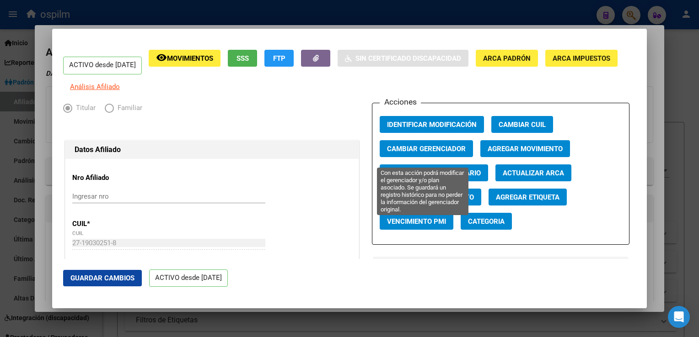
click at [424, 153] on span "Cambiar Gerenciador" at bounding box center [426, 149] width 79 height 8
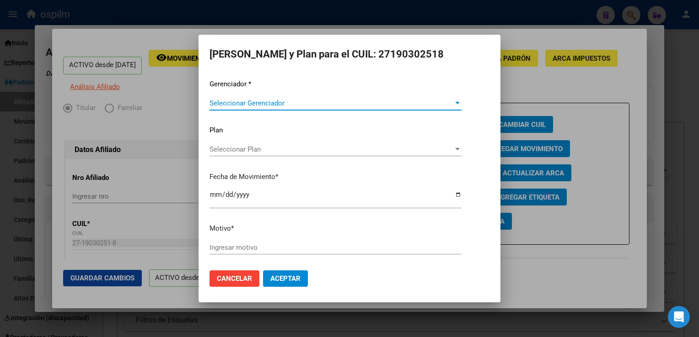
click at [251, 101] on span "Seleccionar Gerenciador" at bounding box center [331, 103] width 244 height 8
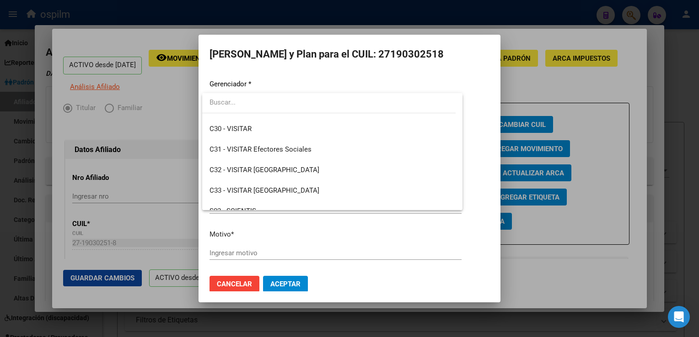
scroll to position [102, 0]
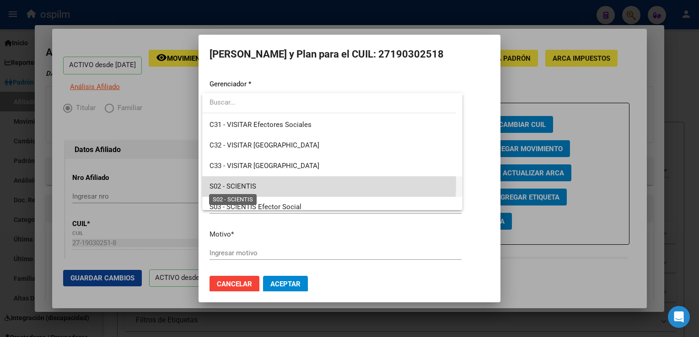
click at [238, 183] on span "S02 - SCIENTIS" at bounding box center [232, 186] width 47 height 8
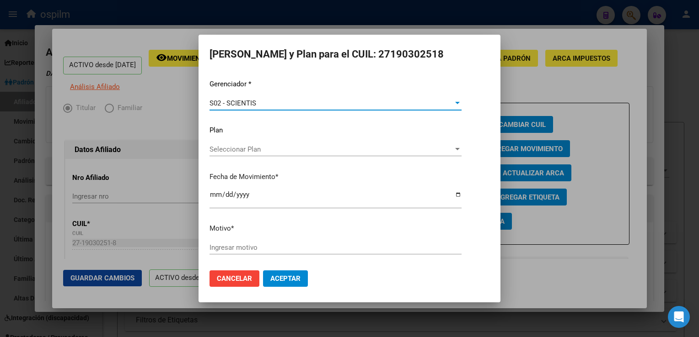
click at [220, 244] on input "Ingresar motivo" at bounding box center [335, 248] width 252 height 8
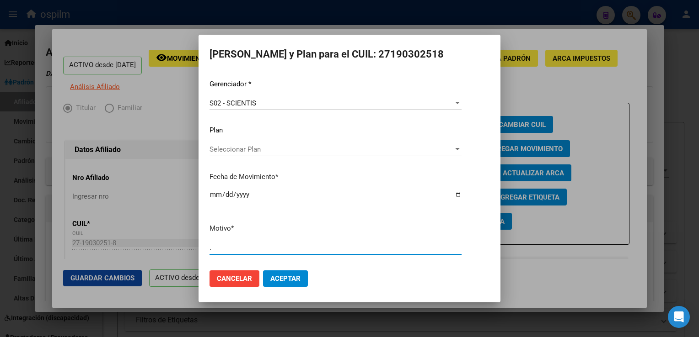
type input "."
click at [291, 276] on span "Aceptar" at bounding box center [285, 279] width 30 height 8
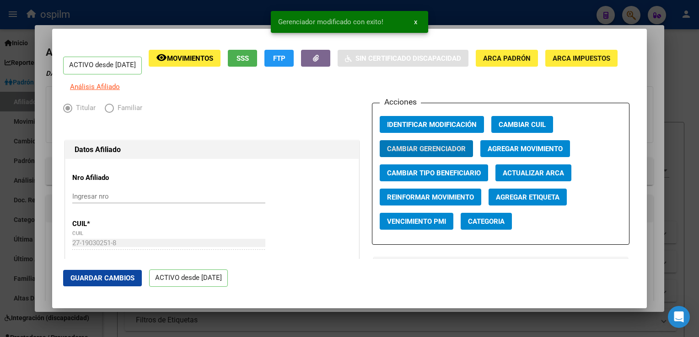
click at [101, 277] on span "Guardar Cambios" at bounding box center [102, 278] width 64 height 8
click at [650, 54] on div at bounding box center [349, 168] width 699 height 337
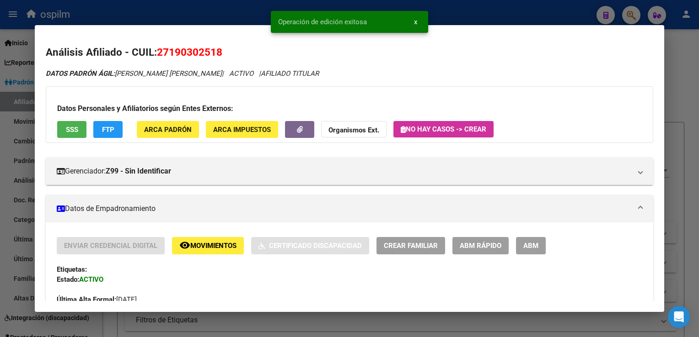
click at [680, 59] on div at bounding box center [349, 168] width 699 height 337
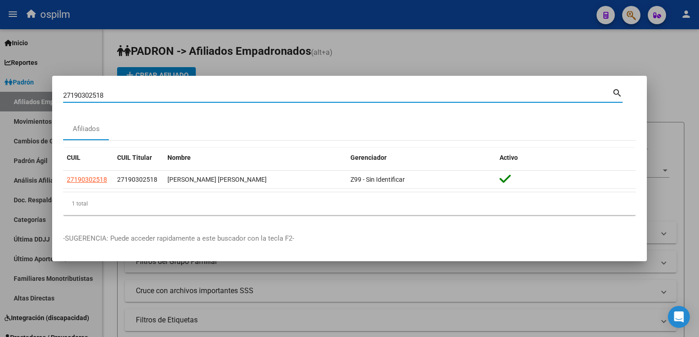
drag, startPoint x: 112, startPoint y: 96, endPoint x: 81, endPoint y: 107, distance: 33.0
click at [81, 107] on div "27190302518 Buscar (apellido, dni, cuil, nro traspaso, cuit, obra social) search" at bounding box center [342, 99] width 559 height 24
click at [105, 92] on input "27190302518" at bounding box center [337, 95] width 549 height 8
paste input "0415845562"
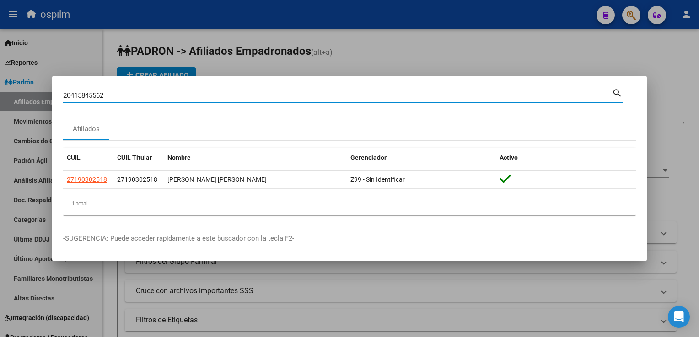
type input "20415845562"
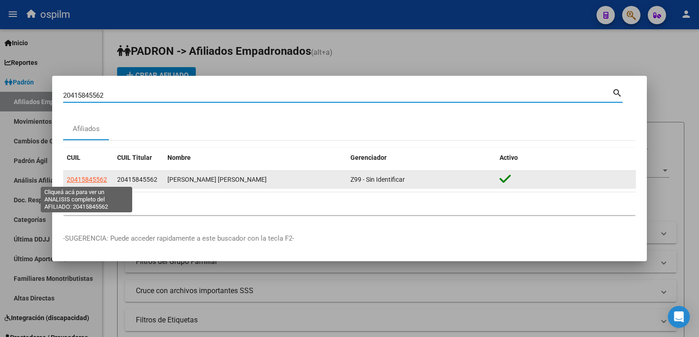
click at [86, 178] on span "20415845562" at bounding box center [87, 179] width 40 height 7
type textarea "20415845562"
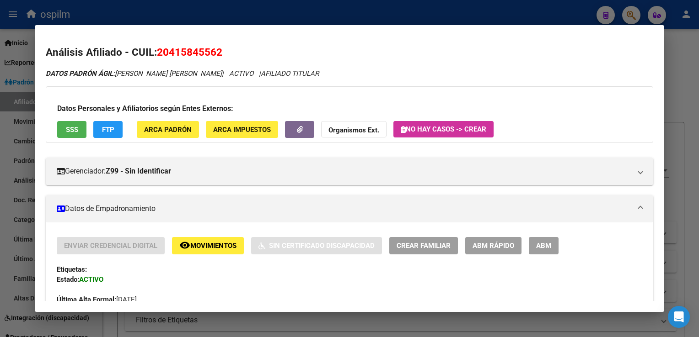
click at [488, 243] on span "ABM Rápido" at bounding box center [493, 246] width 42 height 8
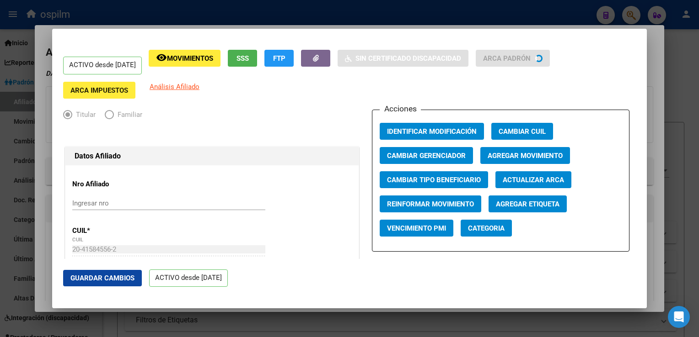
radio input "true"
type input "34-99925756-0"
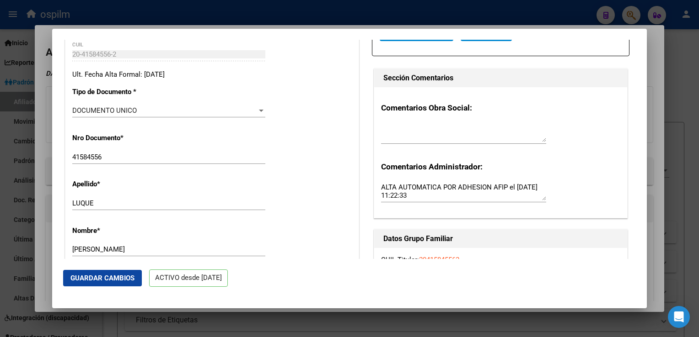
scroll to position [0, 0]
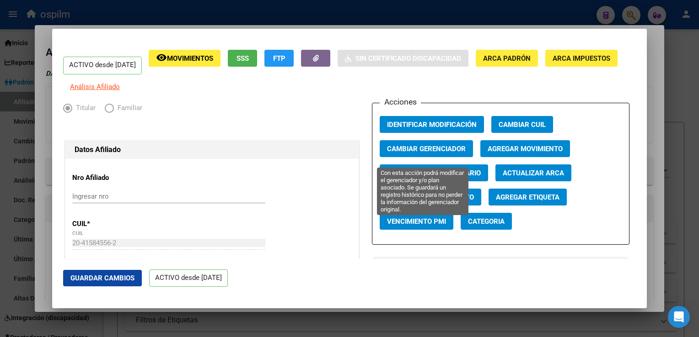
click at [439, 153] on span "Cambiar Gerenciador" at bounding box center [426, 149] width 79 height 8
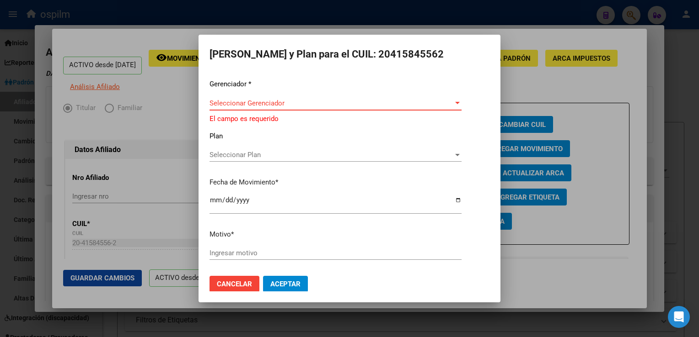
click at [243, 102] on span "Seleccionar Gerenciador" at bounding box center [331, 103] width 244 height 8
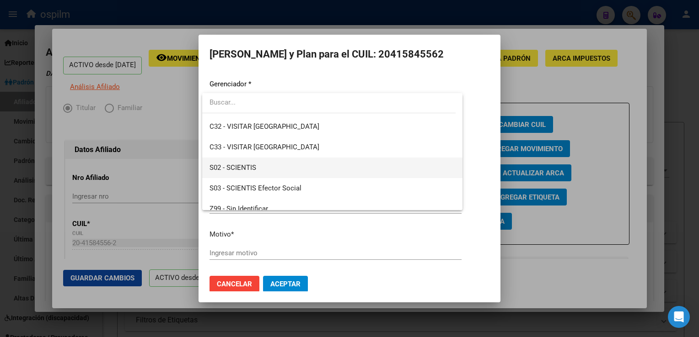
scroll to position [128, 0]
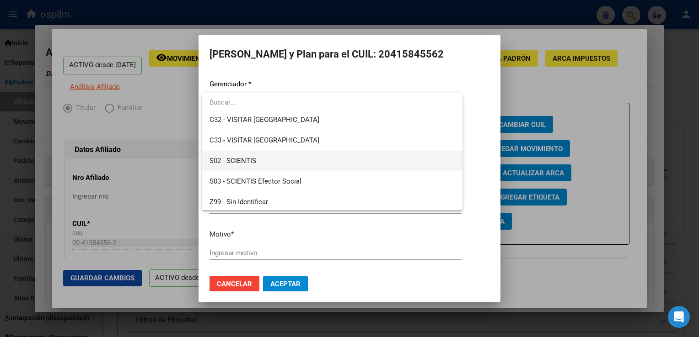
click at [232, 159] on span "S02 - SCIENTIS" at bounding box center [232, 161] width 47 height 8
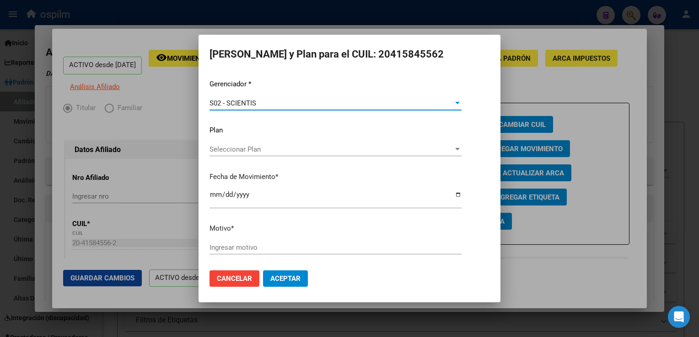
click at [216, 247] on input "Ingresar motivo" at bounding box center [335, 248] width 252 height 8
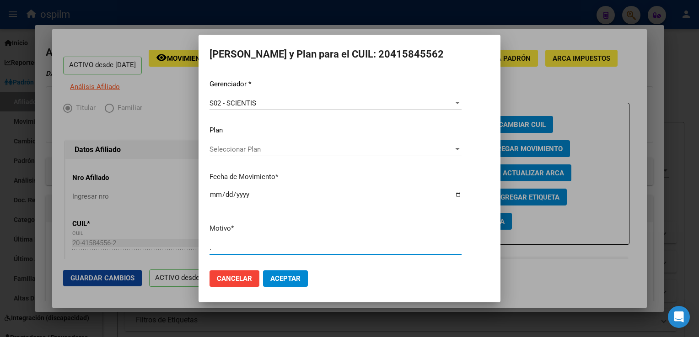
type input "."
click at [291, 276] on span "Aceptar" at bounding box center [285, 279] width 30 height 8
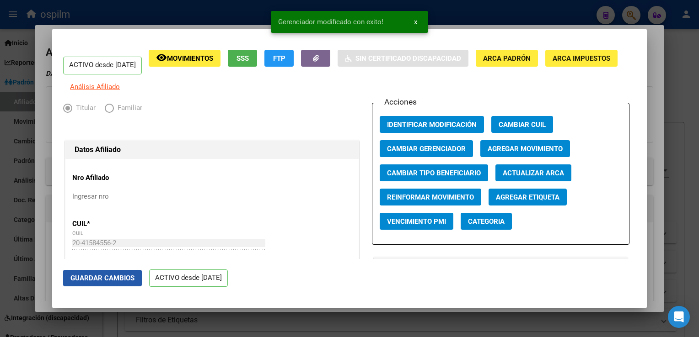
click at [97, 280] on span "Guardar Cambios" at bounding box center [102, 278] width 64 height 8
click at [653, 54] on div at bounding box center [349, 168] width 699 height 337
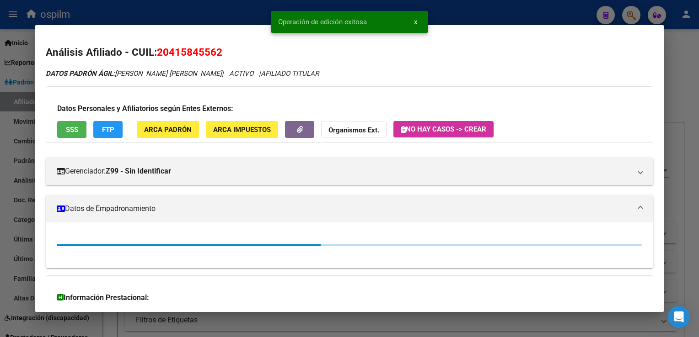
click at [669, 59] on div at bounding box center [349, 168] width 699 height 337
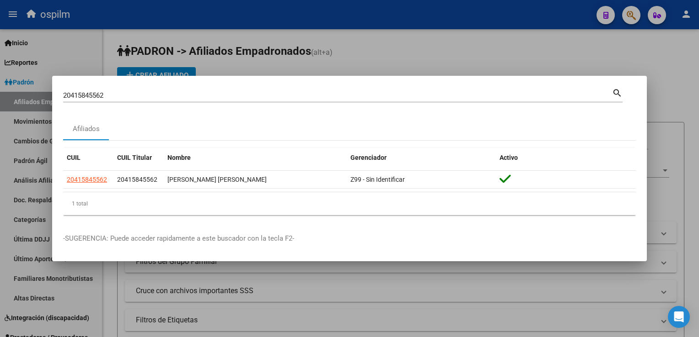
drag, startPoint x: 126, startPoint y: 94, endPoint x: 27, endPoint y: 101, distance: 99.0
click at [27, 101] on div "20415845562 Buscar (apellido, dni, cuil, nro traspaso, cuit, obra social) searc…" at bounding box center [349, 168] width 699 height 337
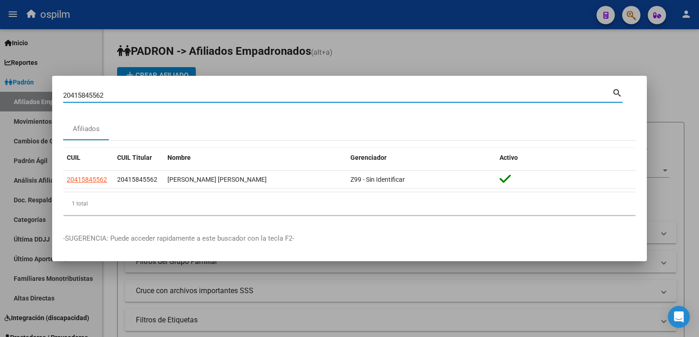
paste input "27373498101"
type input "27373498101"
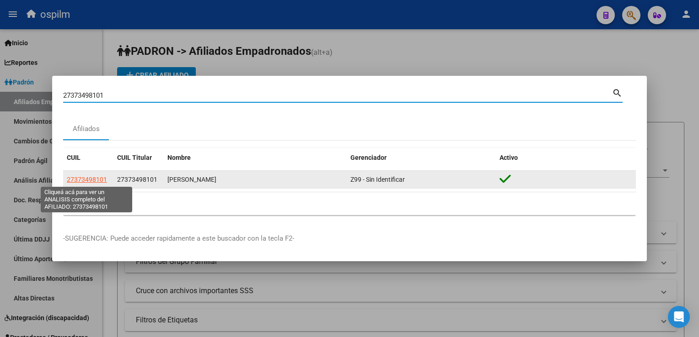
click at [93, 180] on span "27373498101" at bounding box center [87, 179] width 40 height 7
type textarea "27373498101"
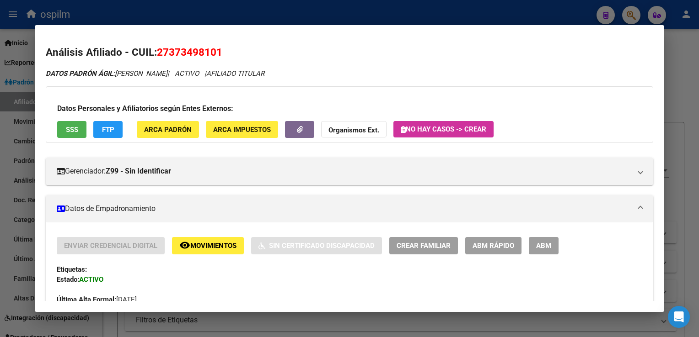
click at [66, 127] on span "SSS" at bounding box center [72, 130] width 12 height 8
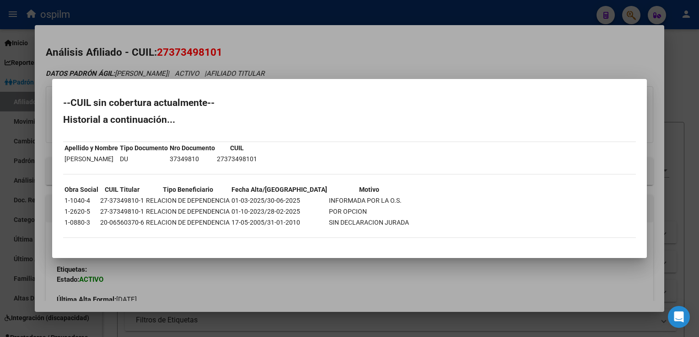
click at [351, 41] on div at bounding box center [349, 168] width 699 height 337
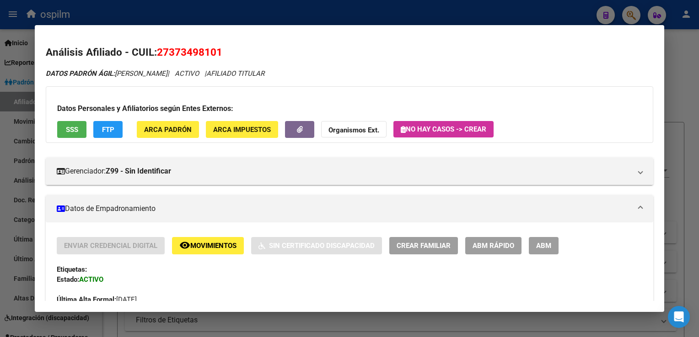
click at [108, 124] on button "FTP" at bounding box center [107, 129] width 29 height 17
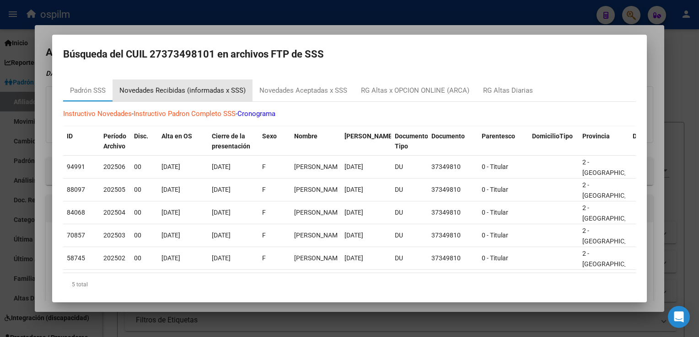
click at [182, 87] on div "Novedades Recibidas (informadas x SSS)" at bounding box center [182, 90] width 126 height 11
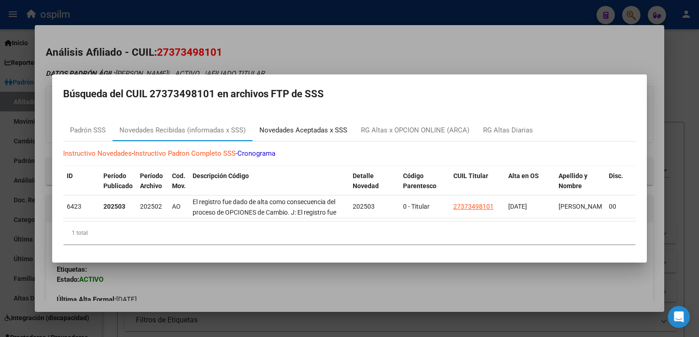
click at [318, 126] on div "Novedades Aceptadas x SSS" at bounding box center [303, 130] width 88 height 11
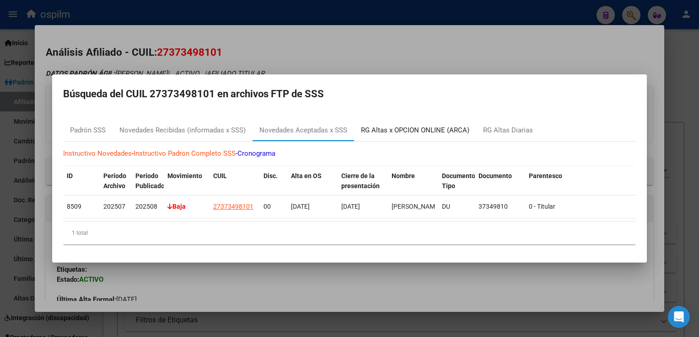
click at [384, 129] on div "RG Altas x OPCION ONLINE (ARCA)" at bounding box center [415, 130] width 108 height 11
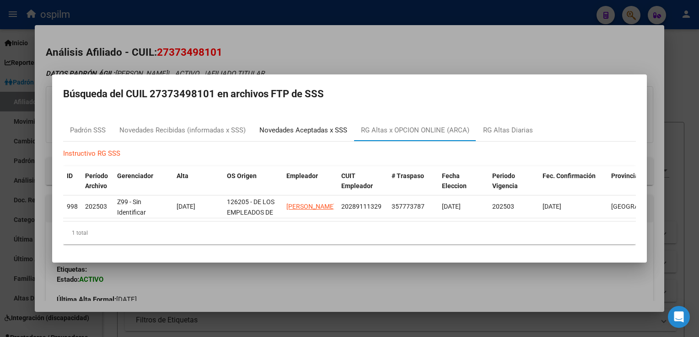
click at [313, 127] on div "Novedades Aceptadas x SSS" at bounding box center [303, 130] width 88 height 11
